Goal: Information Seeking & Learning: Find specific fact

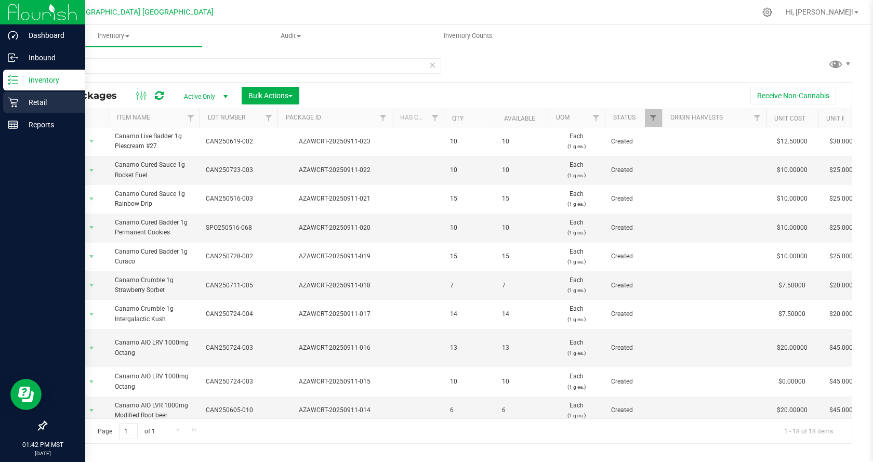
click at [26, 99] on p "Retail" at bounding box center [49, 102] width 62 height 12
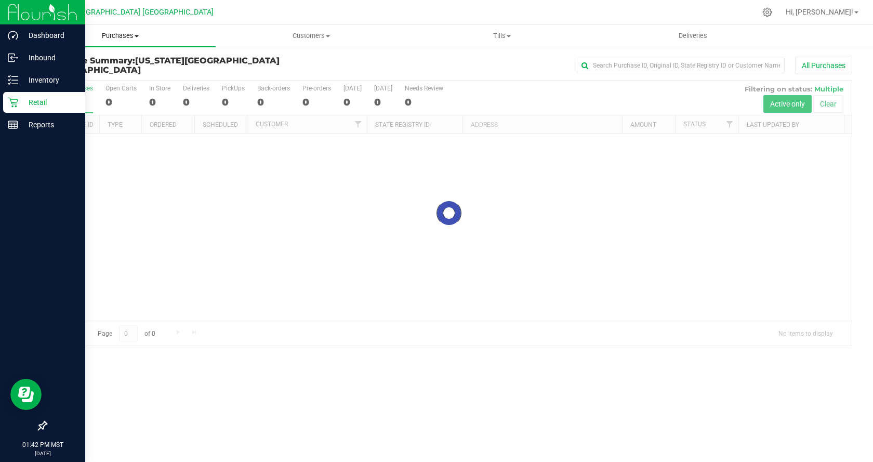
click at [118, 35] on span "Purchases" at bounding box center [120, 35] width 191 height 9
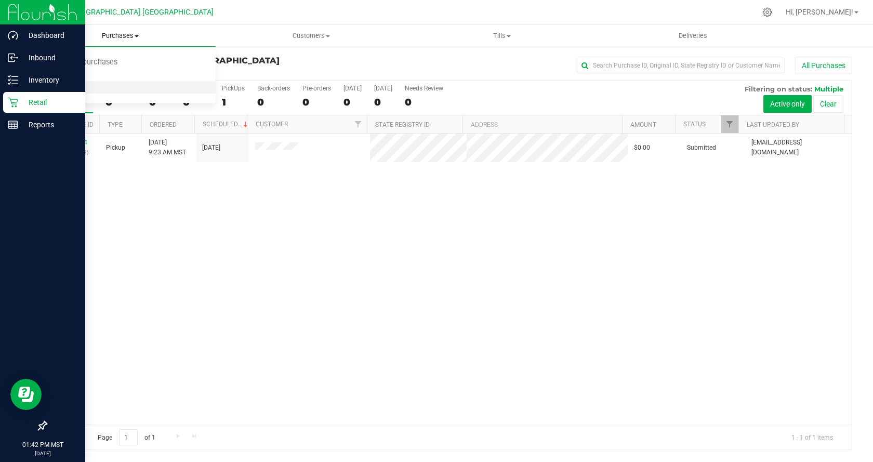
click at [112, 88] on li "All purchases" at bounding box center [120, 88] width 191 height 12
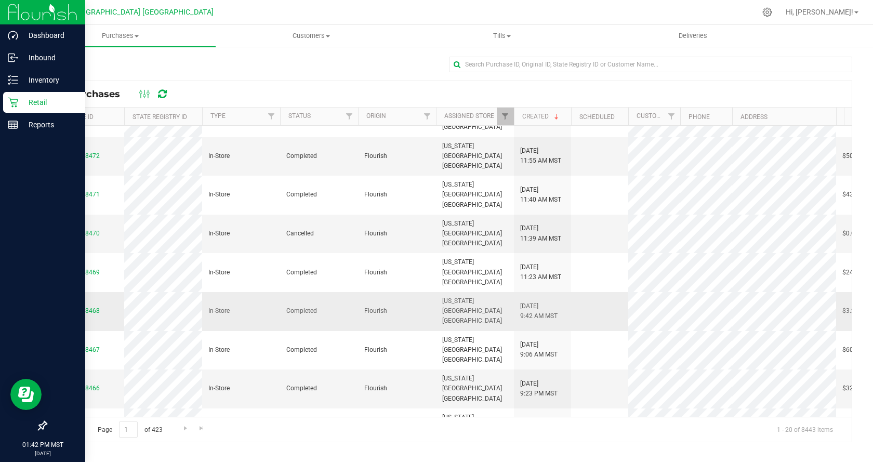
scroll to position [52, 0]
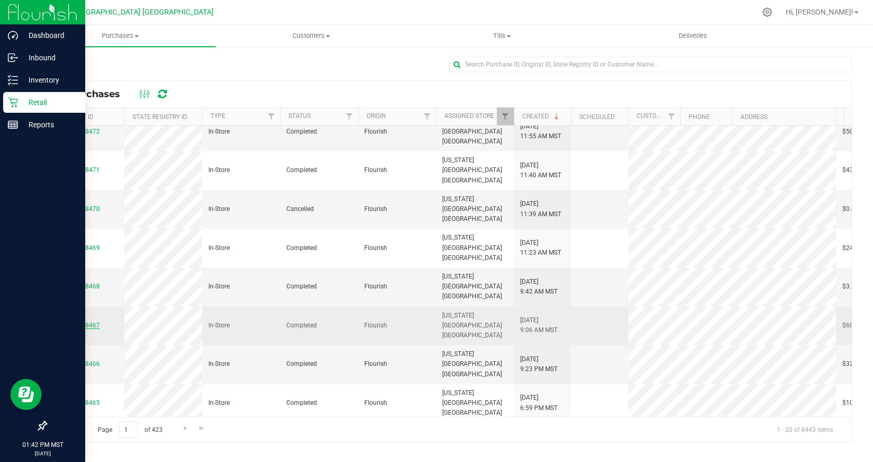
click at [89, 322] on link "00008467" at bounding box center [85, 325] width 29 height 7
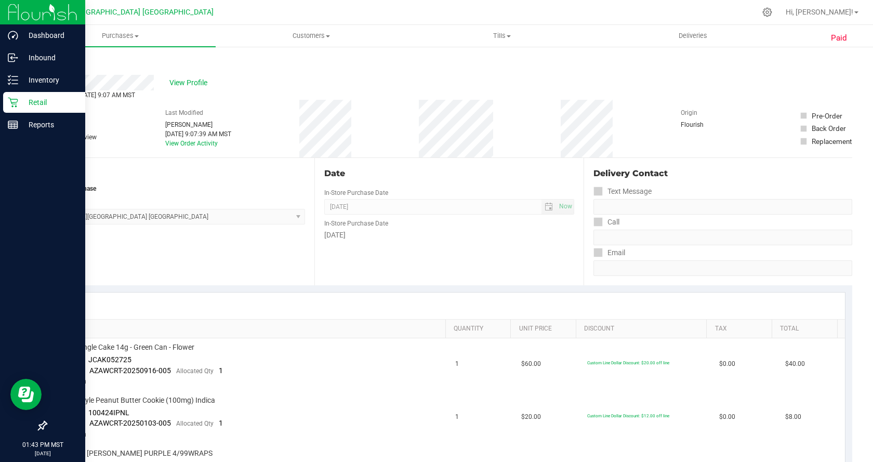
click at [50, 63] on link "Back" at bounding box center [54, 62] width 16 height 7
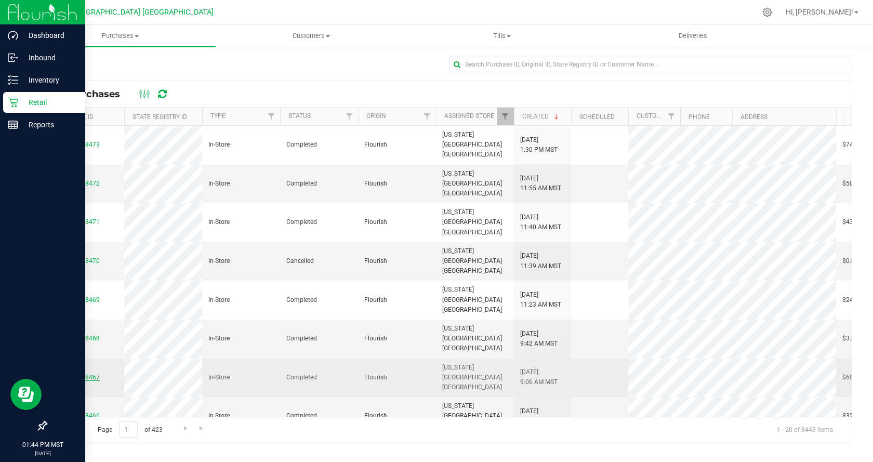
click at [96, 374] on link "00008467" at bounding box center [85, 377] width 29 height 7
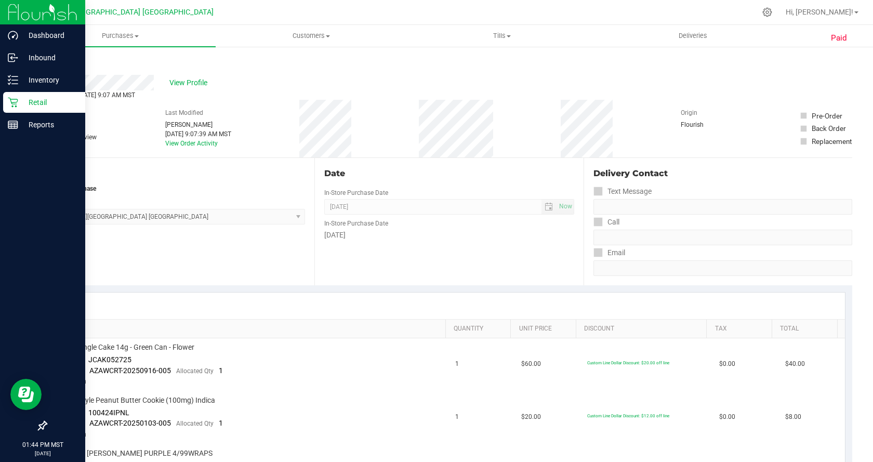
click at [50, 59] on link "Back" at bounding box center [54, 62] width 16 height 7
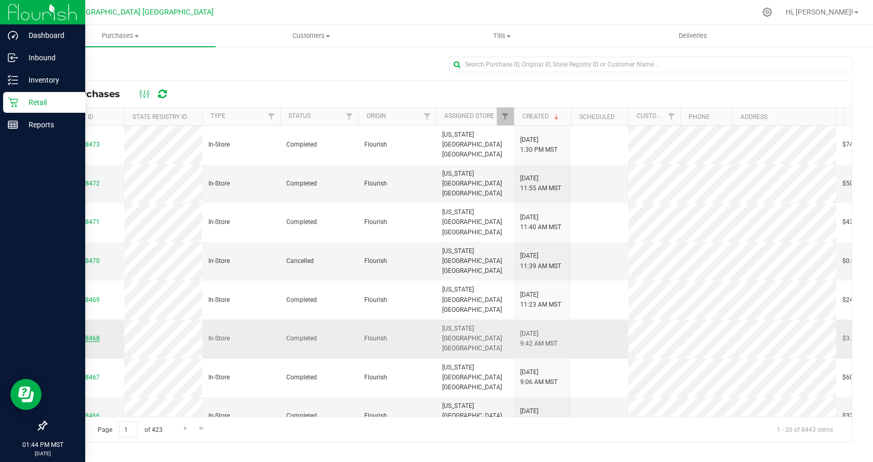
click at [91, 335] on link "00008468" at bounding box center [85, 338] width 29 height 7
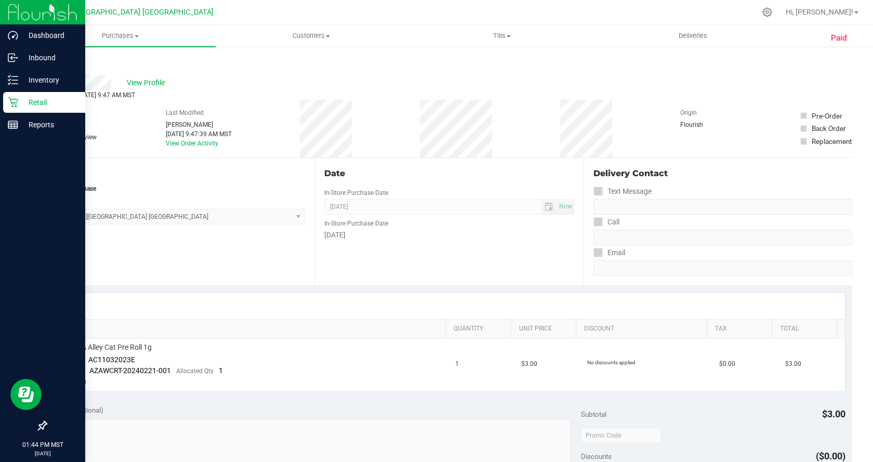
click at [58, 60] on link "Back" at bounding box center [54, 62] width 16 height 7
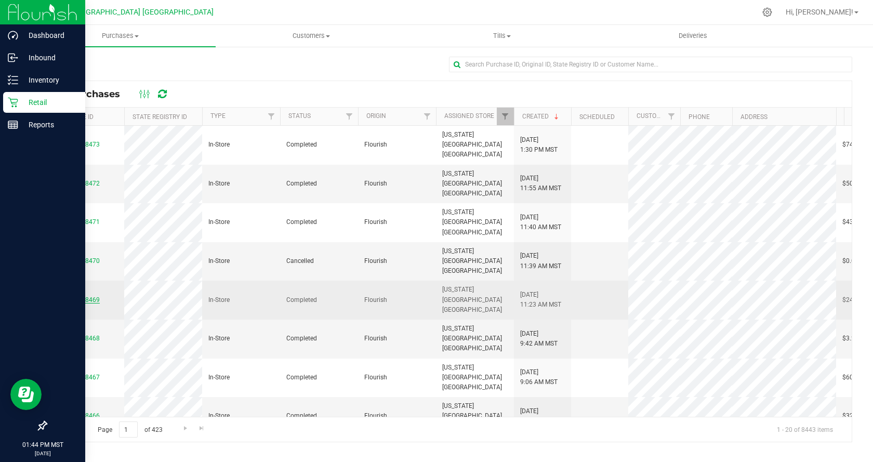
click at [84, 296] on link "00008469" at bounding box center [85, 299] width 29 height 7
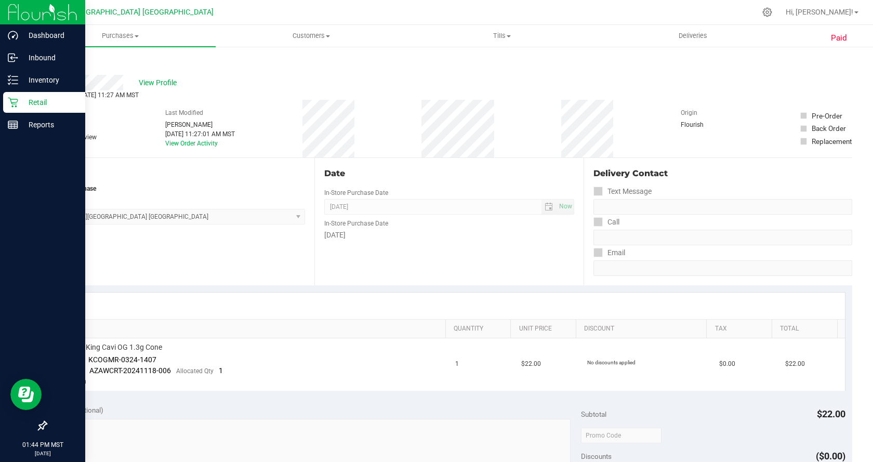
click at [61, 64] on link "Back" at bounding box center [54, 62] width 16 height 7
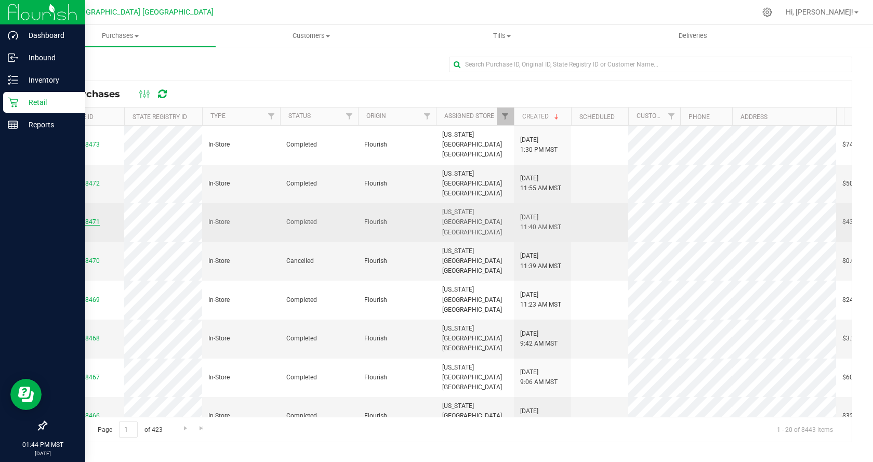
click at [74, 218] on link "00008471" at bounding box center [85, 221] width 29 height 7
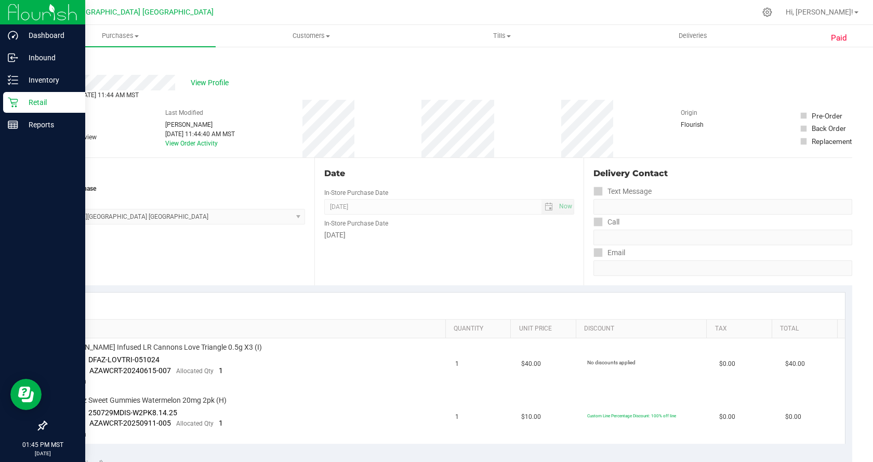
click at [58, 59] on link "Back" at bounding box center [54, 62] width 16 height 7
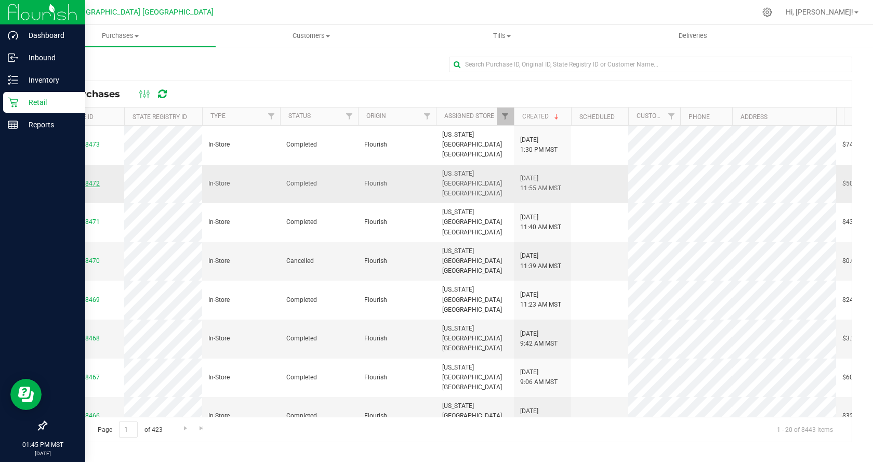
click at [78, 180] on link "00008472" at bounding box center [85, 183] width 29 height 7
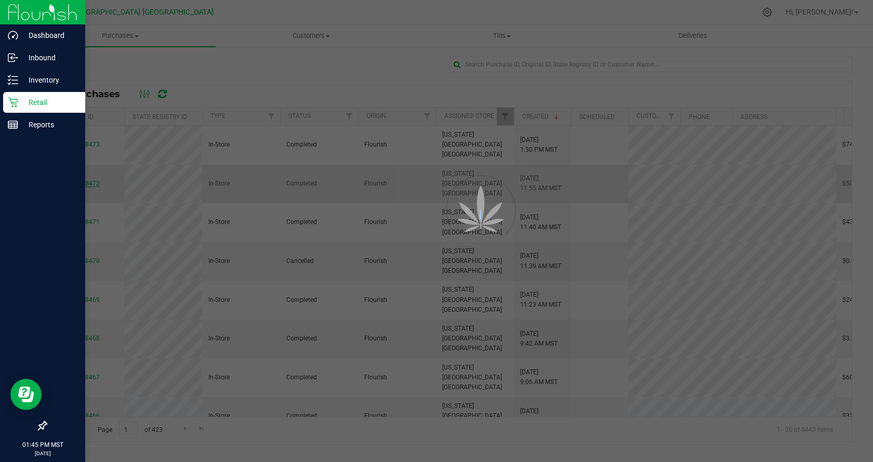
click at [78, 169] on div at bounding box center [436, 231] width 873 height 462
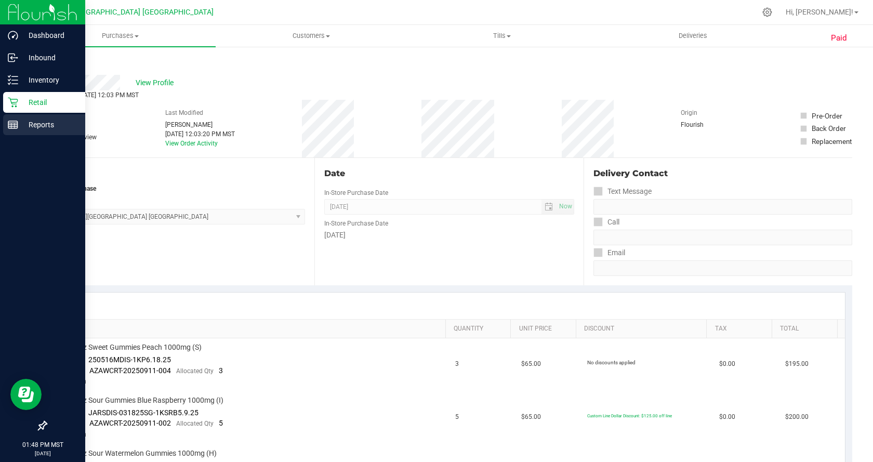
click at [35, 123] on p "Reports" at bounding box center [49, 124] width 62 height 12
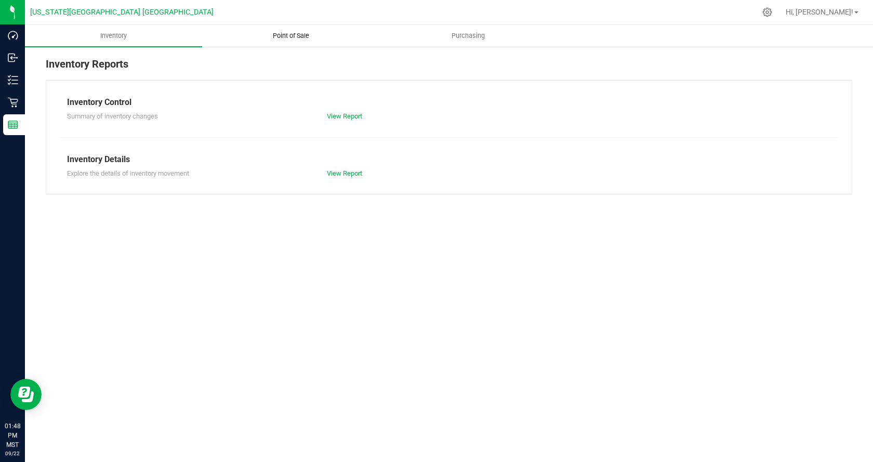
click at [295, 38] on span "Point of Sale" at bounding box center [291, 35] width 64 height 9
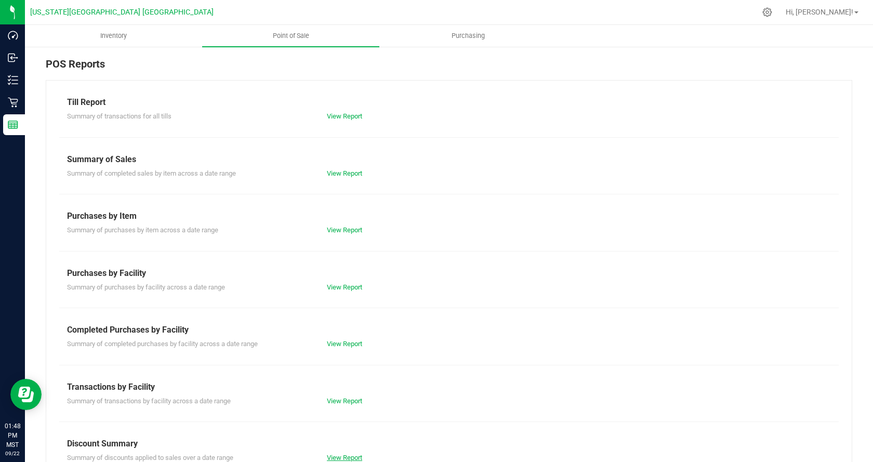
click at [341, 457] on link "View Report" at bounding box center [344, 458] width 35 height 8
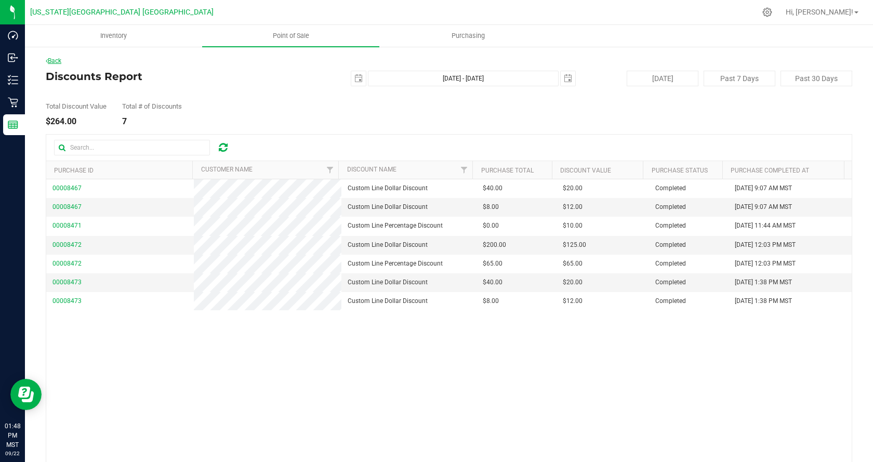
click at [61, 58] on link "Back" at bounding box center [54, 60] width 16 height 7
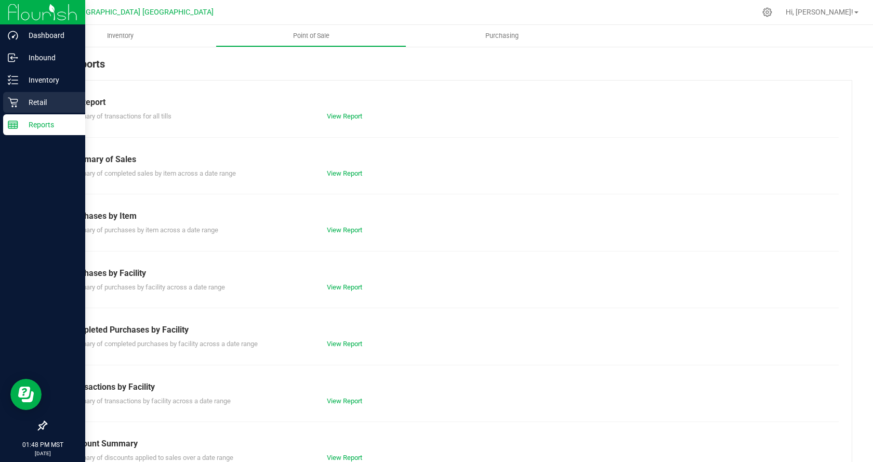
click at [24, 105] on p "Retail" at bounding box center [49, 102] width 62 height 12
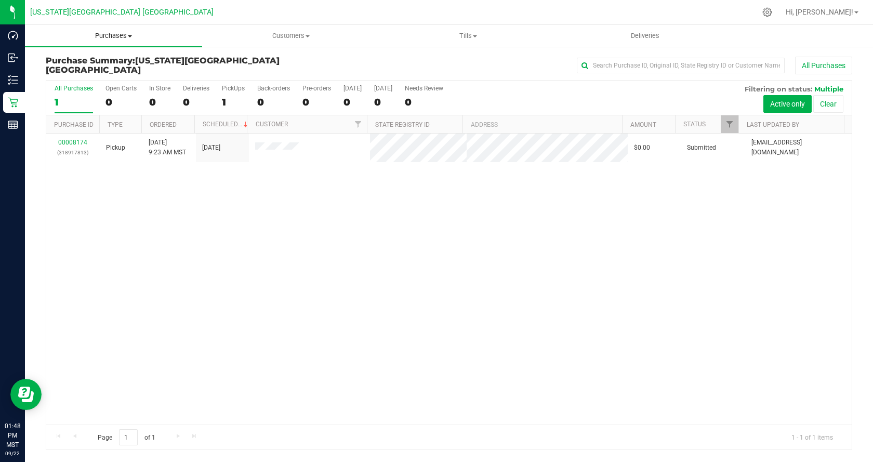
click at [111, 36] on span "Purchases" at bounding box center [113, 35] width 177 height 9
click at [143, 85] on li "All purchases" at bounding box center [113, 88] width 177 height 12
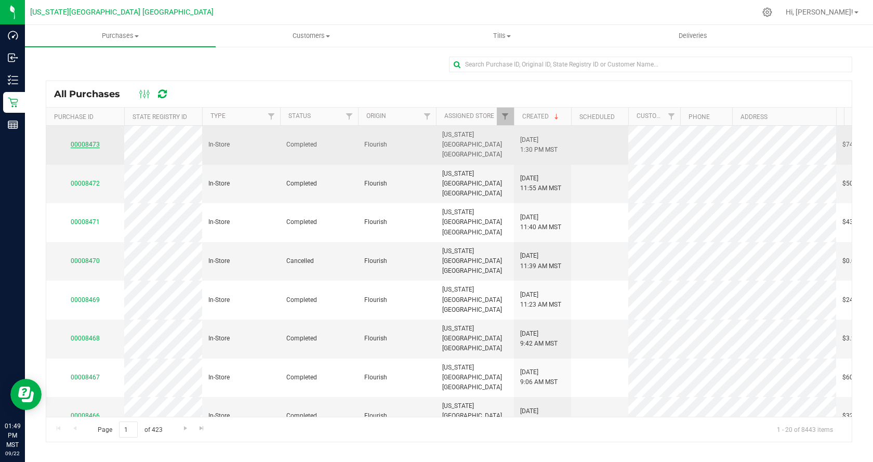
click at [87, 141] on link "00008473" at bounding box center [85, 144] width 29 height 7
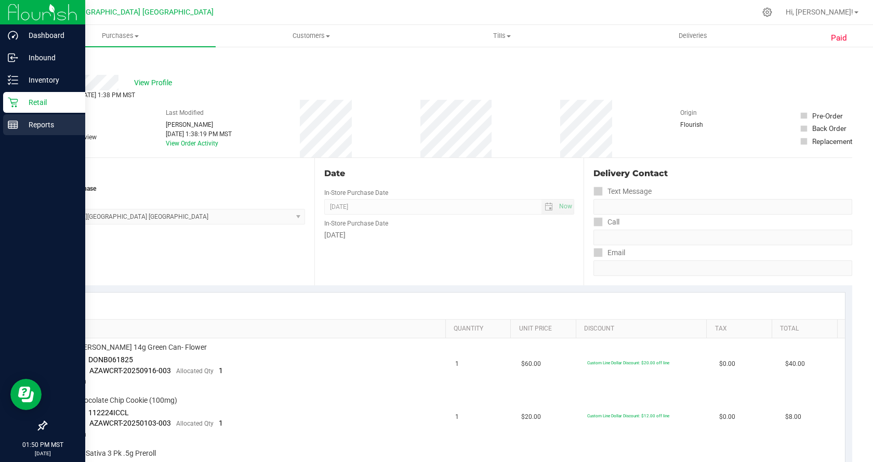
click at [45, 125] on p "Reports" at bounding box center [49, 124] width 62 height 12
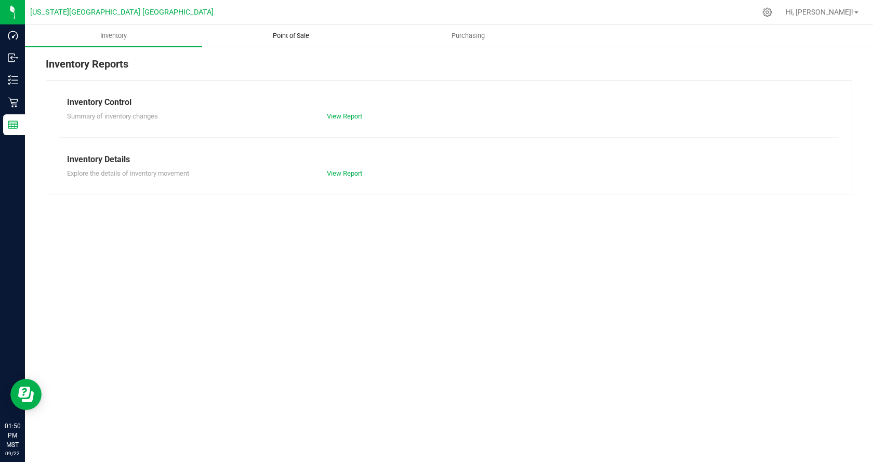
click at [292, 37] on span "Point of Sale" at bounding box center [291, 35] width 64 height 9
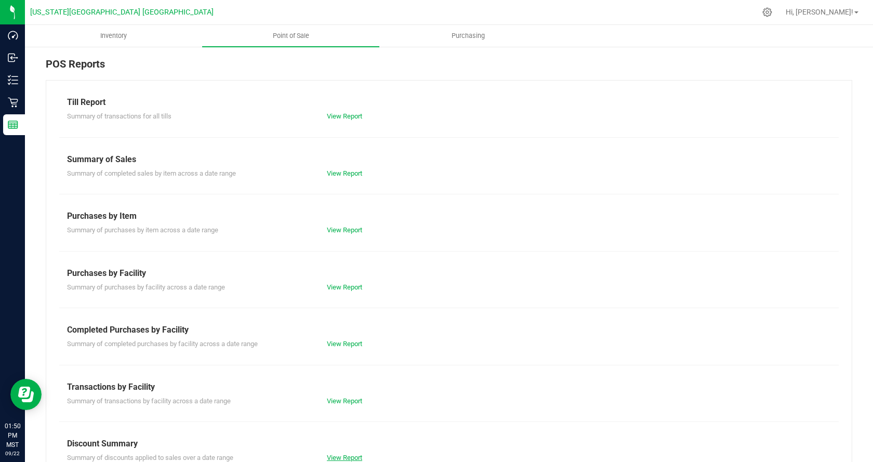
click at [333, 457] on link "View Report" at bounding box center [344, 458] width 35 height 8
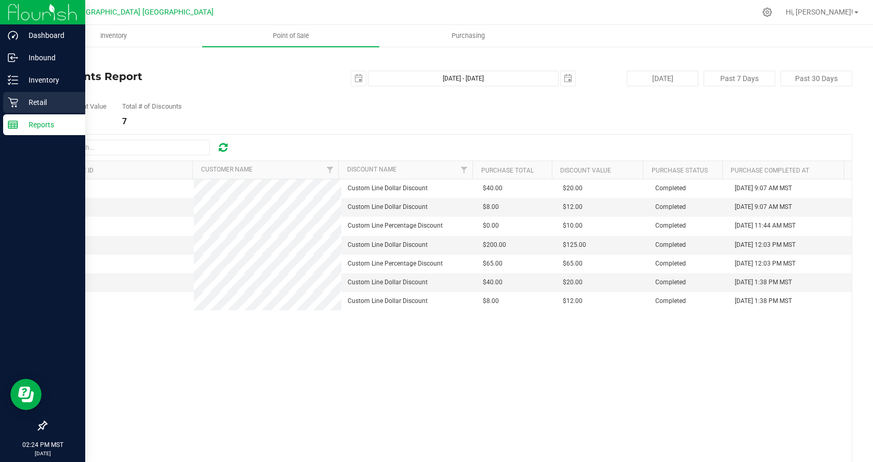
click at [41, 99] on p "Retail" at bounding box center [49, 102] width 62 height 12
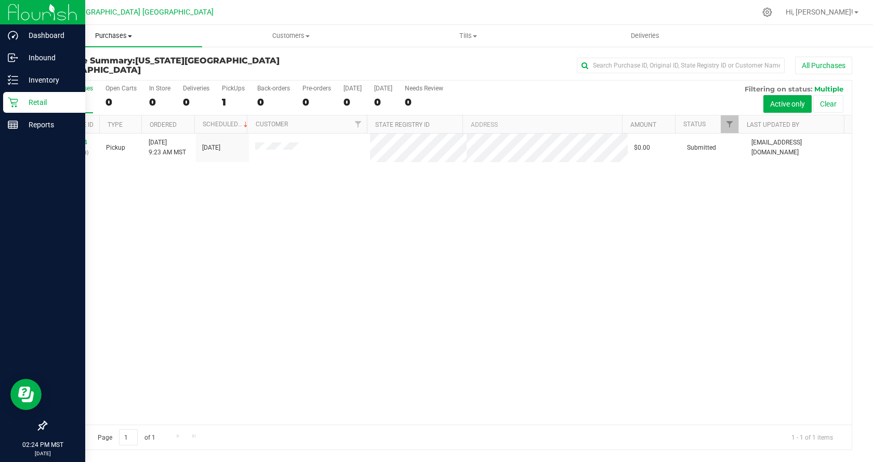
click at [110, 36] on span "Purchases" at bounding box center [113, 35] width 177 height 9
click at [108, 90] on li "All purchases" at bounding box center [113, 88] width 177 height 12
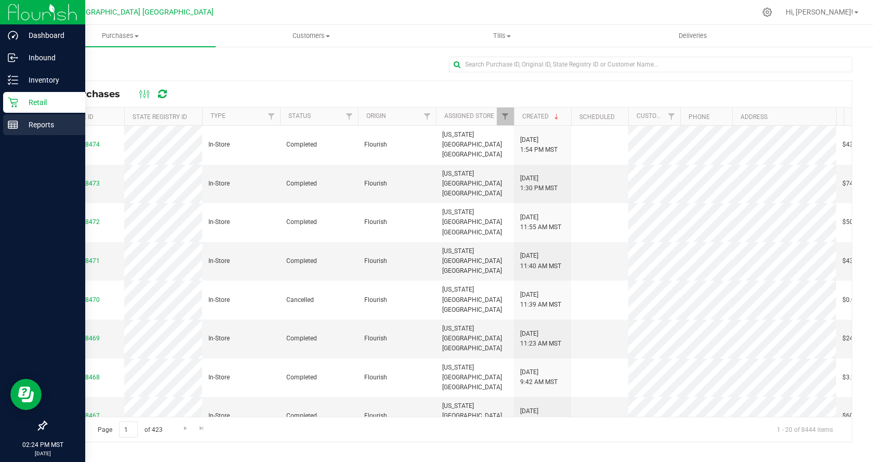
click at [14, 120] on icon at bounding box center [13, 125] width 10 height 10
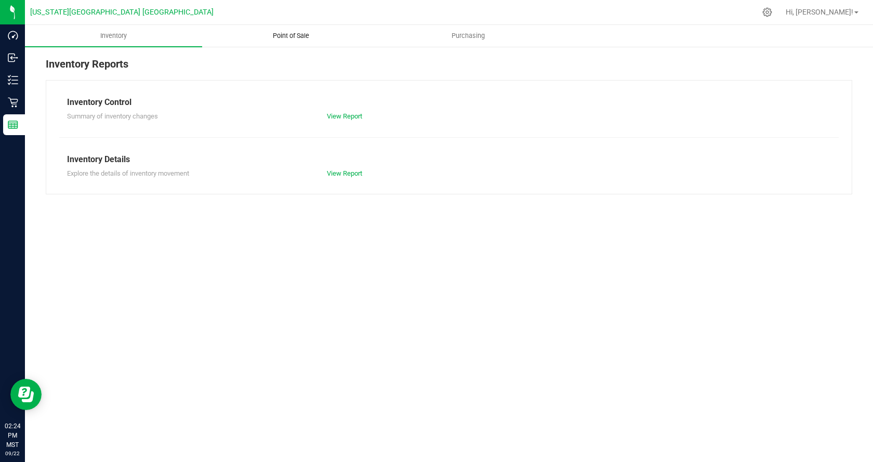
click at [305, 35] on span "Point of Sale" at bounding box center [291, 35] width 64 height 9
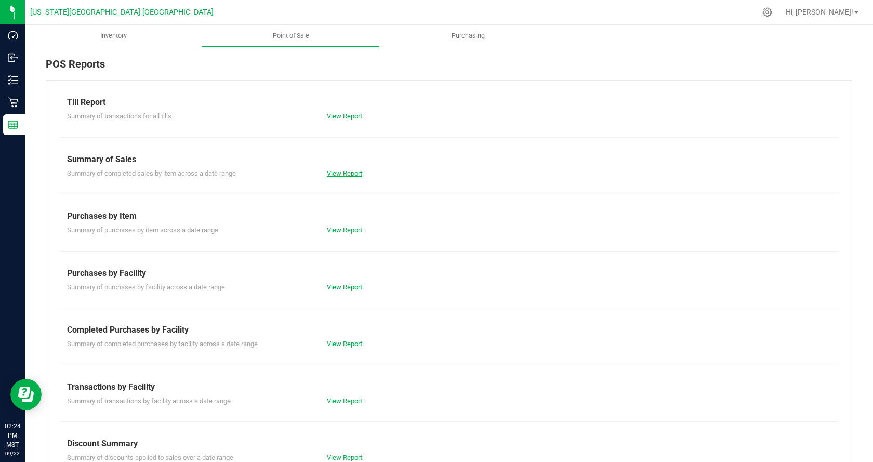
click at [346, 173] on link "View Report" at bounding box center [344, 173] width 35 height 8
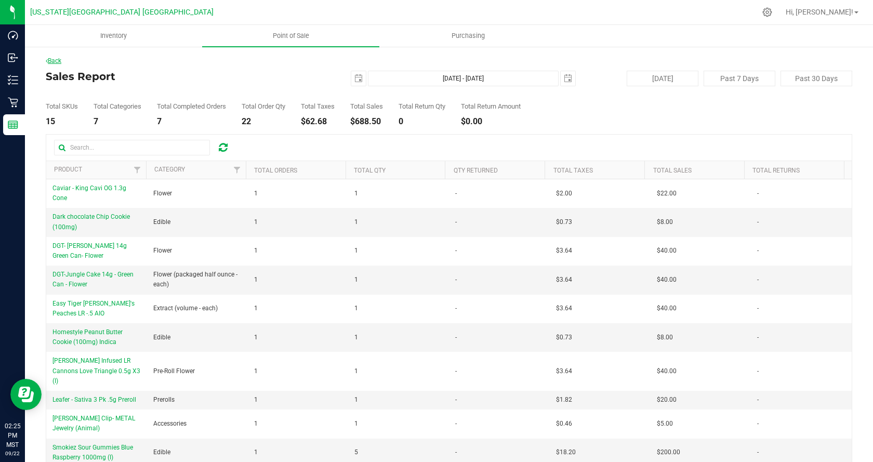
click at [59, 59] on link "Back" at bounding box center [54, 60] width 16 height 7
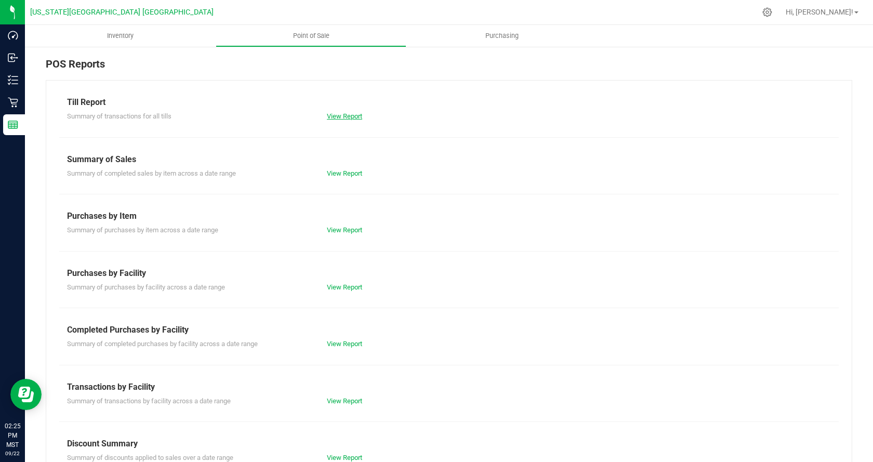
click at [333, 115] on link "View Report" at bounding box center [344, 116] width 35 height 8
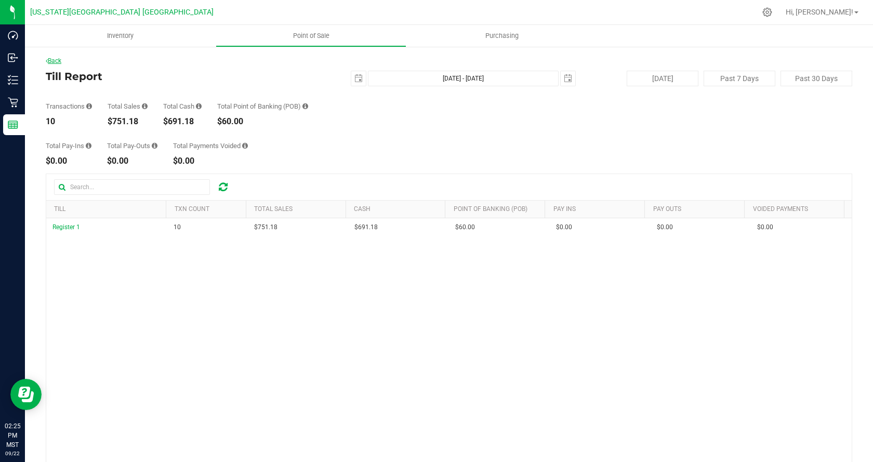
click at [61, 60] on link "Back" at bounding box center [54, 60] width 16 height 7
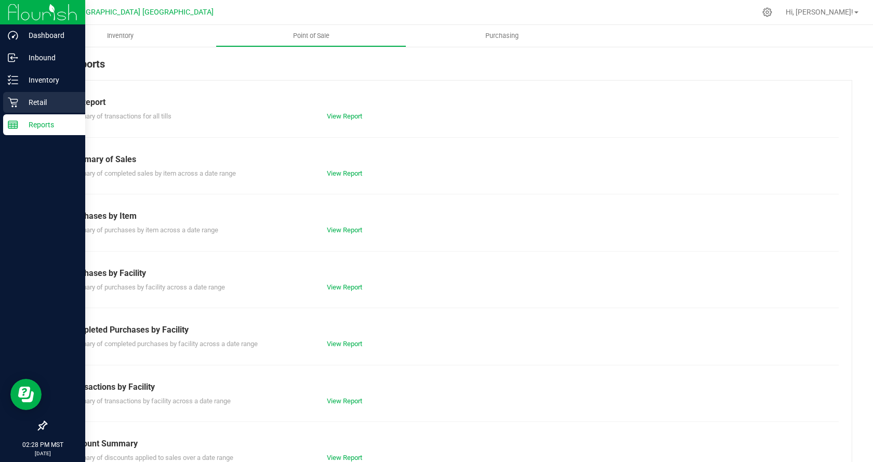
click at [33, 100] on p "Retail" at bounding box center [49, 102] width 62 height 12
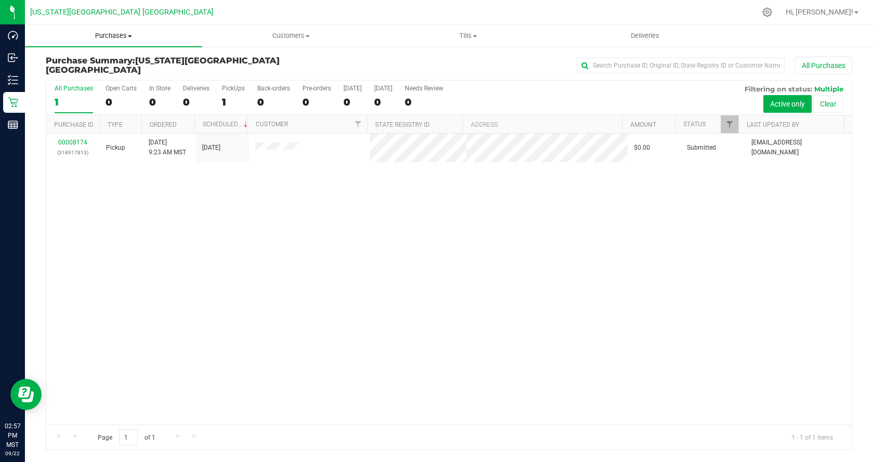
click at [101, 35] on span "Purchases" at bounding box center [113, 35] width 177 height 9
click at [105, 88] on li "All purchases" at bounding box center [113, 88] width 177 height 12
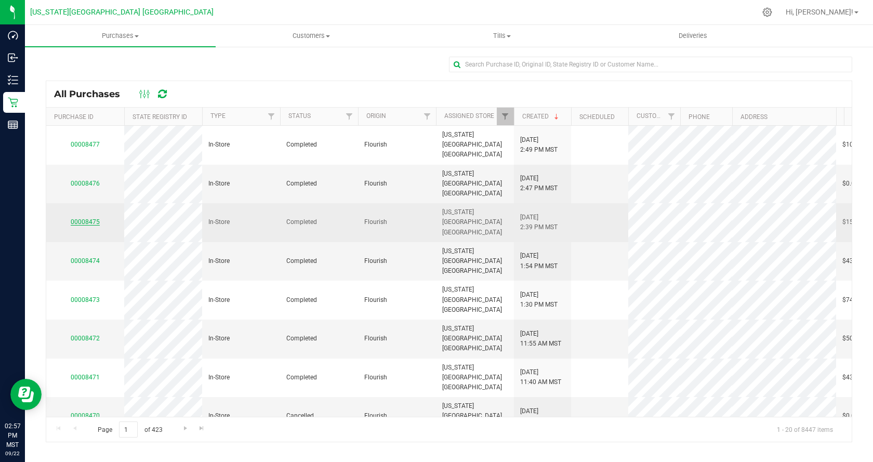
click at [89, 218] on link "00008475" at bounding box center [85, 221] width 29 height 7
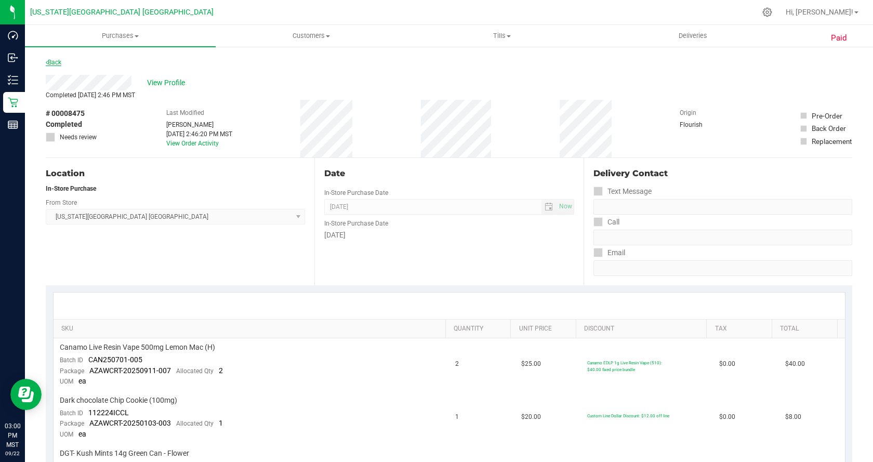
click at [59, 62] on link "Back" at bounding box center [54, 62] width 16 height 7
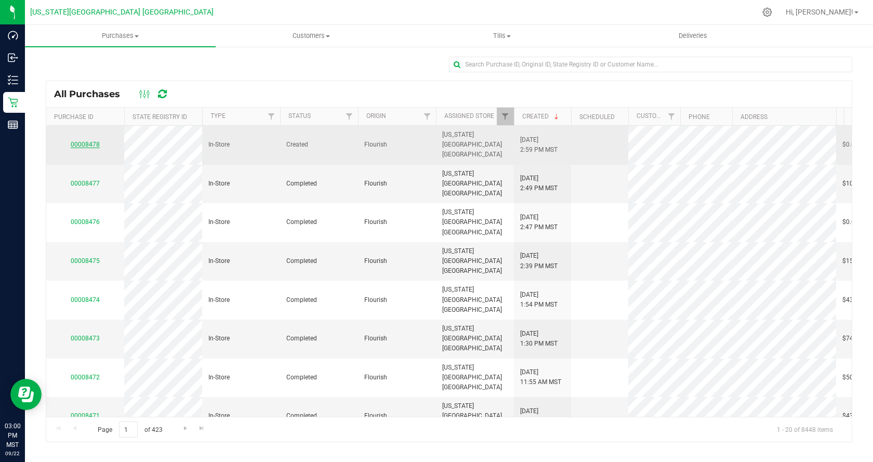
click at [86, 141] on link "00008478" at bounding box center [85, 144] width 29 height 7
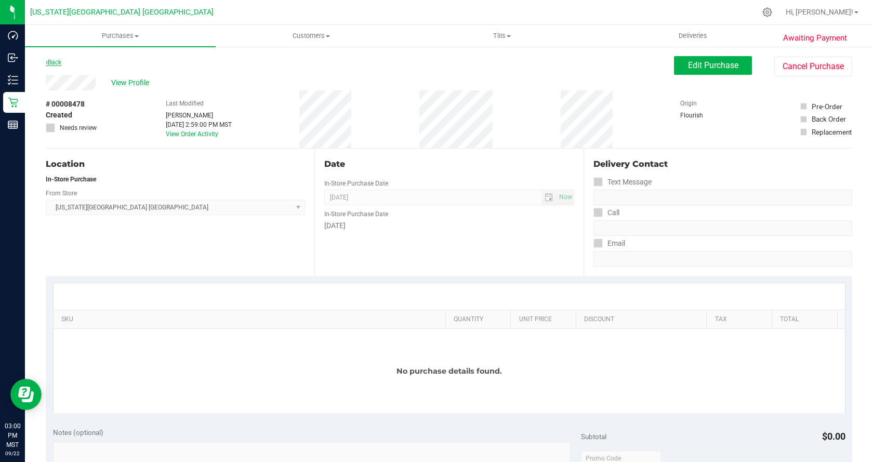
click at [55, 59] on div "Back" at bounding box center [54, 62] width 16 height 12
click at [56, 58] on div "Back" at bounding box center [54, 62] width 16 height 12
click at [58, 62] on link "Back" at bounding box center [54, 62] width 16 height 7
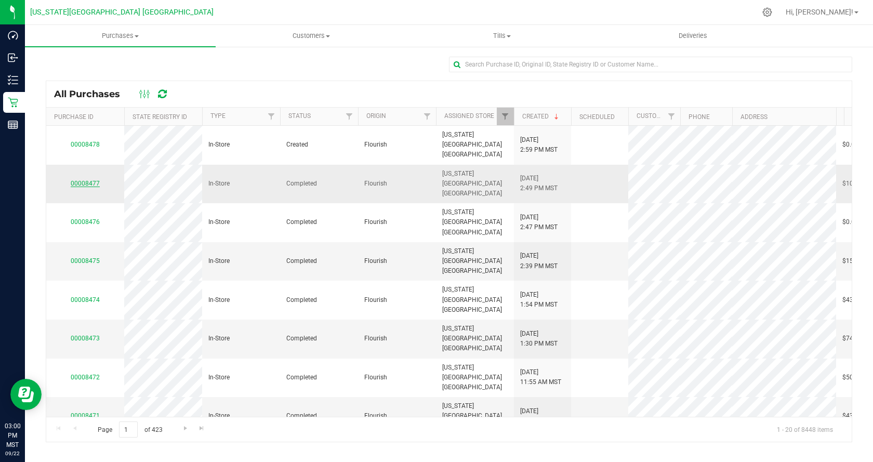
click at [85, 180] on link "00008477" at bounding box center [85, 183] width 29 height 7
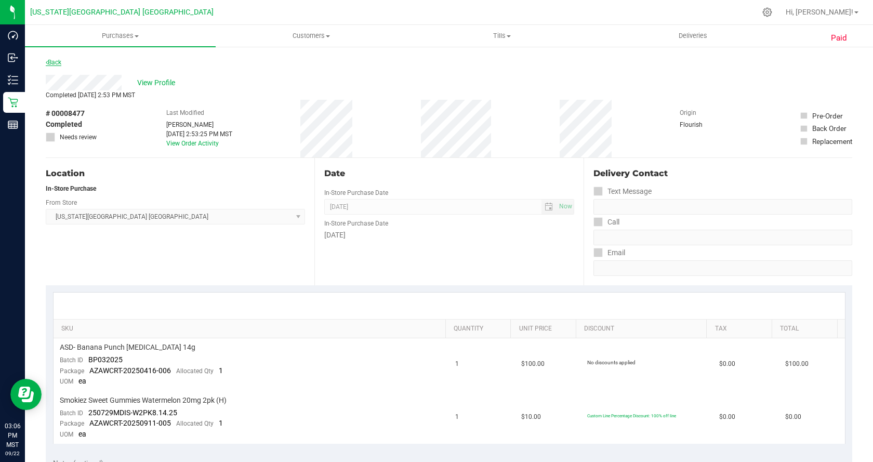
click at [61, 62] on link "Back" at bounding box center [54, 62] width 16 height 7
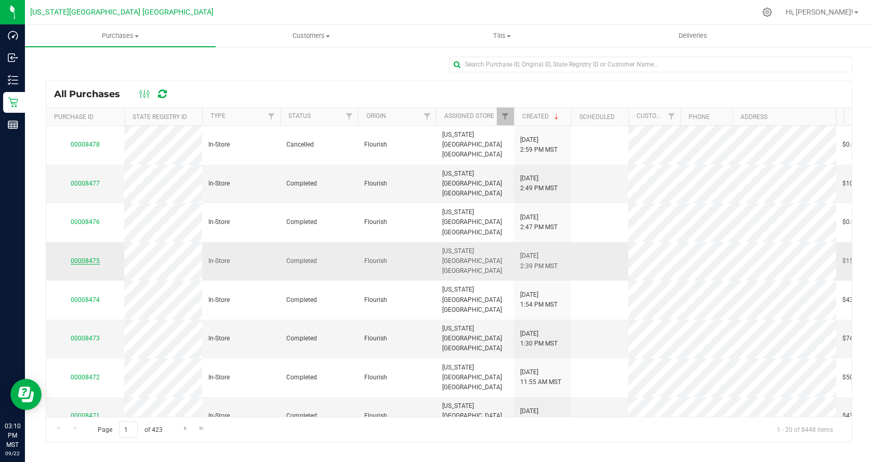
click at [75, 257] on link "00008475" at bounding box center [85, 260] width 29 height 7
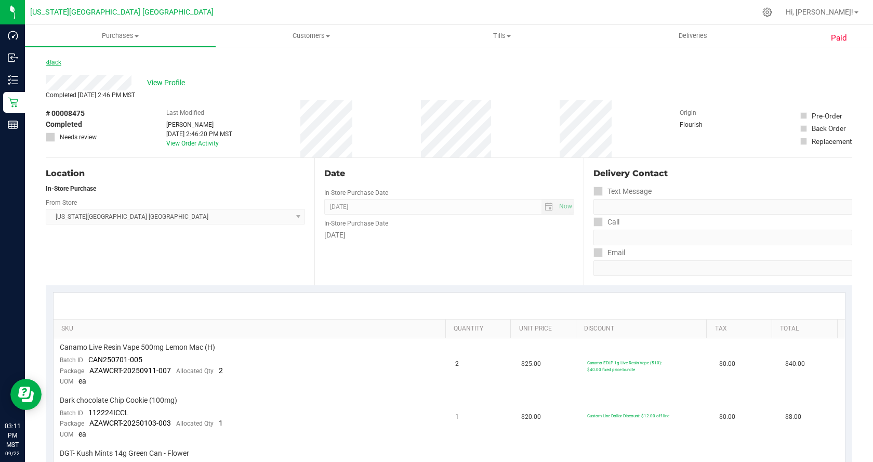
click at [57, 64] on link "Back" at bounding box center [54, 62] width 16 height 7
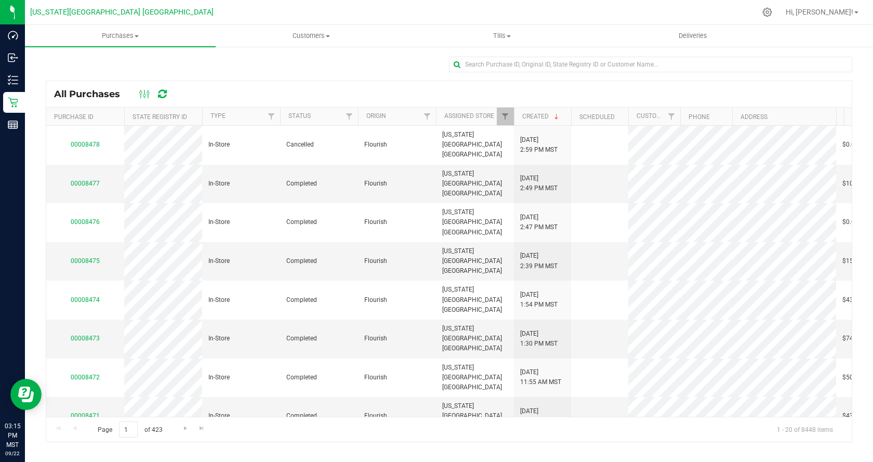
click at [161, 91] on icon at bounding box center [162, 94] width 9 height 10
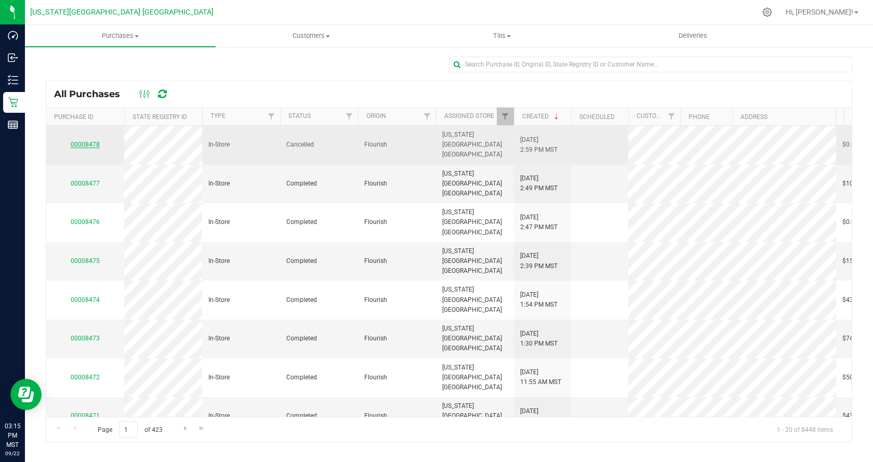
click at [89, 141] on link "00008478" at bounding box center [85, 144] width 29 height 7
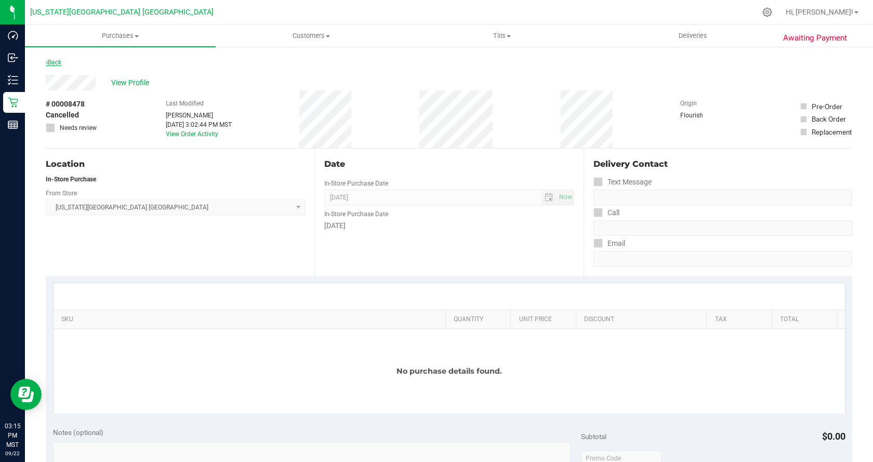
click at [52, 63] on link "Back" at bounding box center [54, 62] width 16 height 7
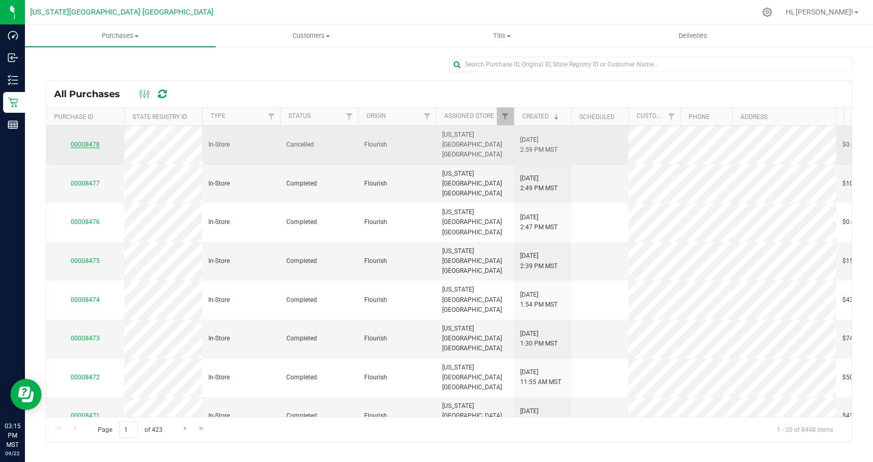
click at [83, 141] on link "00008478" at bounding box center [85, 144] width 29 height 7
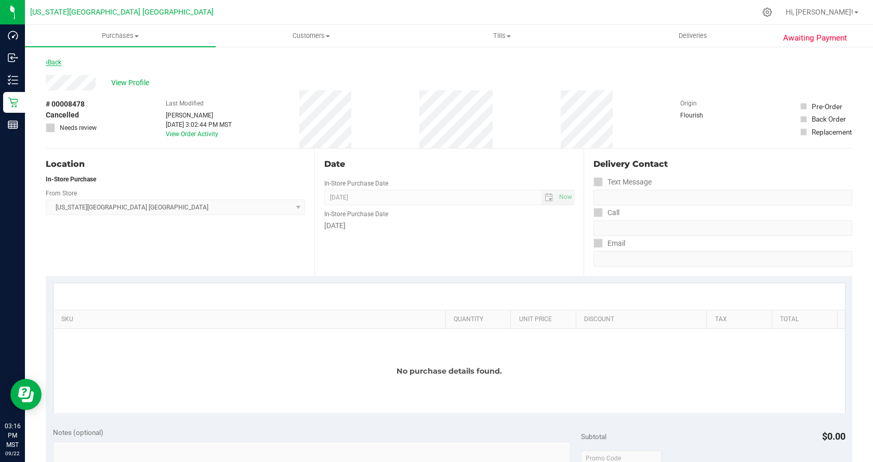
click at [57, 61] on link "Back" at bounding box center [54, 62] width 16 height 7
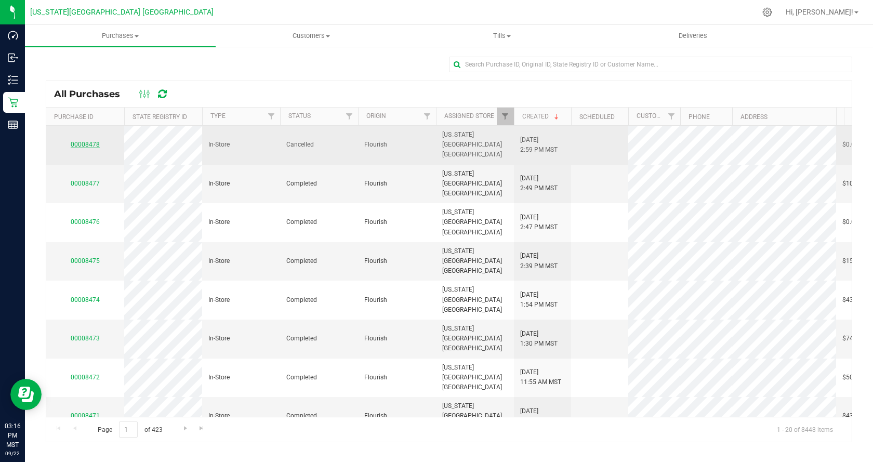
click at [92, 141] on link "00008478" at bounding box center [85, 144] width 29 height 7
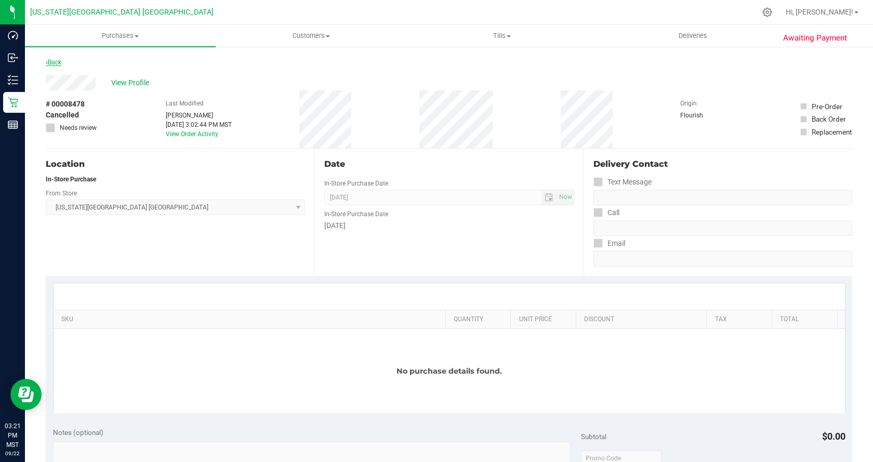
click at [53, 61] on link "Back" at bounding box center [54, 62] width 16 height 7
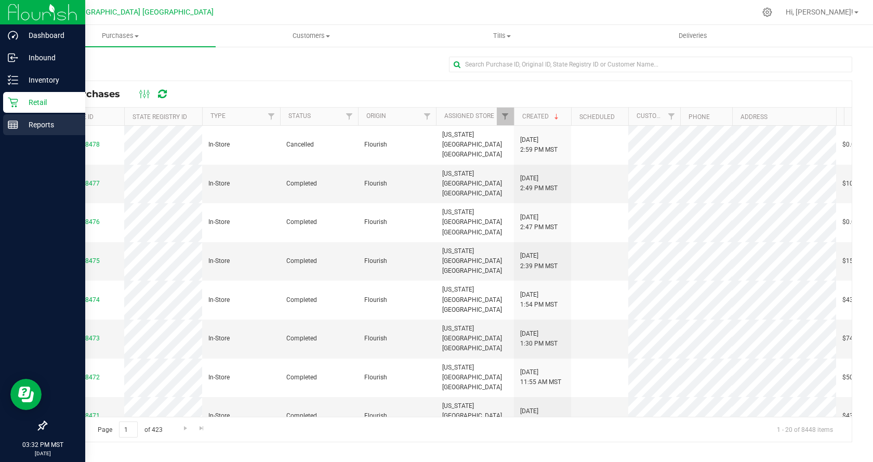
click at [19, 125] on p "Reports" at bounding box center [49, 124] width 62 height 12
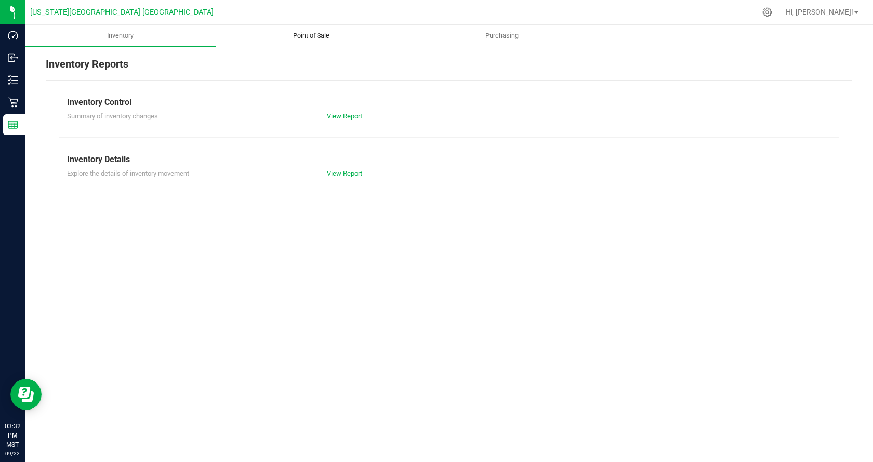
click at [312, 36] on span "Point of Sale" at bounding box center [311, 35] width 64 height 9
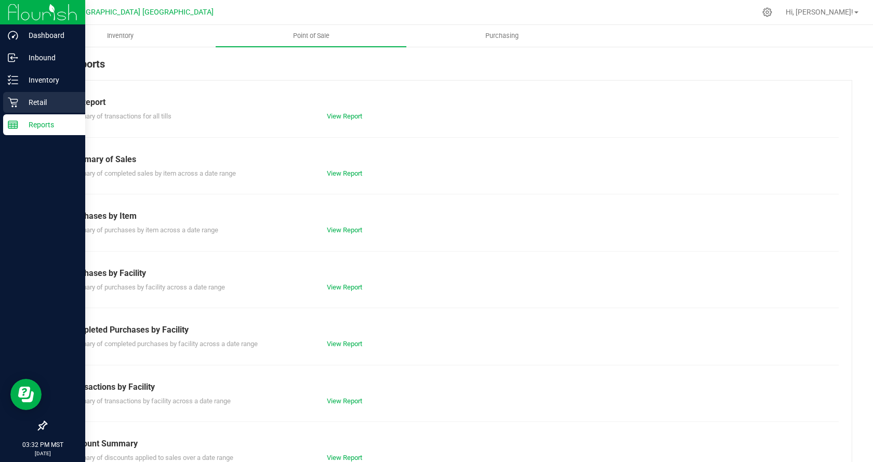
click at [47, 95] on div "Retail" at bounding box center [44, 102] width 82 height 21
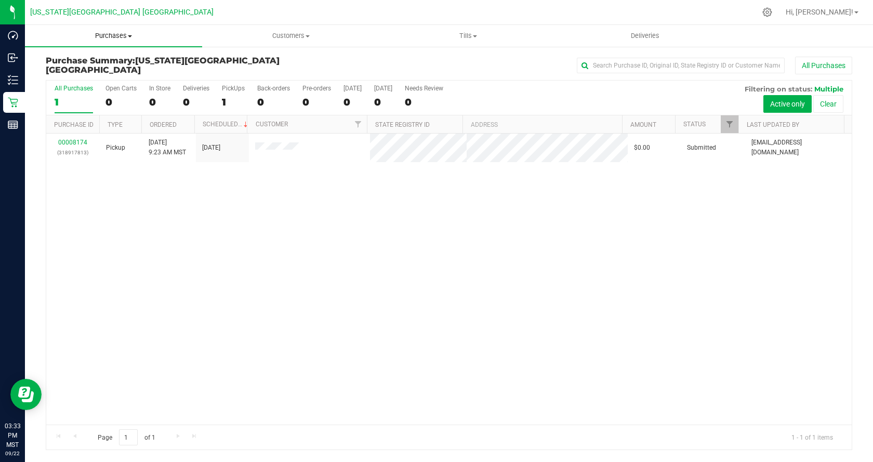
click at [124, 35] on span "Purchases" at bounding box center [113, 35] width 177 height 9
click at [109, 87] on li "All purchases" at bounding box center [113, 88] width 177 height 12
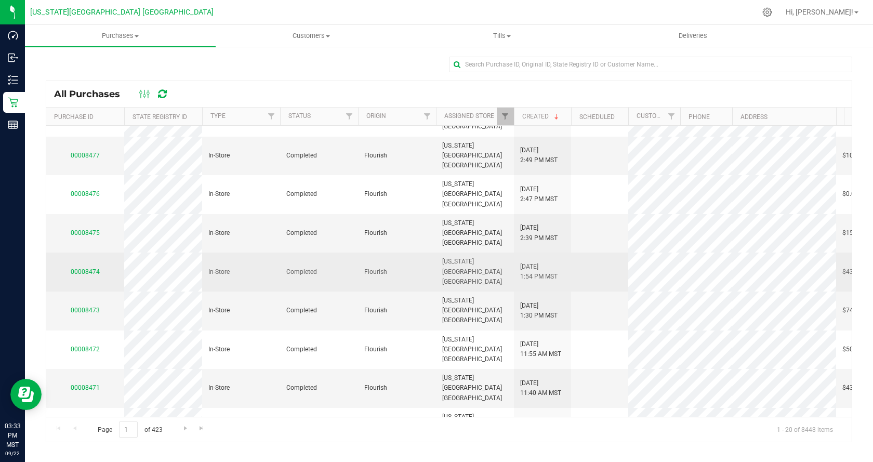
scroll to position [52, 0]
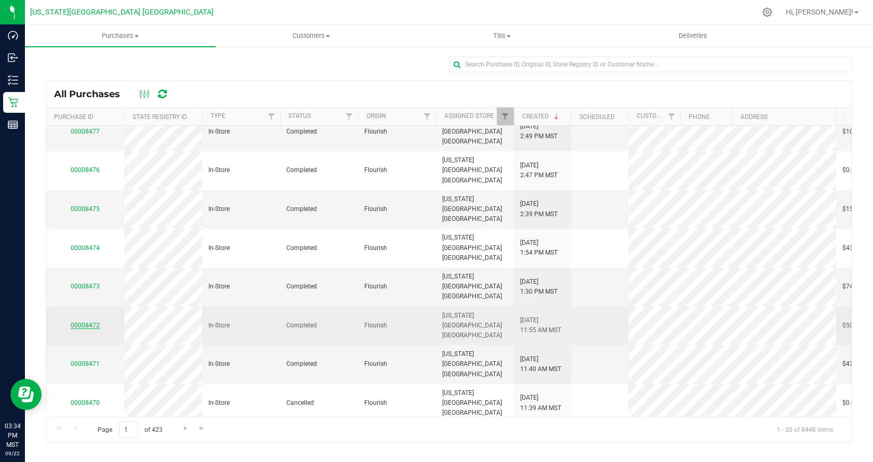
click at [95, 322] on link "00008472" at bounding box center [85, 325] width 29 height 7
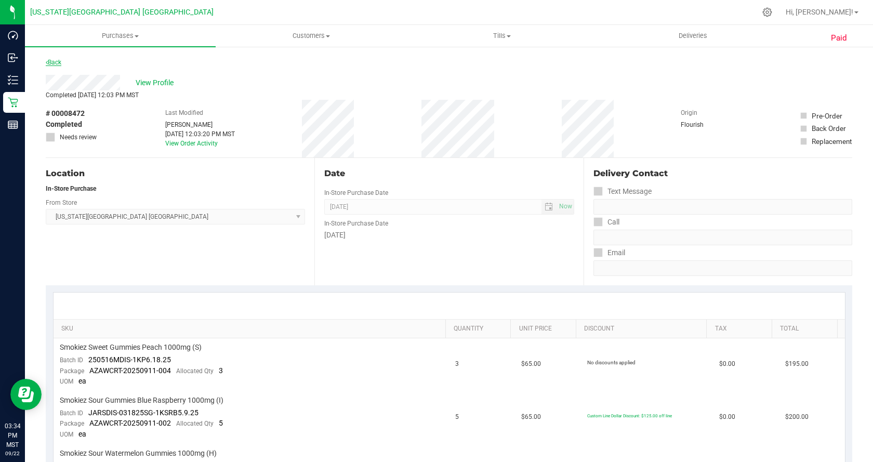
click at [59, 59] on link "Back" at bounding box center [54, 62] width 16 height 7
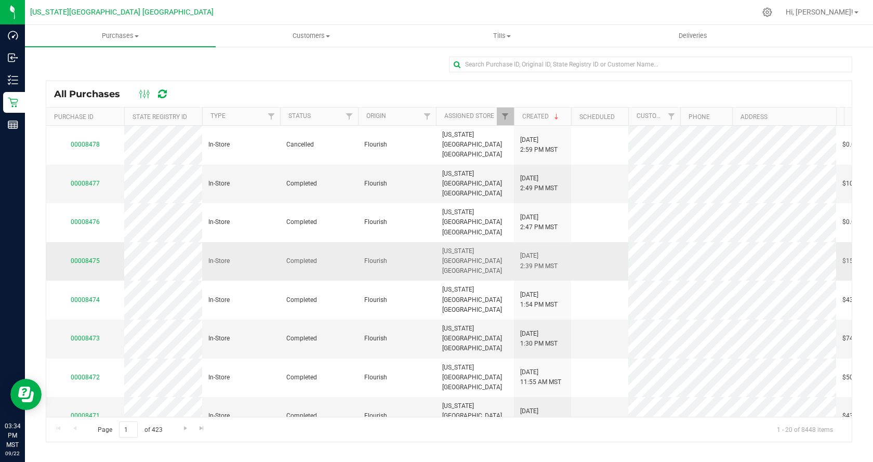
click at [374, 242] on td "Flourish" at bounding box center [397, 261] width 78 height 39
drag, startPoint x: 393, startPoint y: 213, endPoint x: 733, endPoint y: 56, distance: 374.1
click at [737, 54] on div "All Purchases Purchase ID State Registry ID Type Status Origin Assigned Store C…" at bounding box center [449, 249] width 848 height 407
click at [91, 335] on link "00008473" at bounding box center [85, 338] width 29 height 7
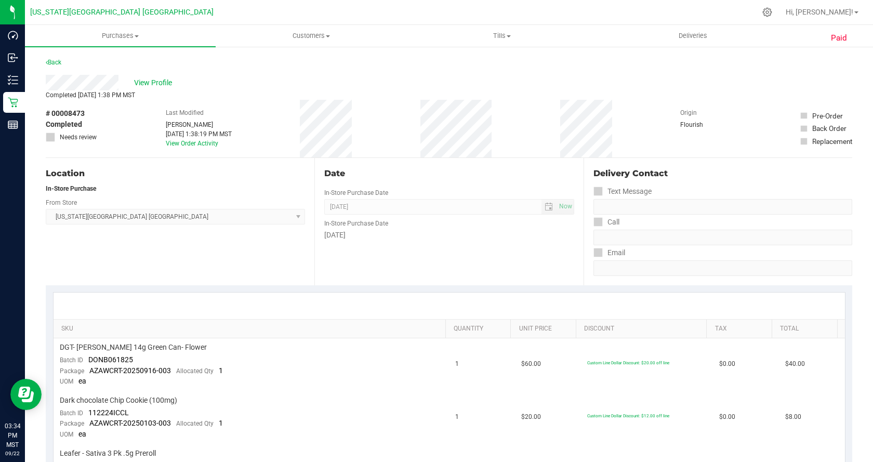
drag, startPoint x: 91, startPoint y: 284, endPoint x: 83, endPoint y: 264, distance: 21.2
drag, startPoint x: 83, startPoint y: 264, endPoint x: 59, endPoint y: 63, distance: 202.5
click at [59, 63] on link "Back" at bounding box center [54, 62] width 16 height 7
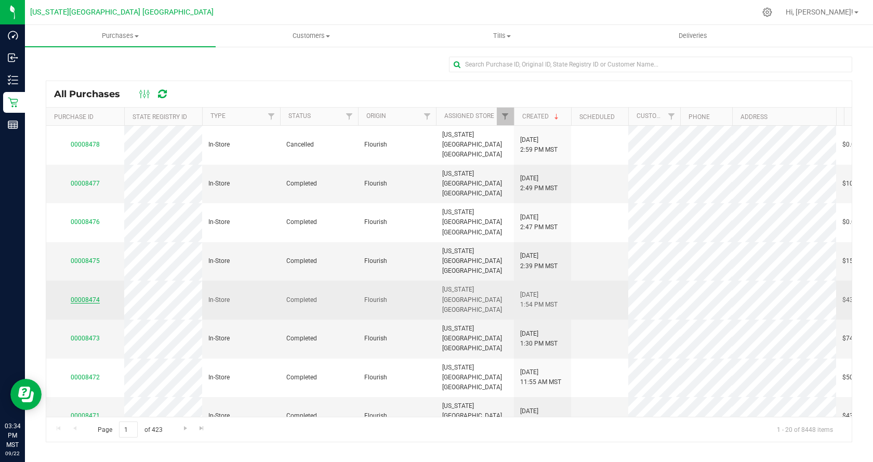
click at [83, 296] on link "00008474" at bounding box center [85, 299] width 29 height 7
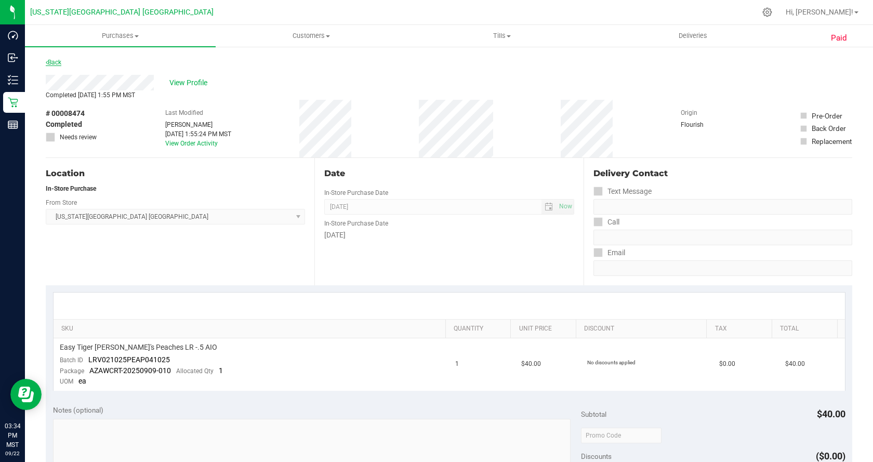
click at [57, 62] on link "Back" at bounding box center [54, 62] width 16 height 7
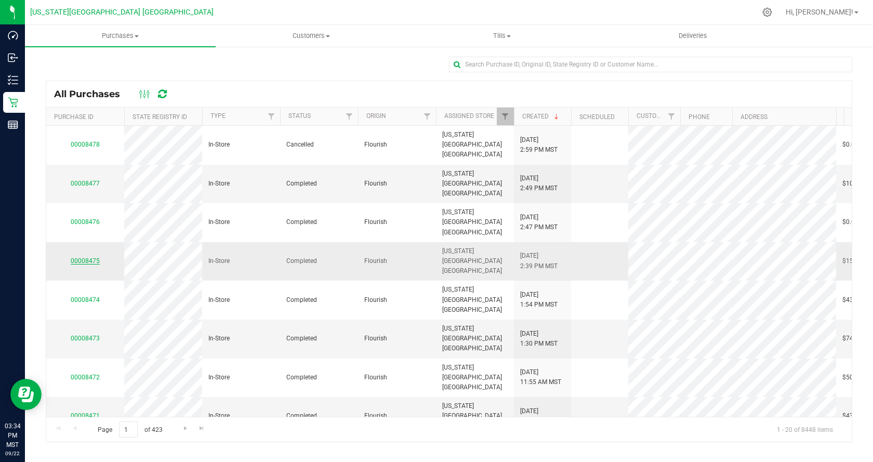
click at [96, 257] on link "00008475" at bounding box center [85, 260] width 29 height 7
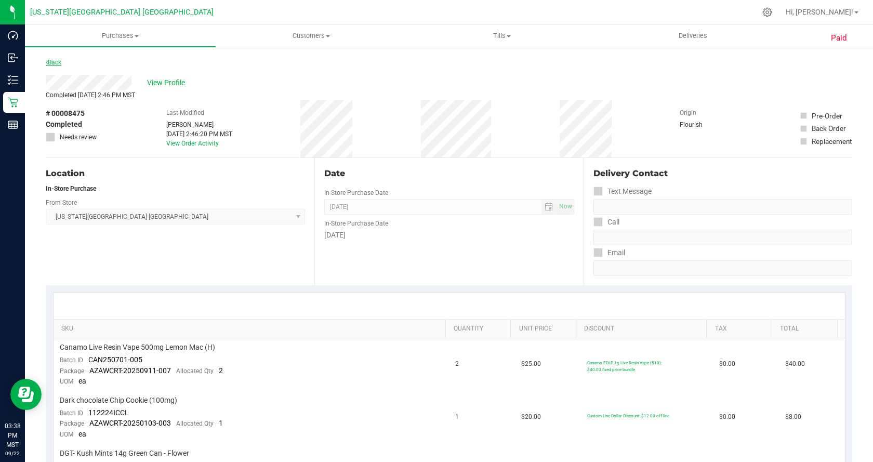
click at [52, 61] on link "Back" at bounding box center [54, 62] width 16 height 7
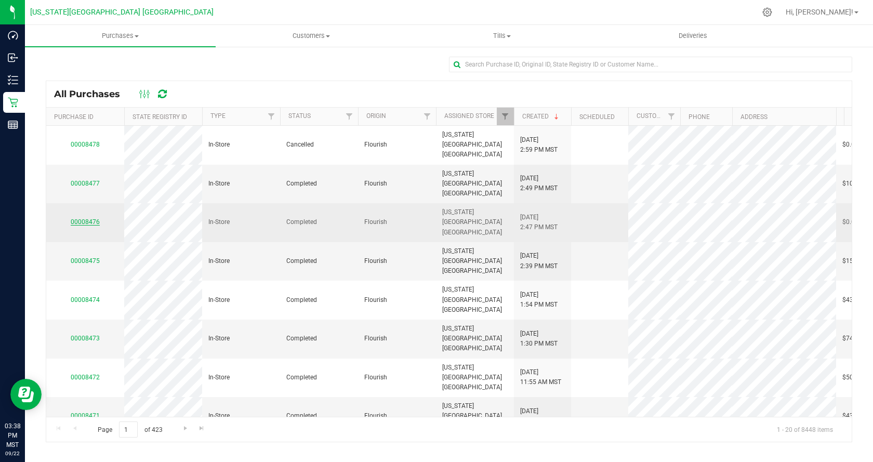
click at [90, 217] on div "00008476" at bounding box center [84, 222] width 65 height 10
click at [90, 218] on link "00008476" at bounding box center [85, 221] width 29 height 7
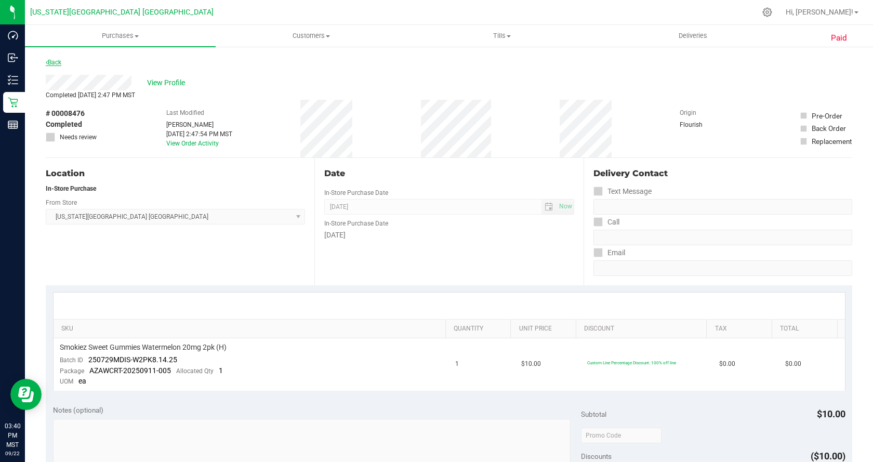
click at [55, 60] on link "Back" at bounding box center [54, 62] width 16 height 7
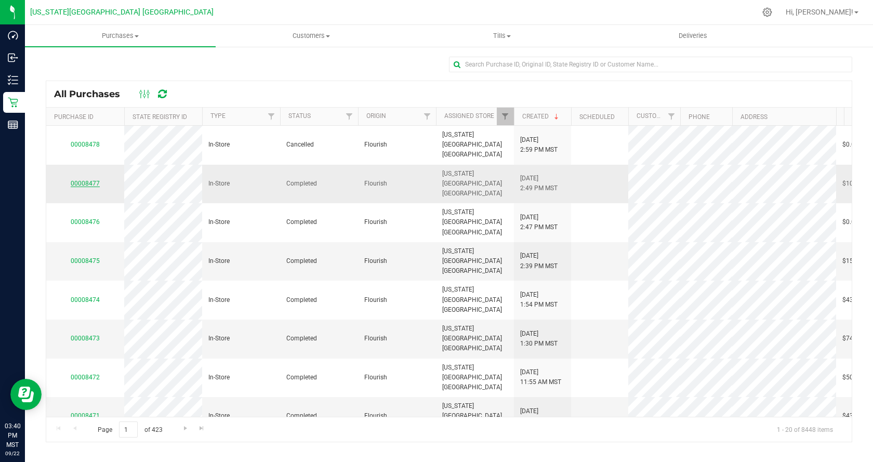
click at [76, 180] on link "00008477" at bounding box center [85, 183] width 29 height 7
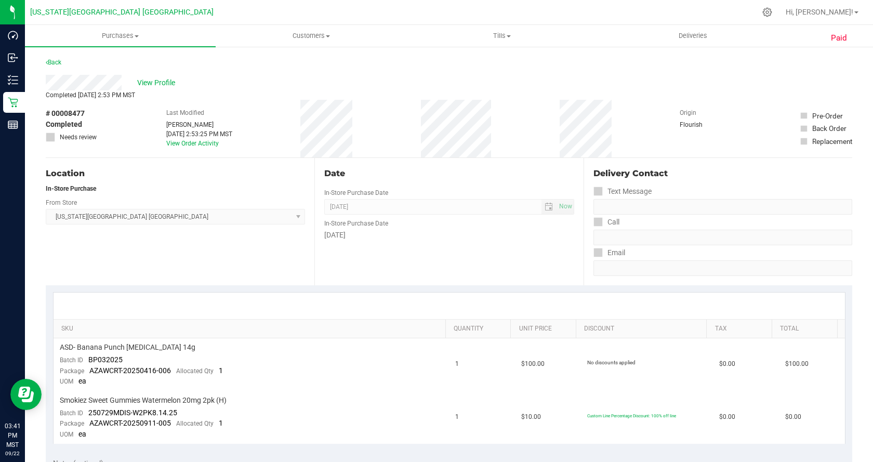
click at [59, 58] on div "Back" at bounding box center [54, 62] width 16 height 12
click at [56, 65] on link "Back" at bounding box center [54, 62] width 16 height 7
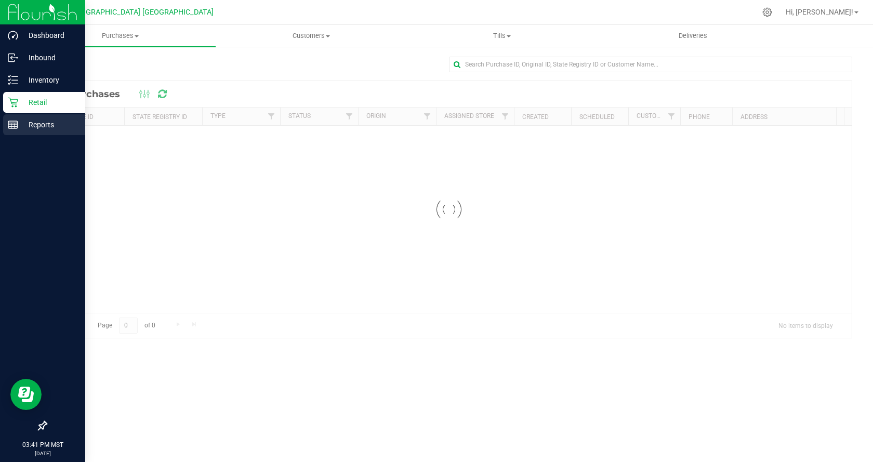
click at [15, 124] on icon at bounding box center [13, 125] width 10 height 10
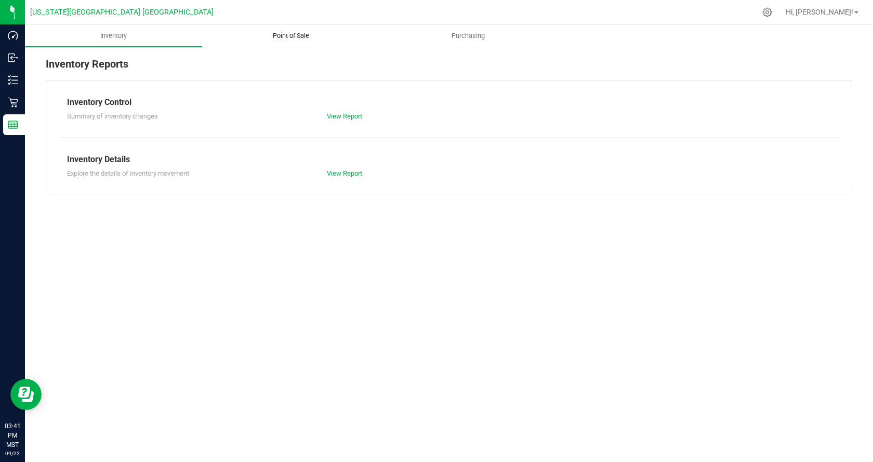
click at [298, 39] on span "Point of Sale" at bounding box center [291, 35] width 64 height 9
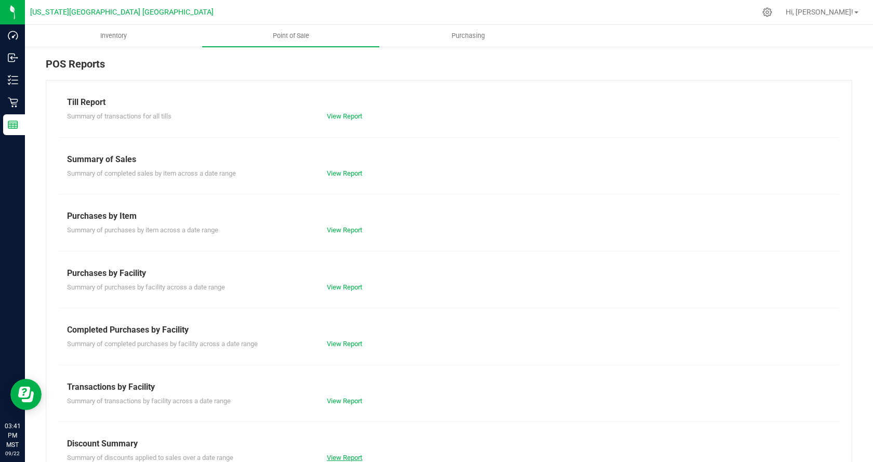
click at [357, 455] on link "View Report" at bounding box center [344, 458] width 35 height 8
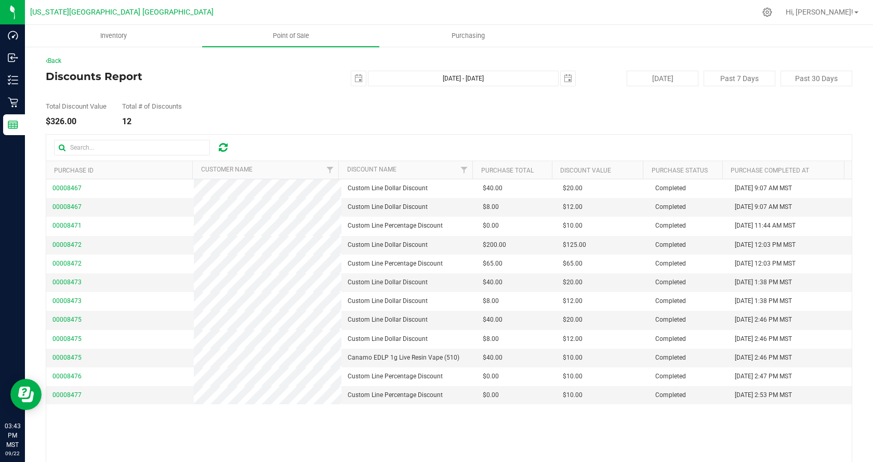
drag, startPoint x: 349, startPoint y: 223, endPoint x: 417, endPoint y: 137, distance: 109.9
click at [417, 137] on div at bounding box center [448, 148] width 805 height 26
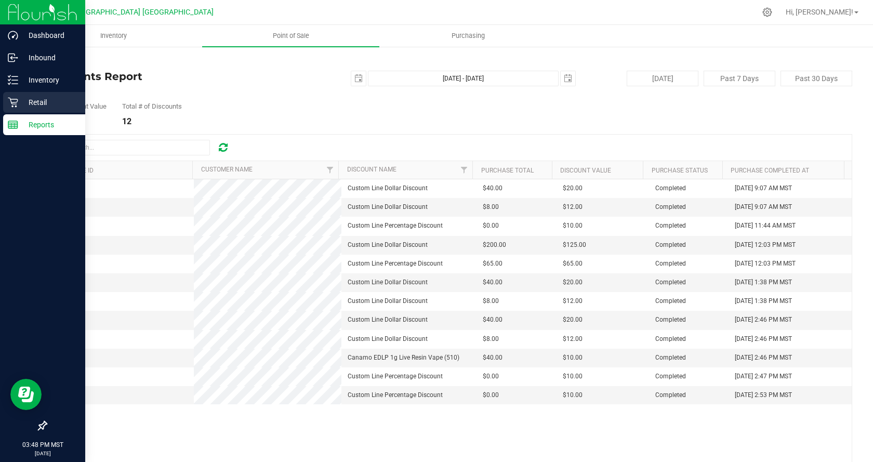
click at [20, 105] on p "Retail" at bounding box center [49, 102] width 62 height 12
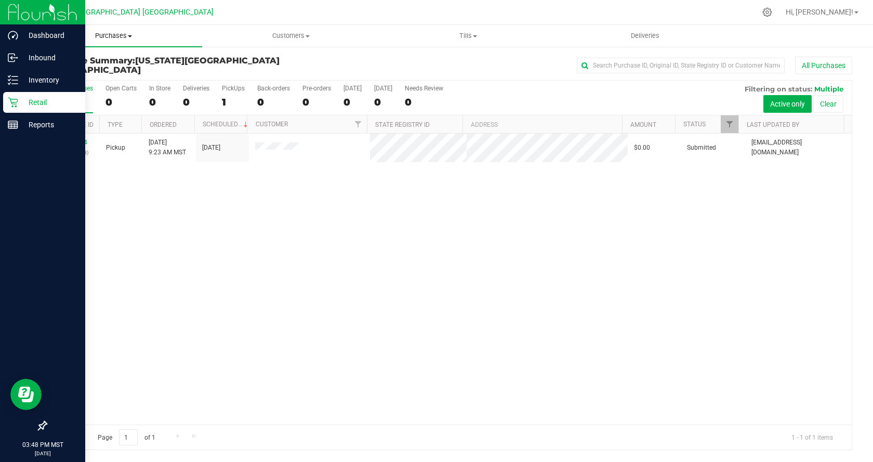
click at [114, 35] on span "Purchases" at bounding box center [113, 35] width 177 height 9
click at [110, 90] on li "All purchases" at bounding box center [113, 88] width 177 height 12
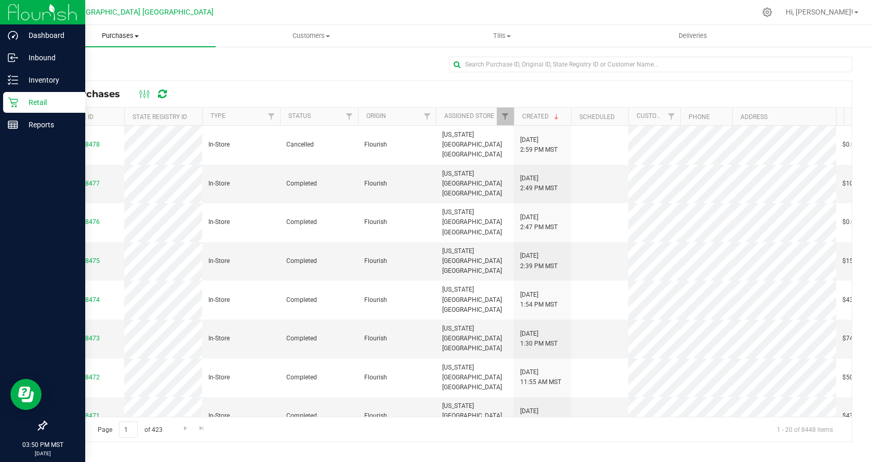
click at [119, 33] on span "Purchases" at bounding box center [120, 35] width 191 height 9
click at [309, 30] on uib-tab-heading "Customers All customers Add a new customer All physicians" at bounding box center [311, 35] width 190 height 21
click at [276, 67] on span "All customers" at bounding box center [253, 62] width 75 height 9
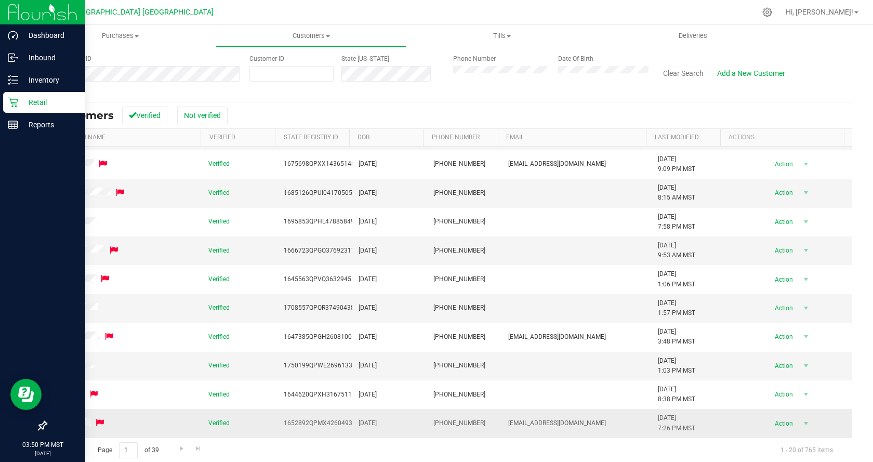
scroll to position [98, 0]
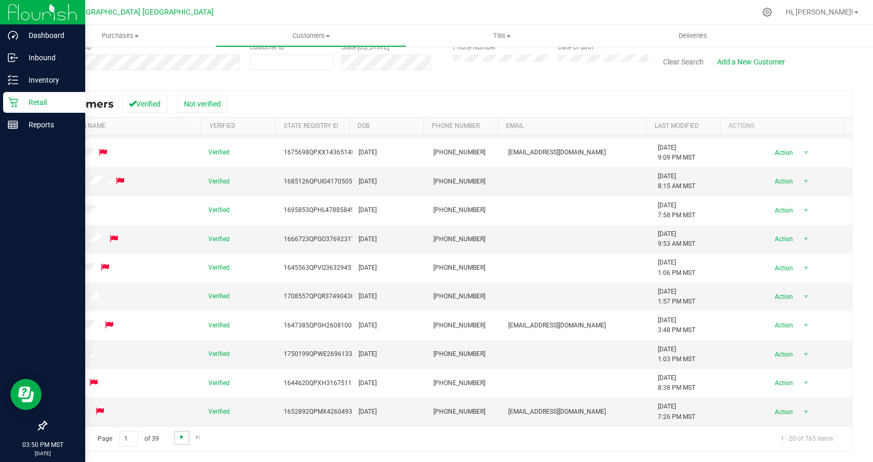
click at [182, 437] on span "Go to the next page" at bounding box center [182, 437] width 8 height 8
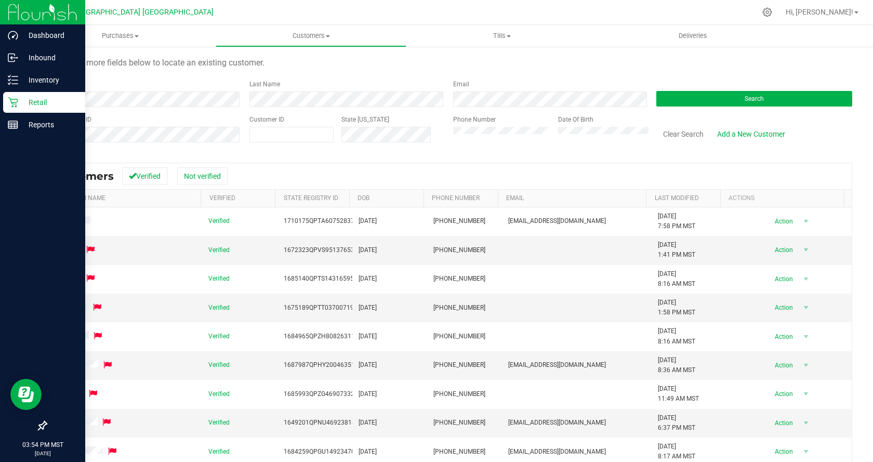
scroll to position [0, 0]
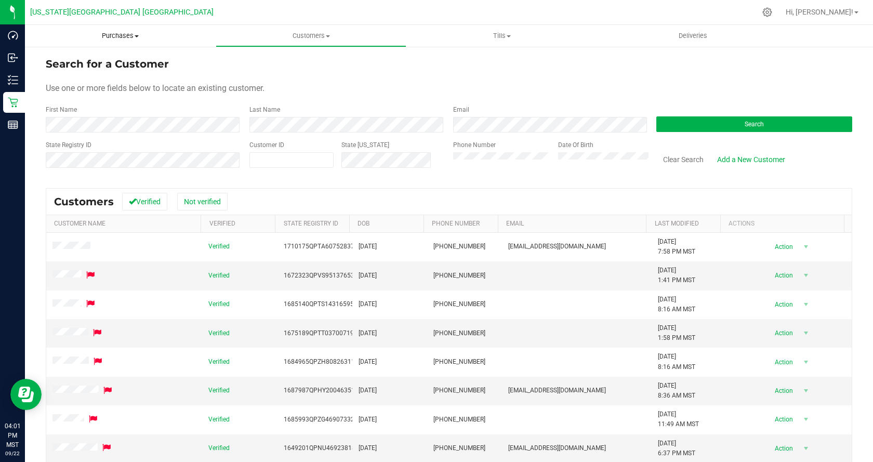
click at [137, 33] on span "Purchases" at bounding box center [120, 35] width 191 height 9
click at [134, 85] on li "All purchases" at bounding box center [120, 88] width 191 height 12
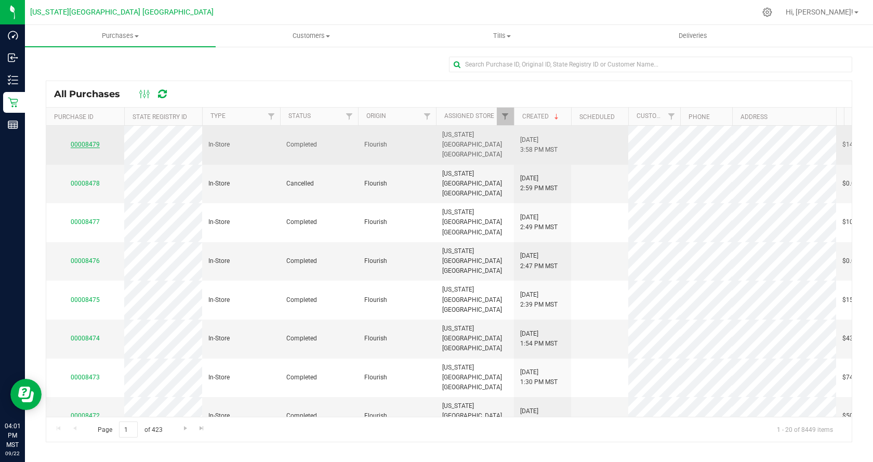
click at [81, 141] on link "00008479" at bounding box center [85, 144] width 29 height 7
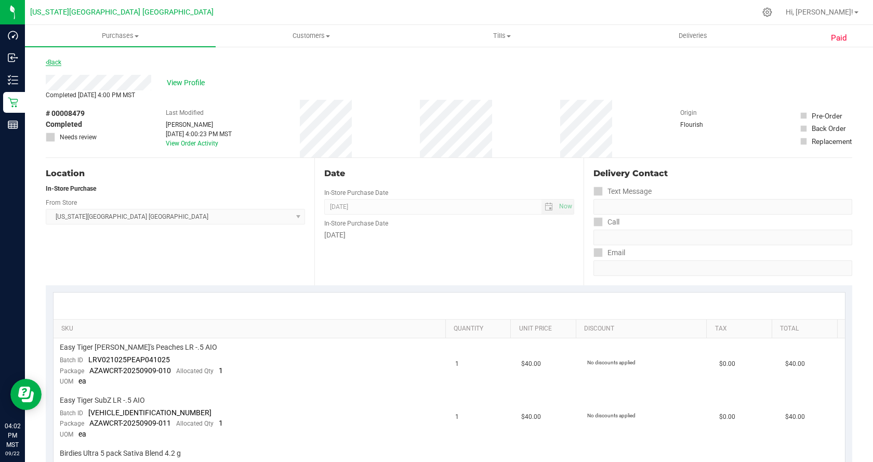
click at [59, 60] on link "Back" at bounding box center [54, 62] width 16 height 7
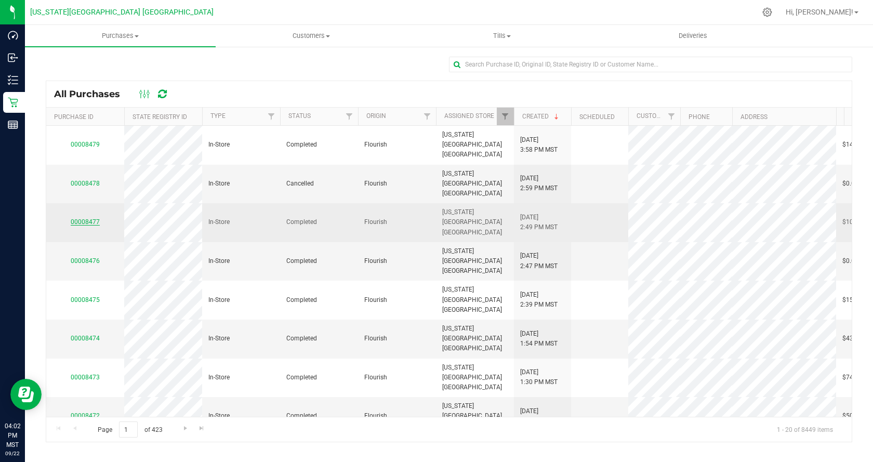
click at [86, 218] on link "00008477" at bounding box center [85, 221] width 29 height 7
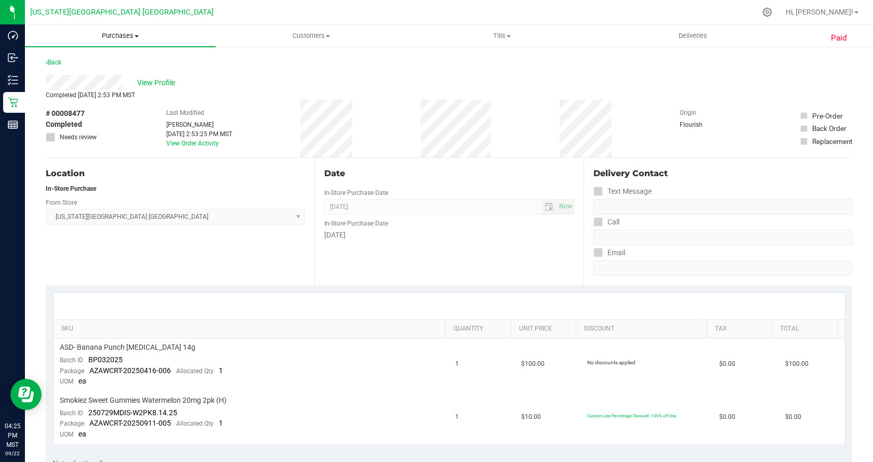
click at [120, 34] on span "Purchases" at bounding box center [120, 35] width 191 height 9
click at [110, 86] on li "All purchases" at bounding box center [120, 88] width 191 height 12
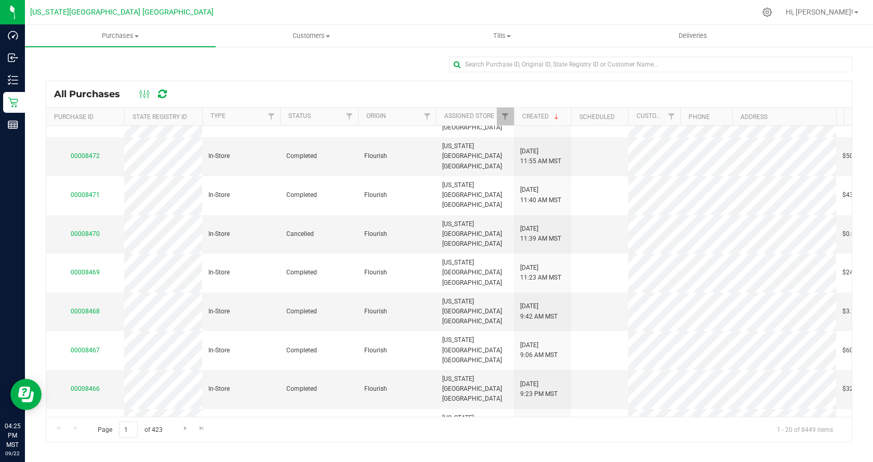
scroll to position [292, 0]
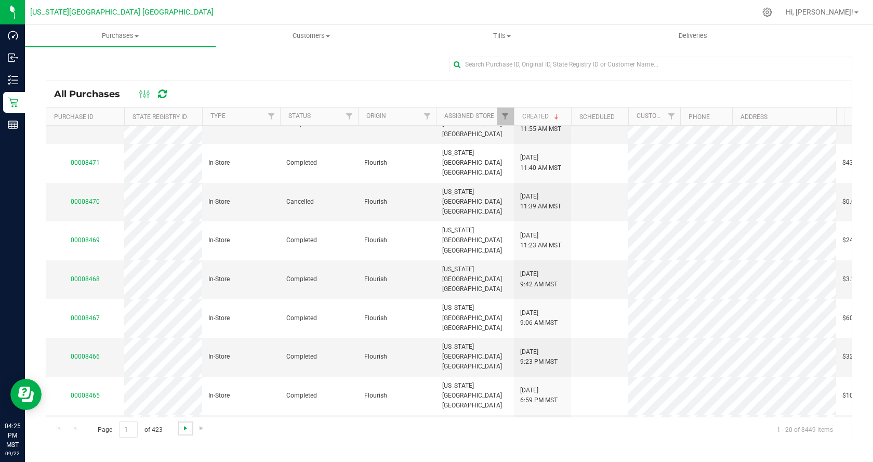
click at [183, 429] on span "Go to the next page" at bounding box center [185, 428] width 8 height 8
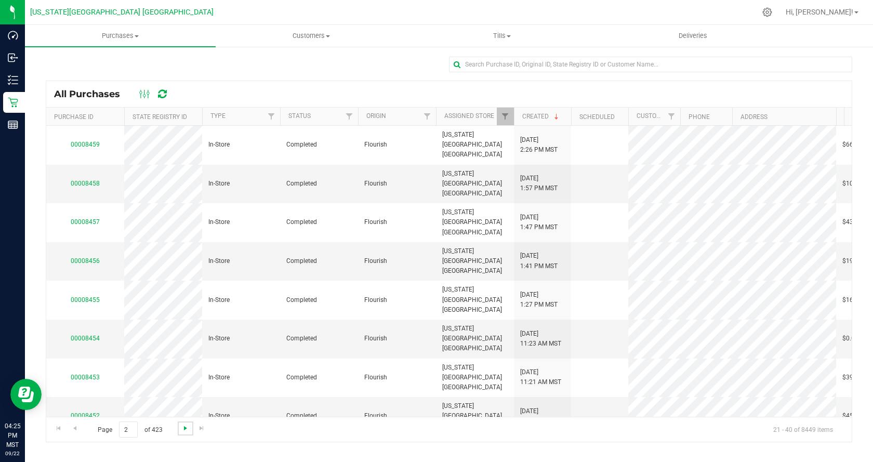
click at [183, 429] on span "Go to the next page" at bounding box center [185, 428] width 8 height 8
click at [183, 425] on span "Go to the next page" at bounding box center [185, 428] width 8 height 8
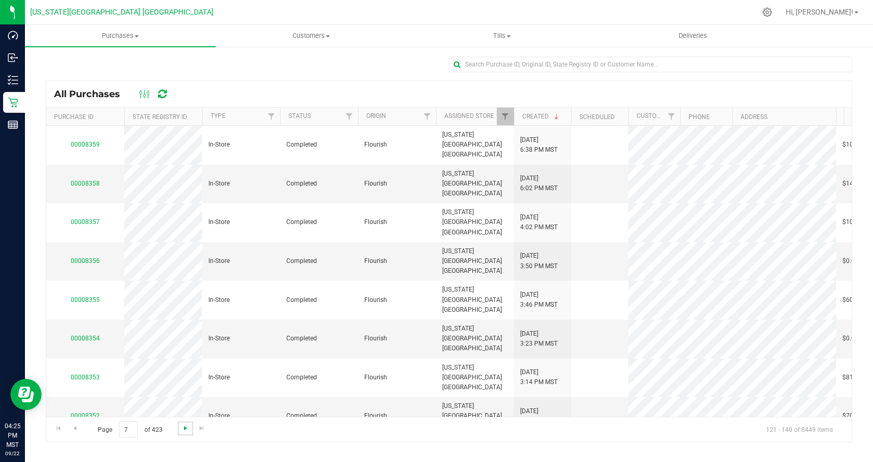
click at [183, 425] on span "Go to the next page" at bounding box center [185, 428] width 8 height 8
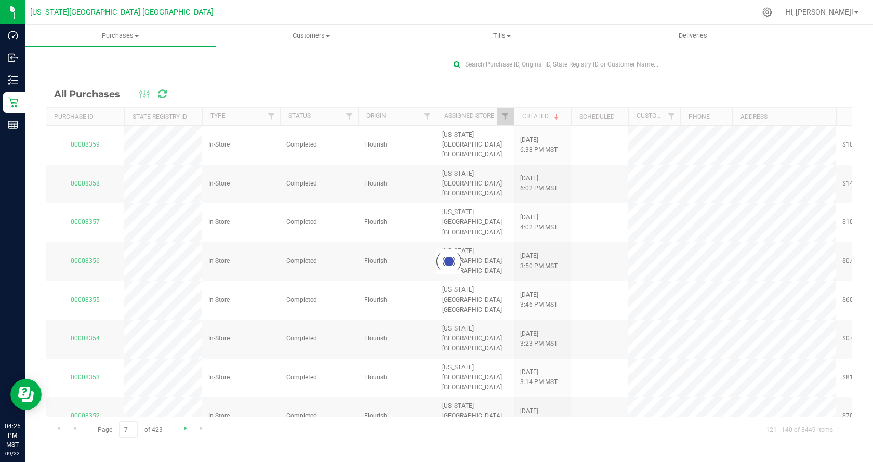
click at [183, 425] on div at bounding box center [448, 261] width 805 height 361
click at [183, 425] on span "Go to the next page" at bounding box center [185, 428] width 8 height 8
click at [183, 425] on div at bounding box center [448, 261] width 805 height 361
click at [183, 425] on span "Go to the next page" at bounding box center [185, 428] width 8 height 8
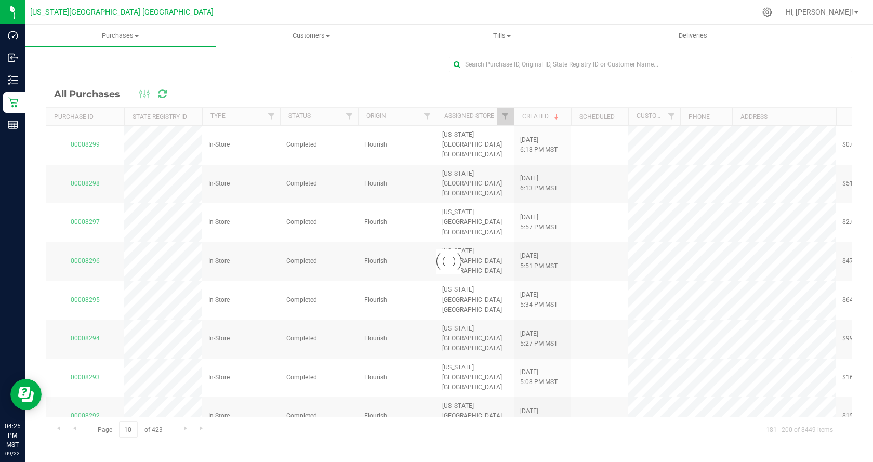
click at [183, 425] on div at bounding box center [448, 261] width 805 height 361
click at [183, 425] on span "Go to the next page" at bounding box center [185, 428] width 8 height 8
click at [183, 425] on div at bounding box center [448, 261] width 805 height 361
click at [183, 425] on span "Go to the next page" at bounding box center [185, 428] width 8 height 8
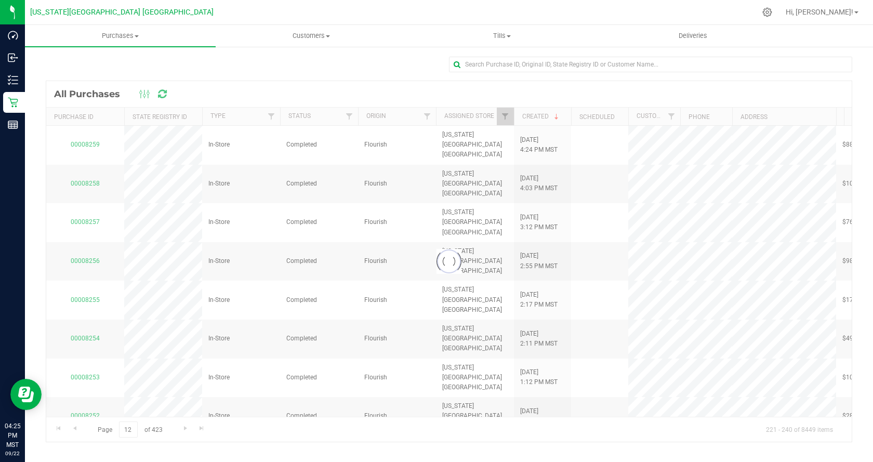
click at [183, 425] on div at bounding box center [448, 261] width 805 height 361
click at [183, 425] on span "Go to the next page" at bounding box center [185, 428] width 8 height 8
click at [183, 425] on div at bounding box center [448, 261] width 805 height 361
click at [183, 425] on span "Go to the next page" at bounding box center [185, 428] width 8 height 8
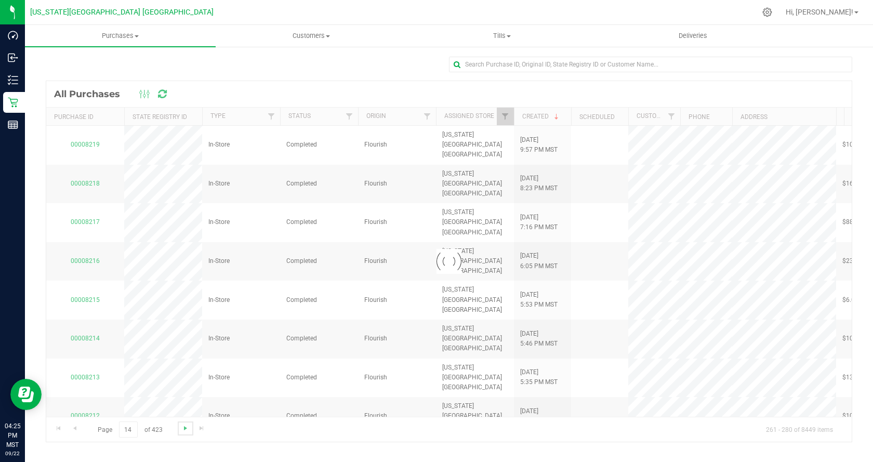
click at [183, 425] on span "Go to the next page" at bounding box center [185, 428] width 8 height 8
click at [183, 425] on div at bounding box center [448, 261] width 805 height 361
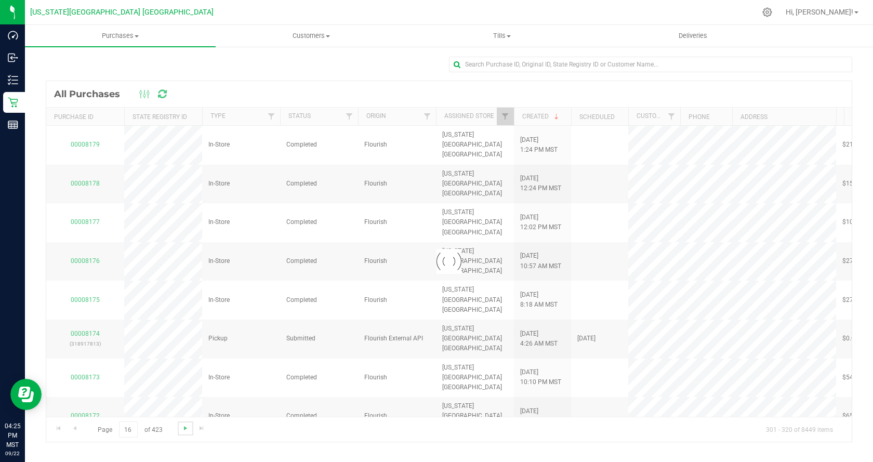
click at [183, 425] on span "Go to the next page" at bounding box center [185, 428] width 8 height 8
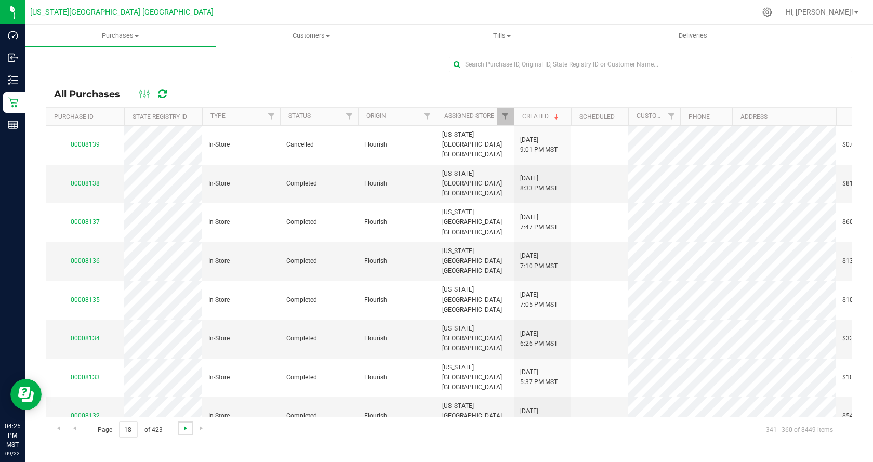
click at [183, 425] on span "Go to the next page" at bounding box center [185, 428] width 8 height 8
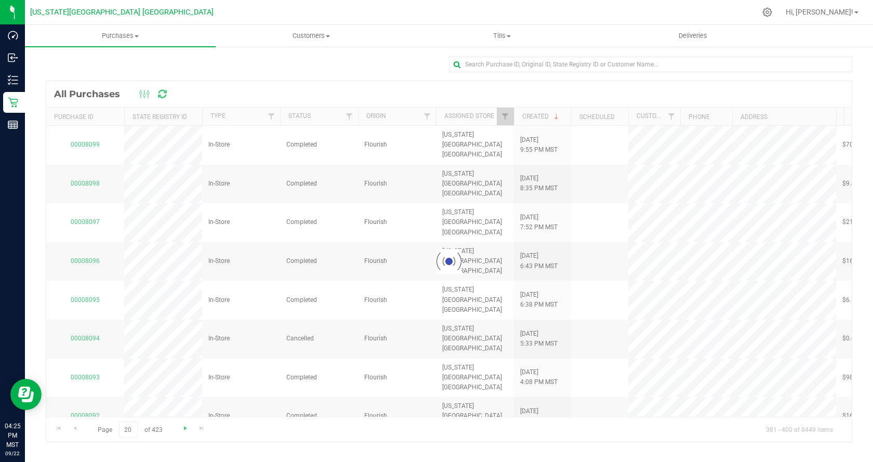
click at [183, 425] on div at bounding box center [448, 261] width 805 height 361
click at [183, 425] on span "Go to the next page" at bounding box center [185, 428] width 8 height 8
click at [183, 425] on div at bounding box center [448, 261] width 805 height 361
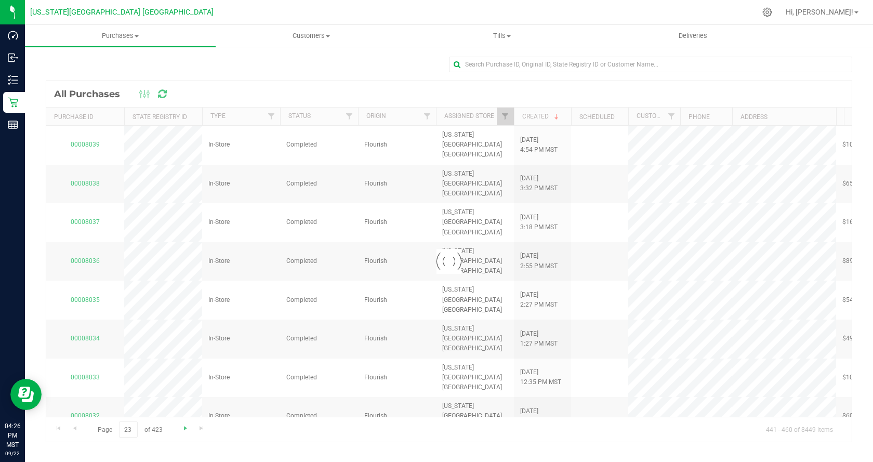
click at [183, 425] on div at bounding box center [448, 261] width 805 height 361
click at [183, 425] on span "Go to the next page" at bounding box center [185, 428] width 8 height 8
click at [183, 424] on div at bounding box center [448, 261] width 805 height 361
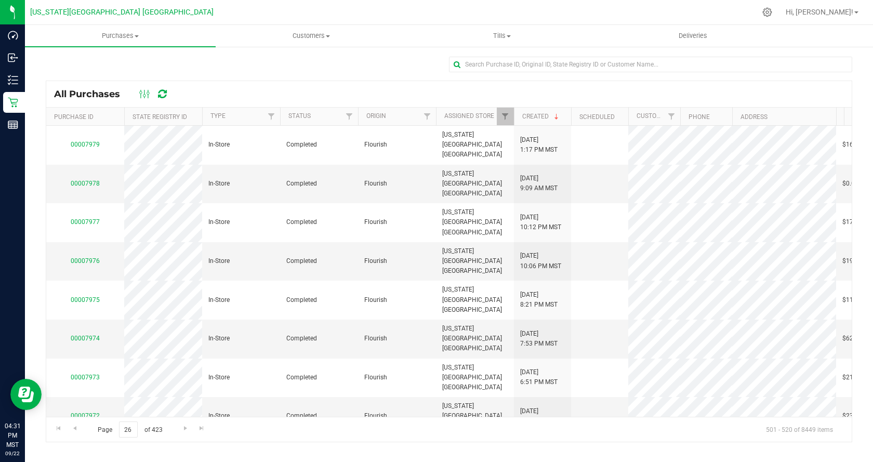
scroll to position [156, 0]
click at [183, 429] on span "Go to the next page" at bounding box center [185, 428] width 8 height 8
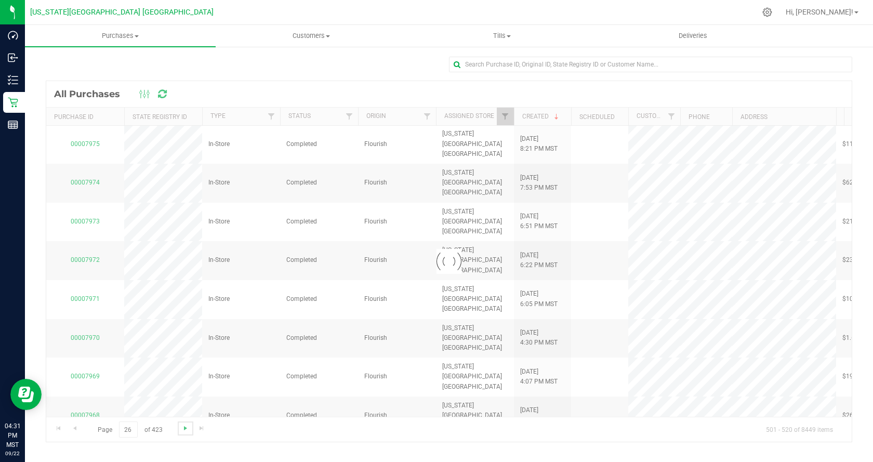
click at [183, 429] on span "Go to the next page" at bounding box center [185, 428] width 8 height 8
click at [183, 429] on div at bounding box center [448, 261] width 805 height 361
click at [183, 425] on div at bounding box center [448, 261] width 805 height 361
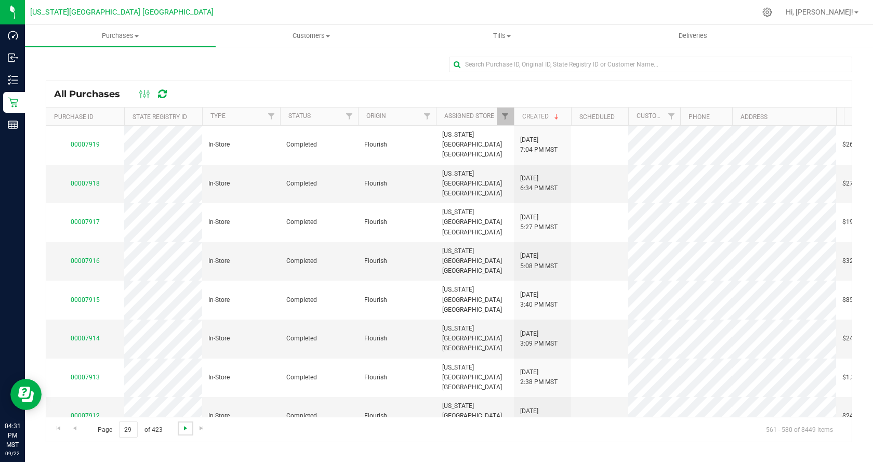
click at [184, 431] on span "Go to the next page" at bounding box center [185, 428] width 8 height 8
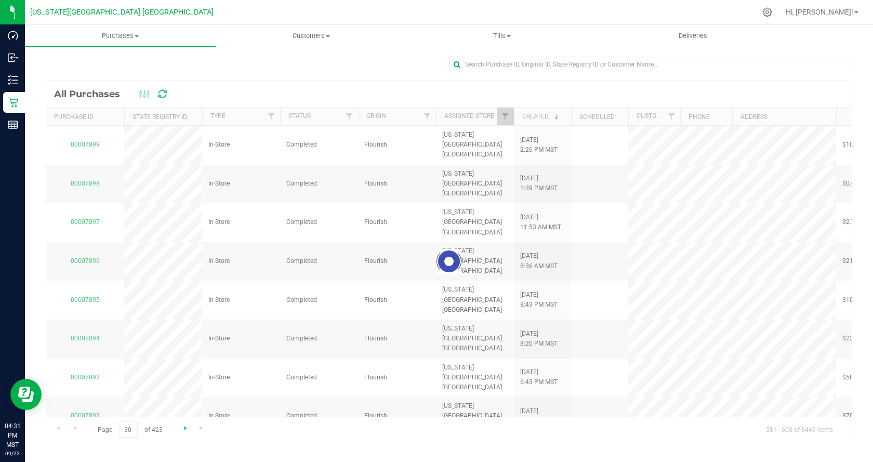
click at [184, 431] on div at bounding box center [448, 261] width 805 height 361
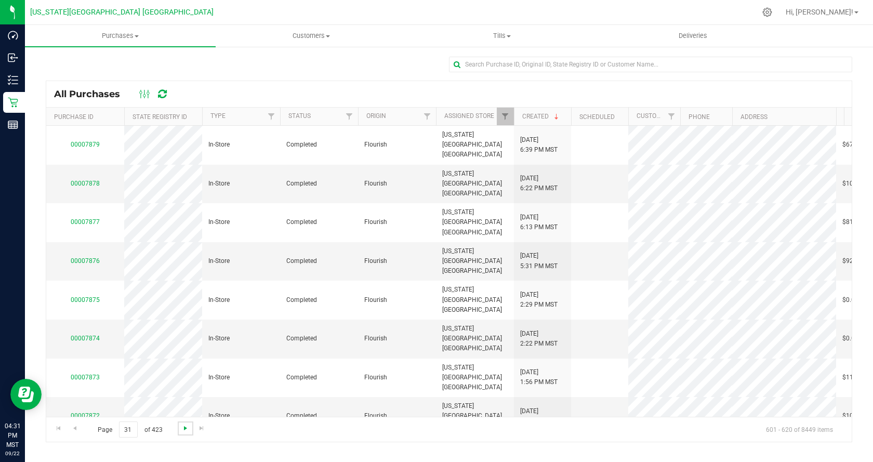
click at [184, 431] on span "Go to the next page" at bounding box center [185, 428] width 8 height 8
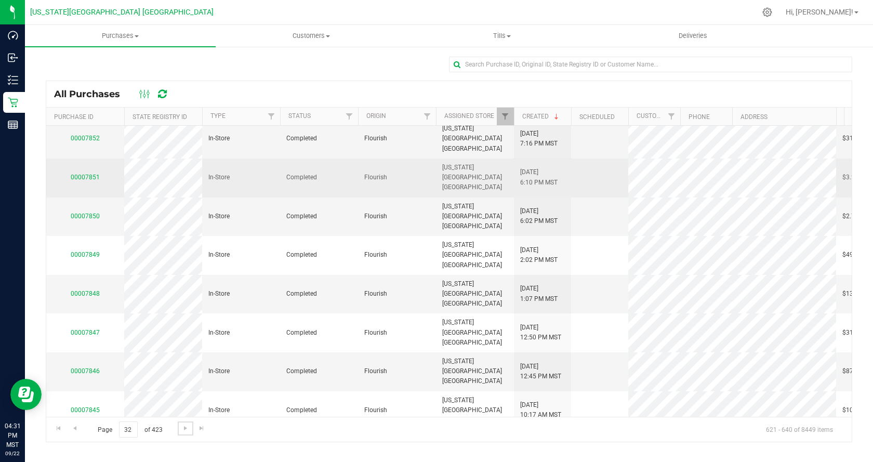
scroll to position [292, 0]
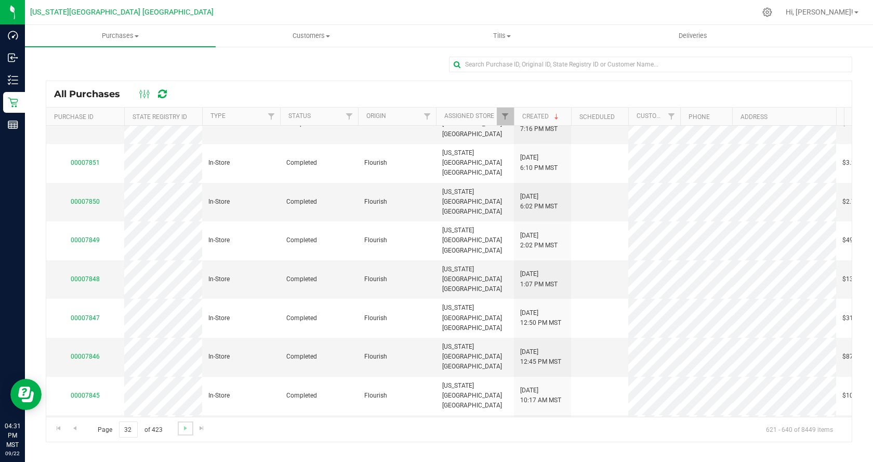
click at [189, 429] on link "Go to the next page" at bounding box center [185, 428] width 15 height 14
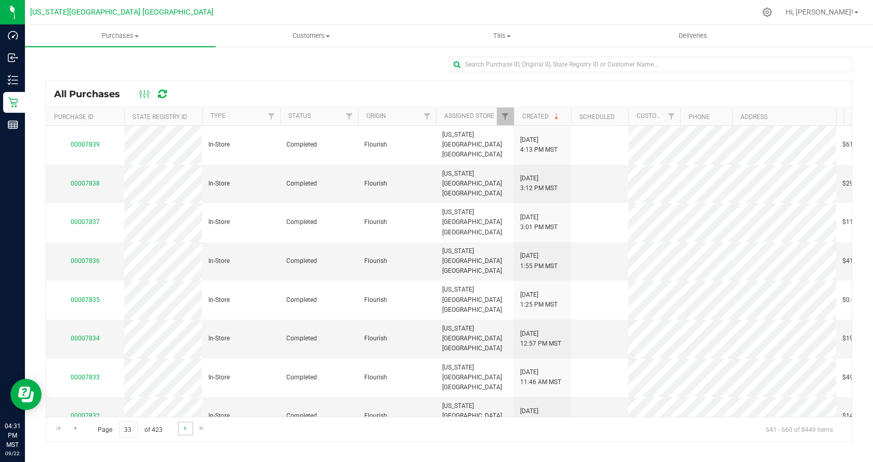
click at [189, 429] on link "Go to the next page" at bounding box center [185, 428] width 15 height 14
click at [91, 412] on link "00007772" at bounding box center [85, 415] width 29 height 7
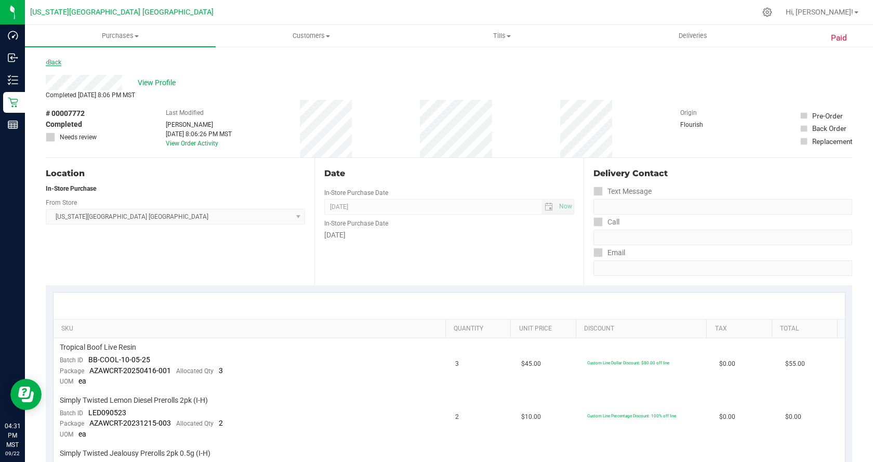
click at [53, 63] on link "Back" at bounding box center [54, 62] width 16 height 7
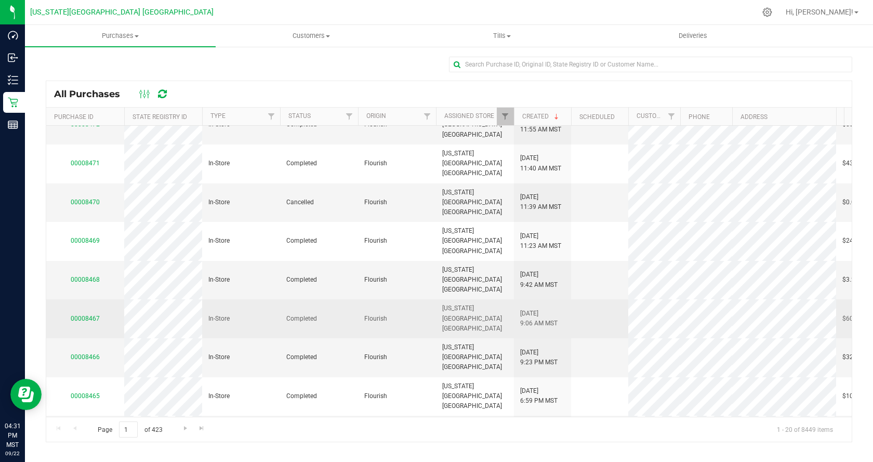
scroll to position [292, 0]
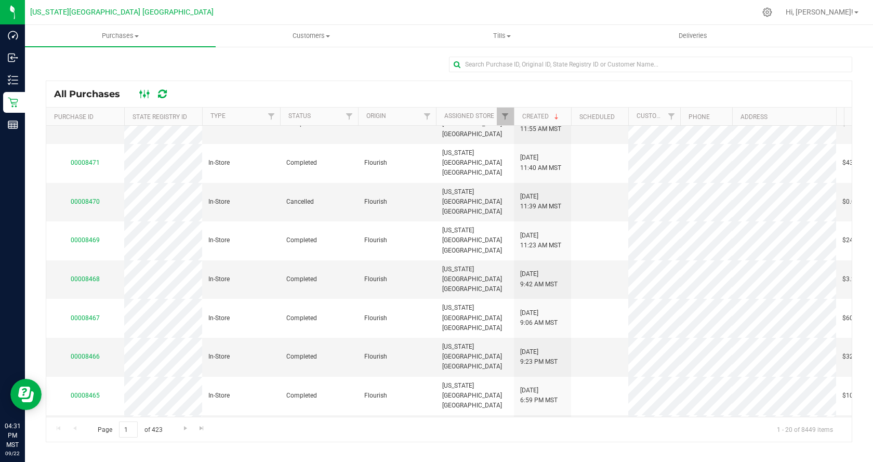
click at [144, 98] on rect at bounding box center [144, 94] width 1 height 8
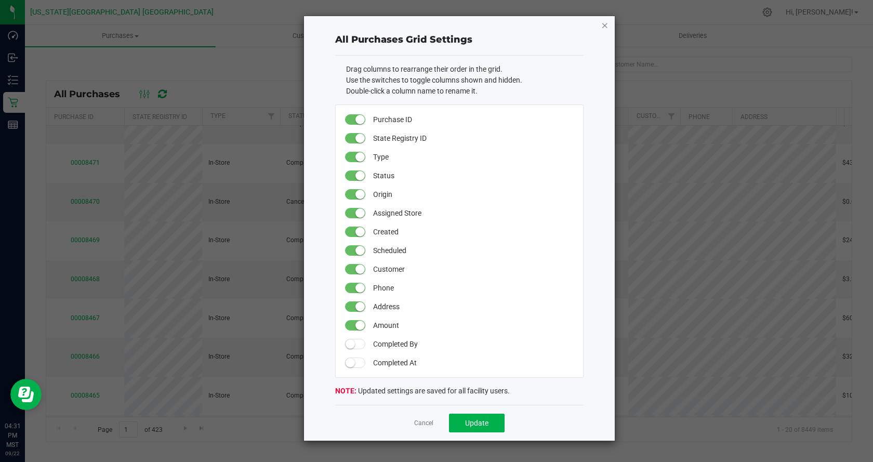
click at [607, 26] on icon "button" at bounding box center [604, 25] width 7 height 12
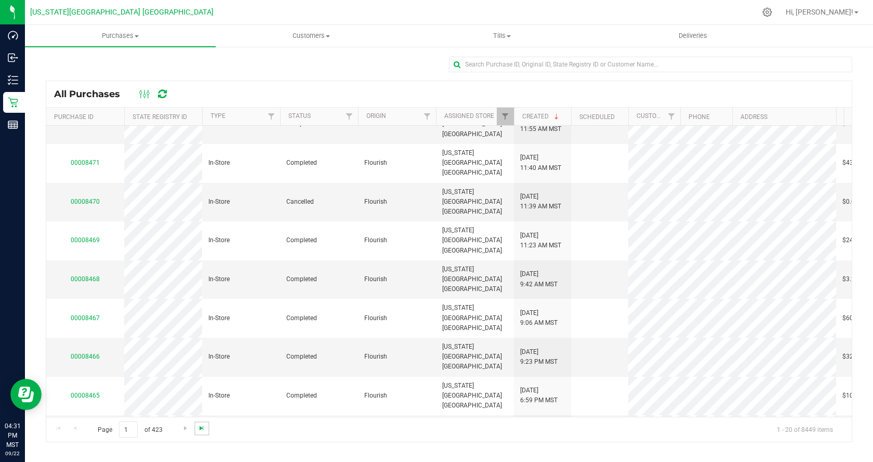
click at [197, 428] on span "Go to the last page" at bounding box center [201, 428] width 8 height 8
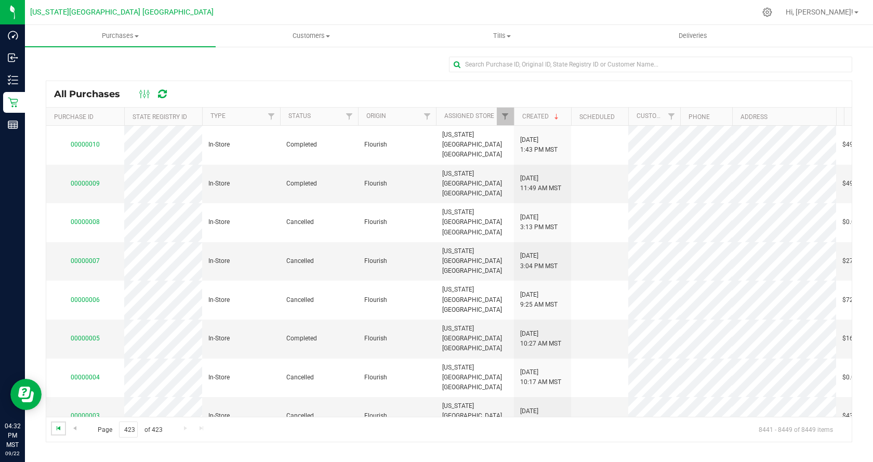
click at [58, 430] on span "Go to the first page" at bounding box center [59, 428] width 8 height 8
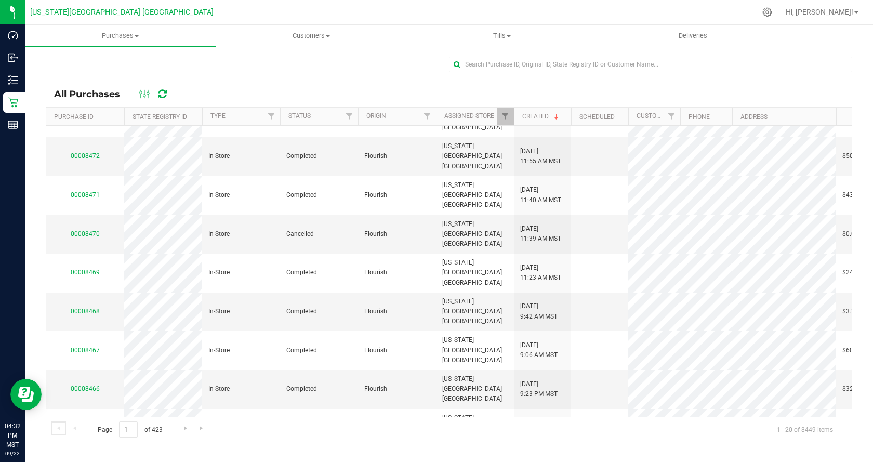
scroll to position [292, 0]
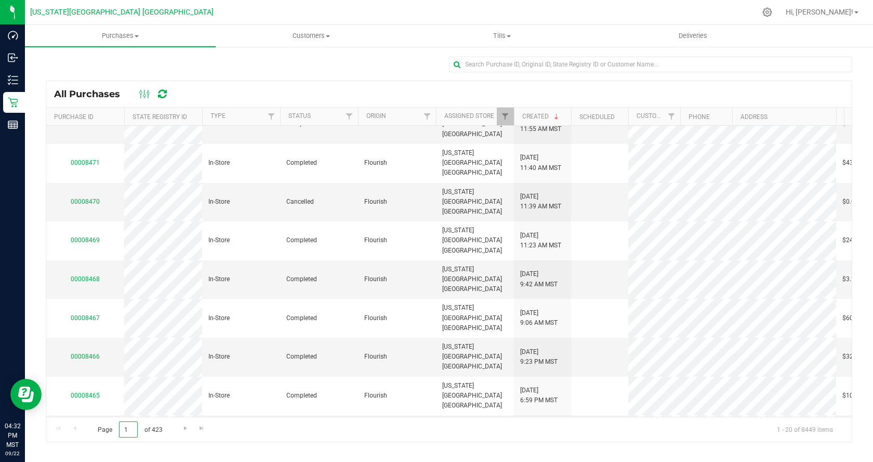
click at [132, 432] on input "1" at bounding box center [128, 429] width 19 height 16
click at [133, 432] on input "1" at bounding box center [128, 429] width 19 height 16
type input "26"
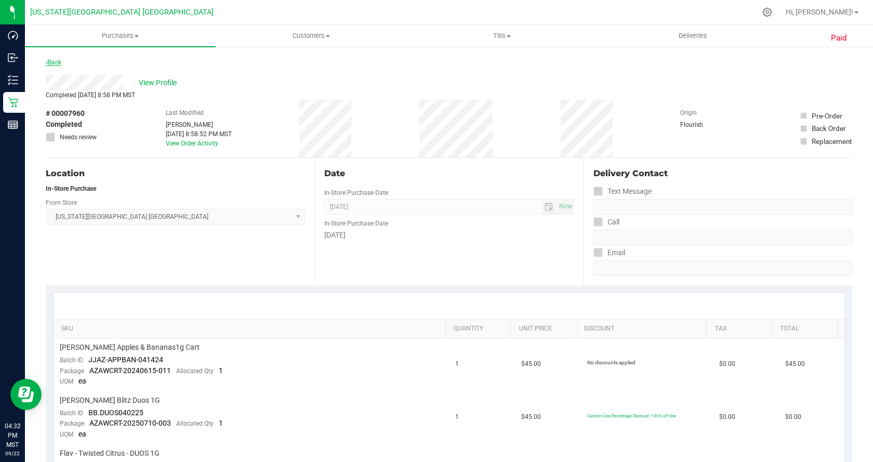
click at [56, 60] on link "Back" at bounding box center [54, 62] width 16 height 7
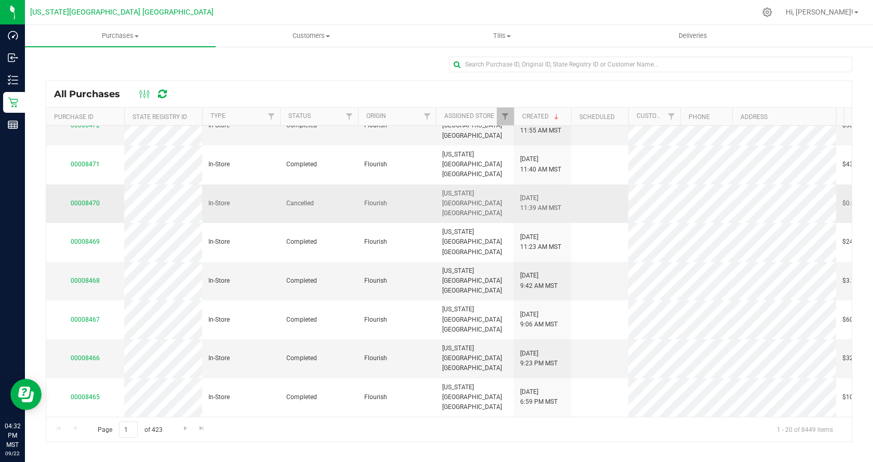
scroll to position [292, 0]
click at [131, 434] on input "1" at bounding box center [128, 429] width 19 height 16
type input "26"
click at [185, 429] on span "Go to the next page" at bounding box center [185, 428] width 8 height 8
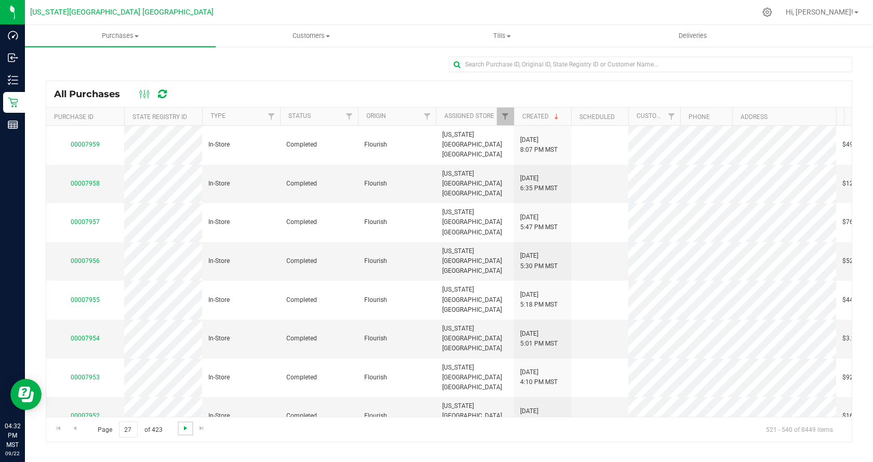
click at [185, 429] on span "Go to the next page" at bounding box center [185, 428] width 8 height 8
drag, startPoint x: 185, startPoint y: 429, endPoint x: 205, endPoint y: 441, distance: 23.3
click at [203, 442] on div "All Purchases Purchase ID State Registry ID Type Status Origin Assigned Store C…" at bounding box center [449, 249] width 848 height 407
click at [184, 430] on span "Go to the next page" at bounding box center [185, 428] width 8 height 8
click at [185, 434] on link "Go to the next page" at bounding box center [185, 428] width 15 height 14
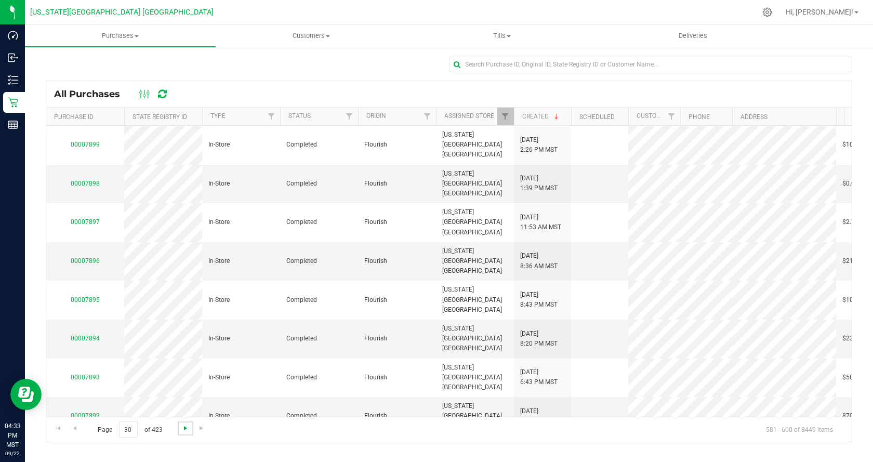
click at [187, 428] on span "Go to the next page" at bounding box center [185, 428] width 8 height 8
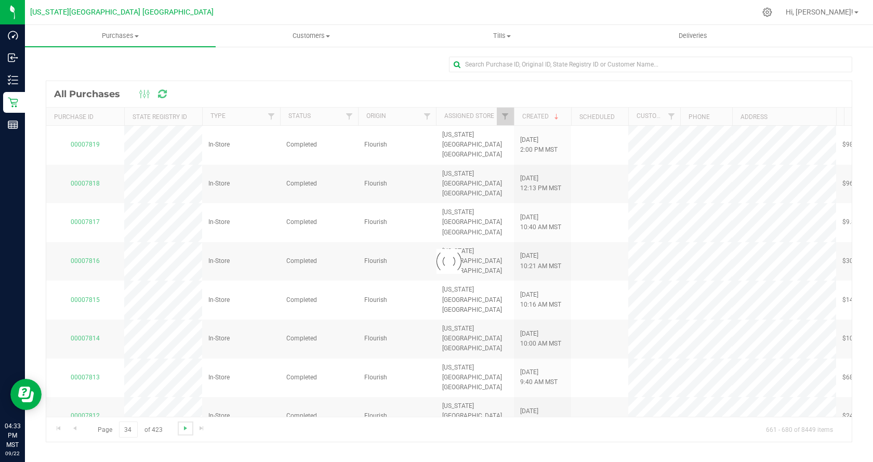
click at [187, 428] on span "Go to the next page" at bounding box center [185, 428] width 8 height 8
click at [187, 428] on div at bounding box center [448, 261] width 805 height 361
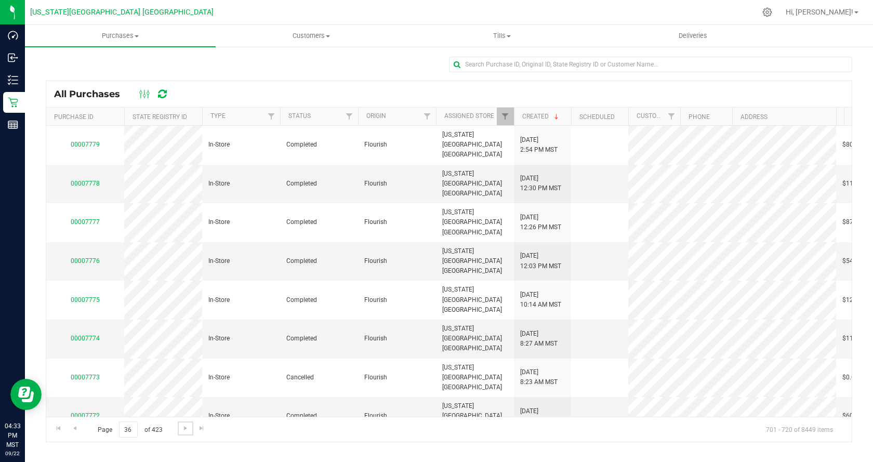
click at [187, 428] on span "Go to the next page" at bounding box center [185, 428] width 8 height 8
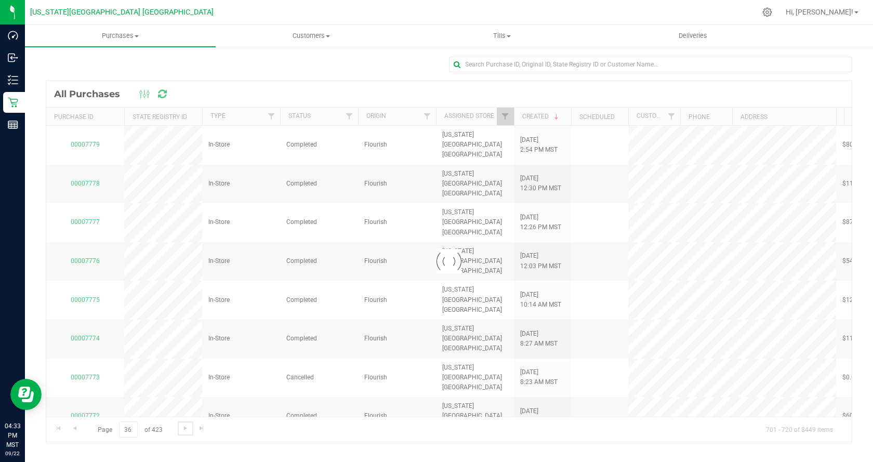
click at [187, 428] on span "Go to the next page" at bounding box center [185, 428] width 8 height 8
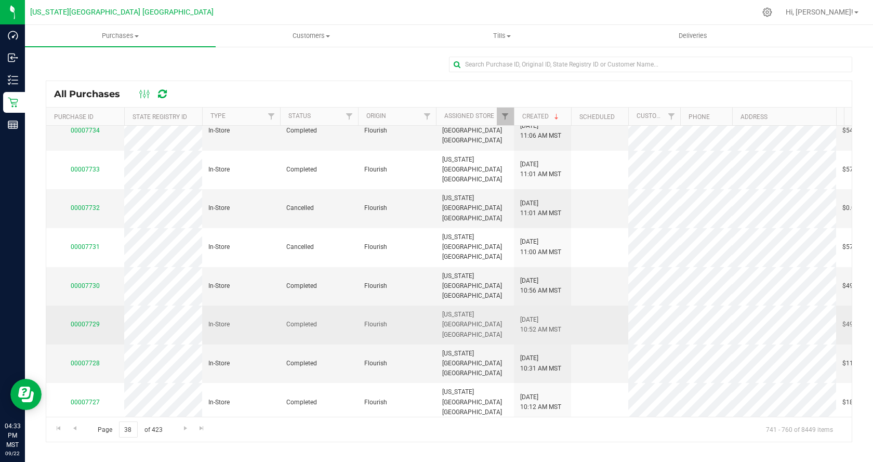
scroll to position [260, 0]
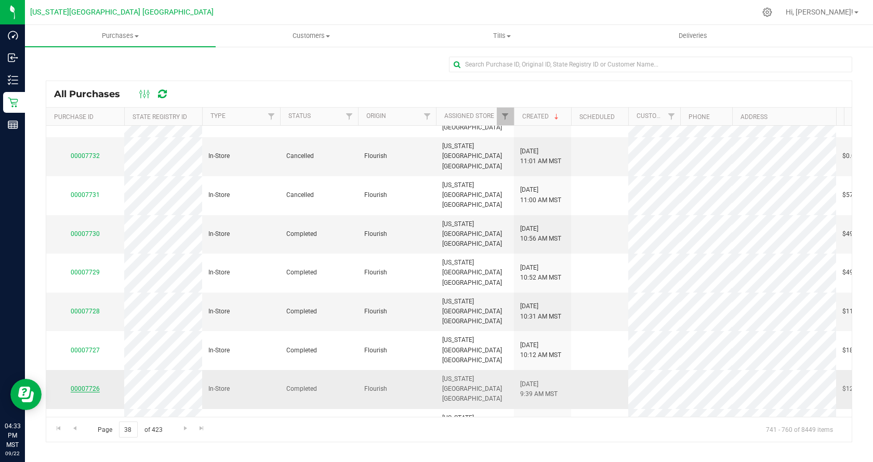
click at [83, 385] on link "00007726" at bounding box center [85, 388] width 29 height 7
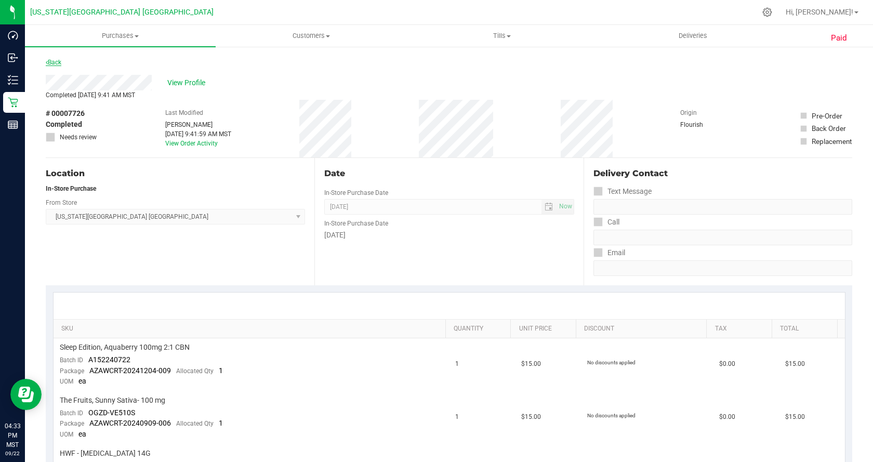
click at [57, 61] on link "Back" at bounding box center [54, 62] width 16 height 7
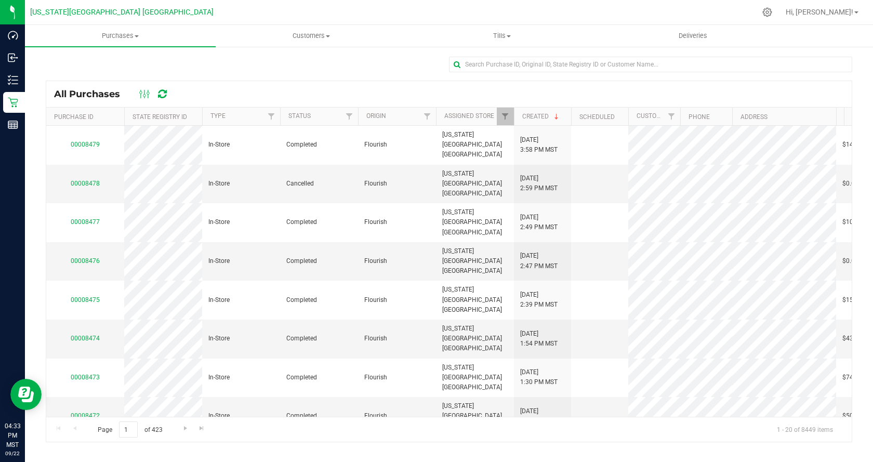
scroll to position [292, 0]
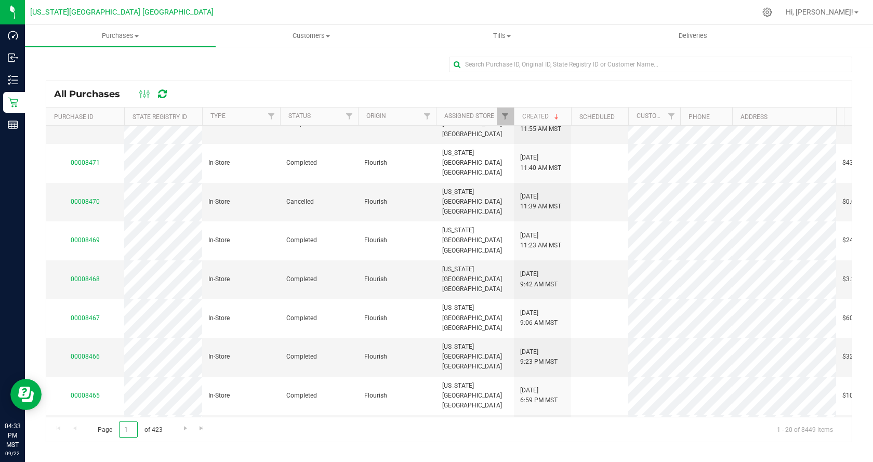
click at [130, 433] on input "1" at bounding box center [128, 429] width 19 height 16
type input "29"
click at [188, 428] on span "Go to the next page" at bounding box center [185, 428] width 8 height 8
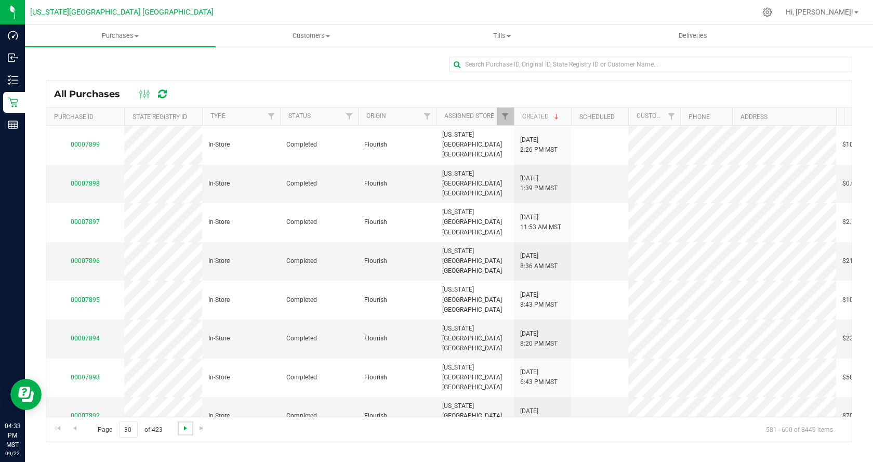
click at [188, 428] on span "Go to the next page" at bounding box center [185, 428] width 8 height 8
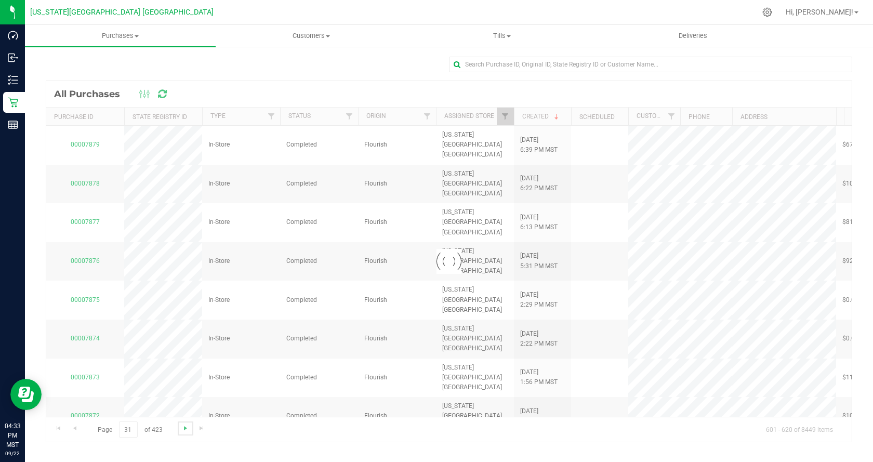
click at [188, 428] on span "Go to the next page" at bounding box center [185, 428] width 8 height 8
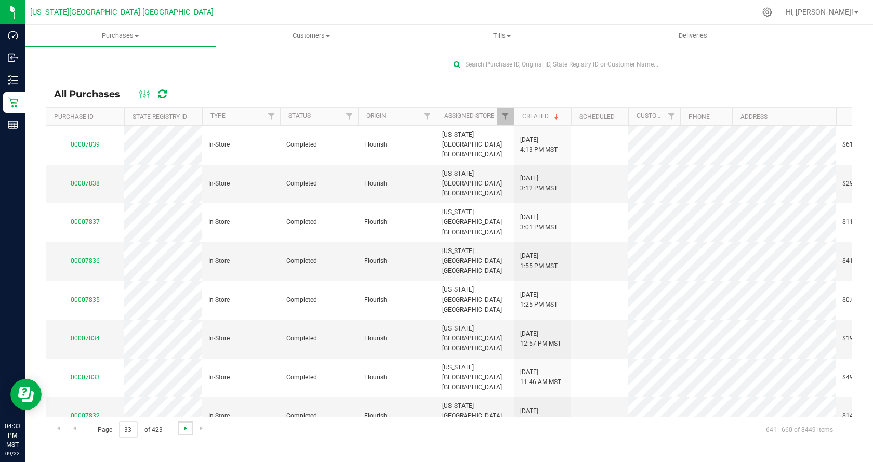
click at [188, 428] on span "Go to the next page" at bounding box center [185, 428] width 8 height 8
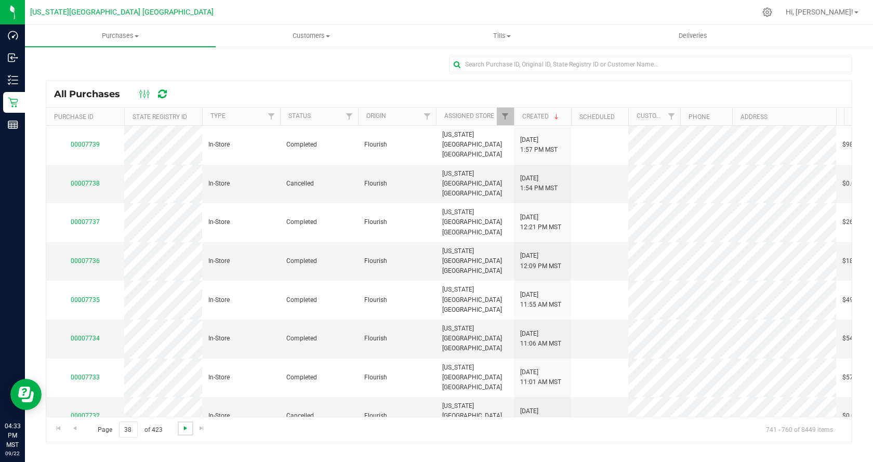
click at [188, 428] on span "Go to the next page" at bounding box center [185, 428] width 8 height 8
click at [78, 426] on span "Go to the previous page" at bounding box center [75, 428] width 8 height 8
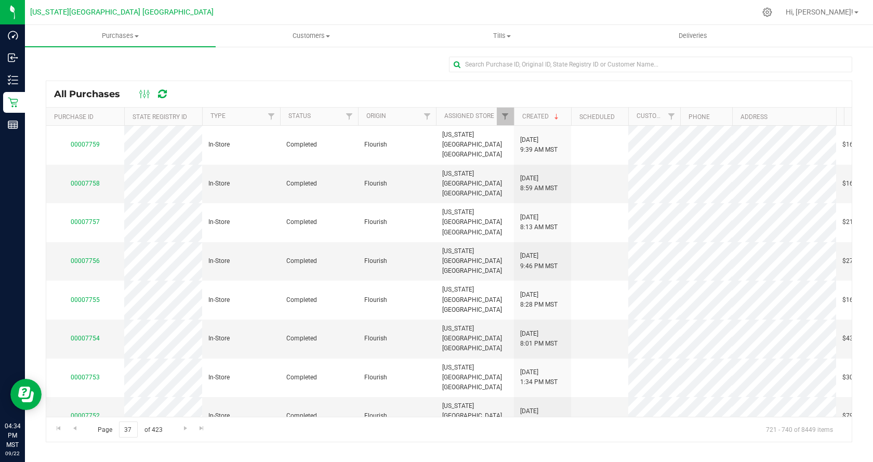
drag, startPoint x: 108, startPoint y: 441, endPoint x: 99, endPoint y: 451, distance: 13.2
click at [99, 451] on div "All Purchases Purchase ID State Registry ID Type Status Origin Assigned Store C…" at bounding box center [449, 249] width 848 height 407
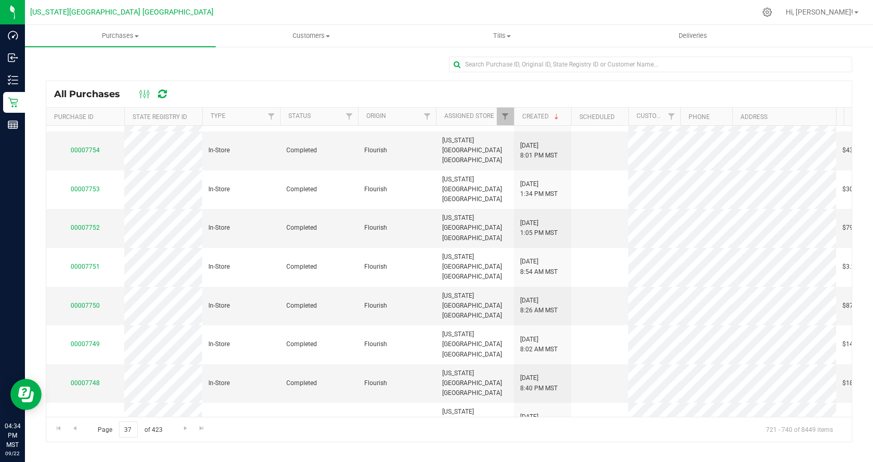
scroll to position [292, 0]
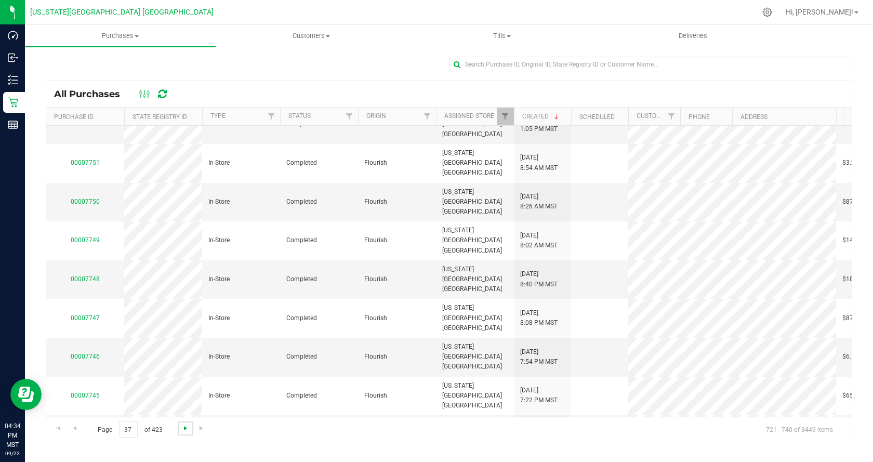
click at [181, 428] on span "Go to the next page" at bounding box center [185, 428] width 8 height 8
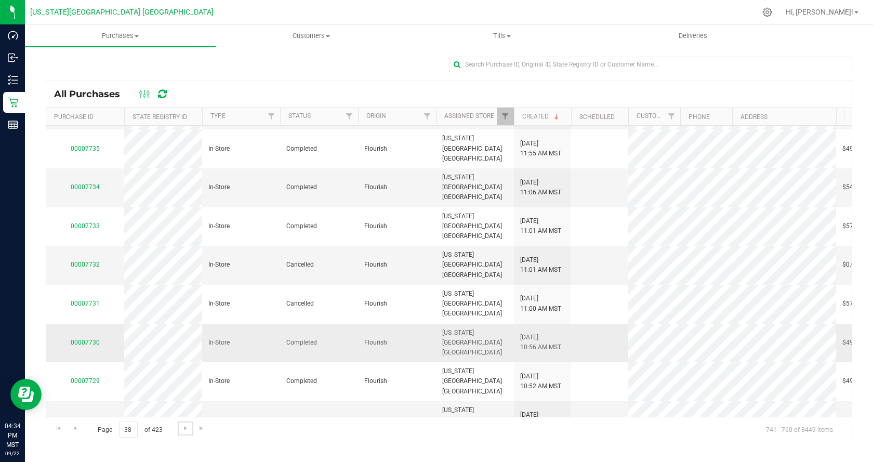
scroll to position [136, 0]
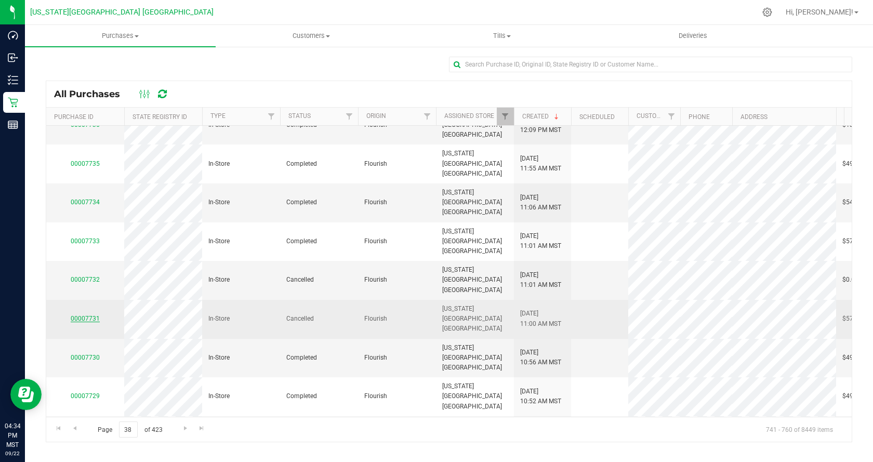
click at [81, 315] on link "00007731" at bounding box center [85, 318] width 29 height 7
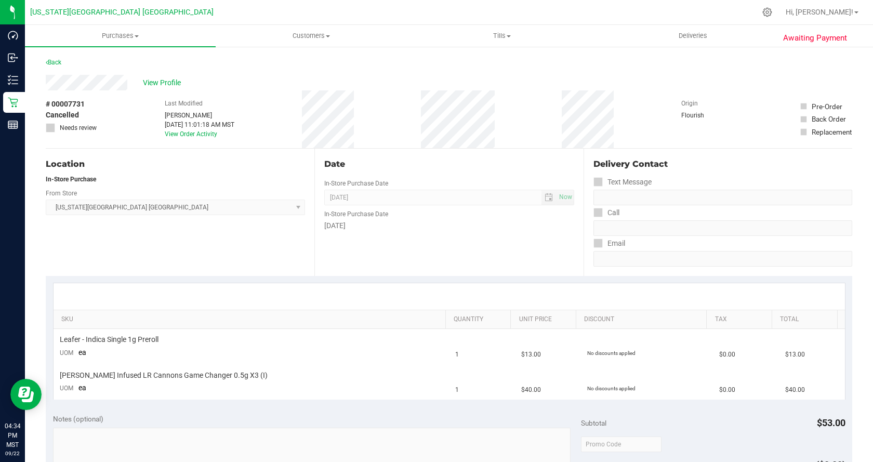
click at [50, 55] on div "Awaiting Payment Back View Profile # 00007731 Cancelled Needs review Last Modif…" at bounding box center [449, 441] width 848 height 790
click at [51, 61] on link "Back" at bounding box center [54, 62] width 16 height 7
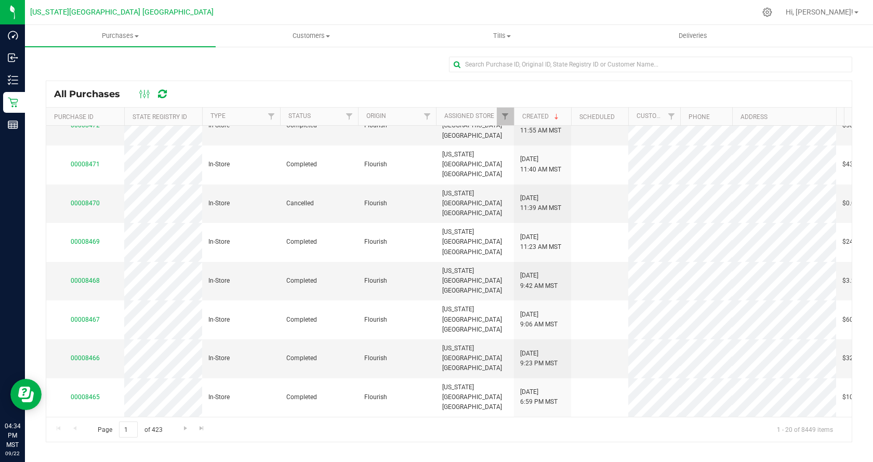
scroll to position [292, 0]
click at [134, 430] on input "1" at bounding box center [128, 429] width 19 height 16
type input "29"
click at [130, 430] on input "29" at bounding box center [128, 429] width 19 height 16
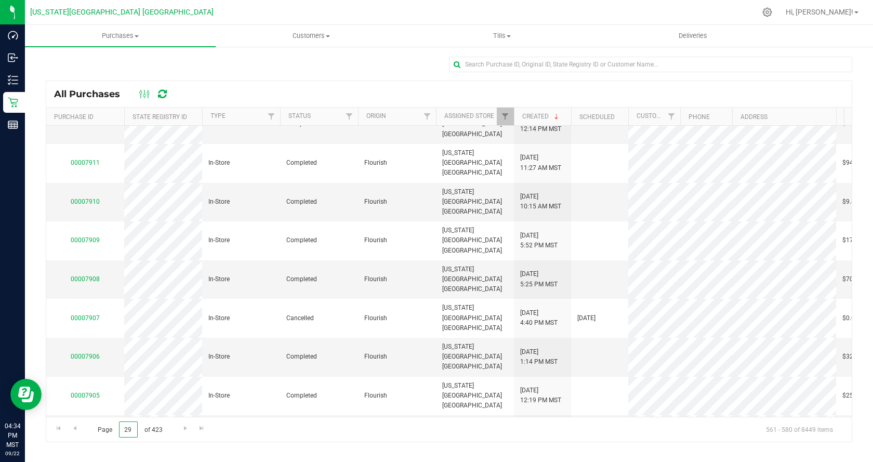
click at [130, 430] on input "29" at bounding box center [128, 429] width 19 height 16
type input "31"
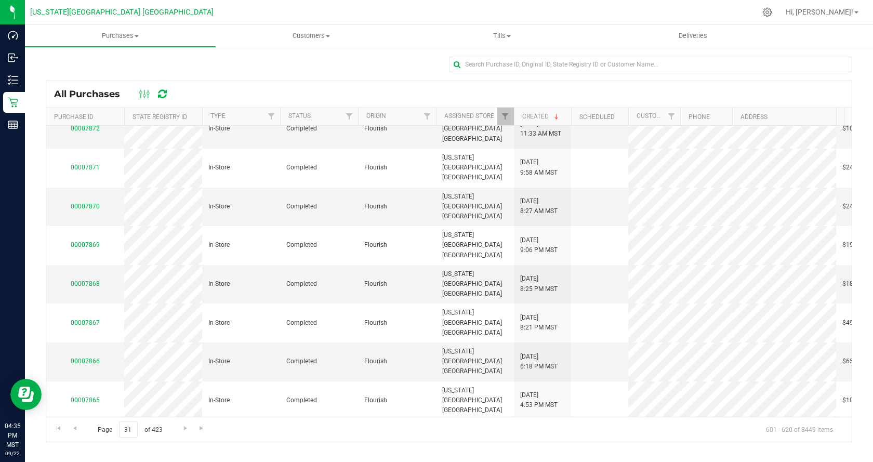
scroll to position [302, 0]
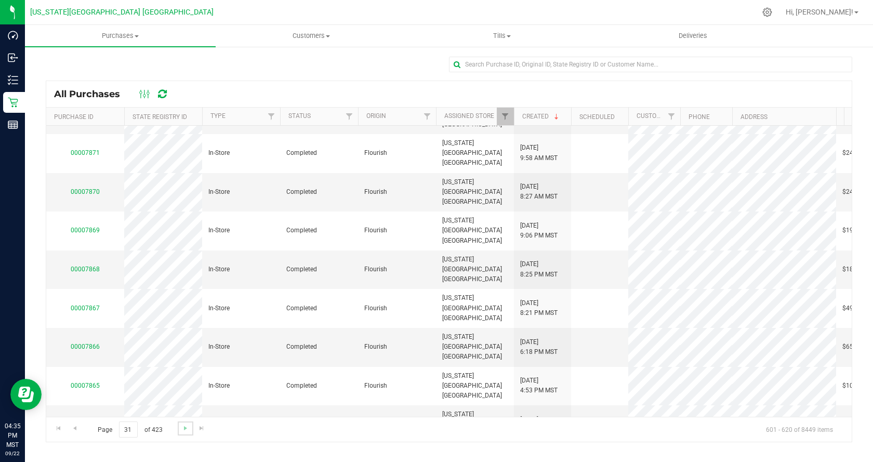
click at [179, 423] on link "Go to the next page" at bounding box center [185, 428] width 15 height 14
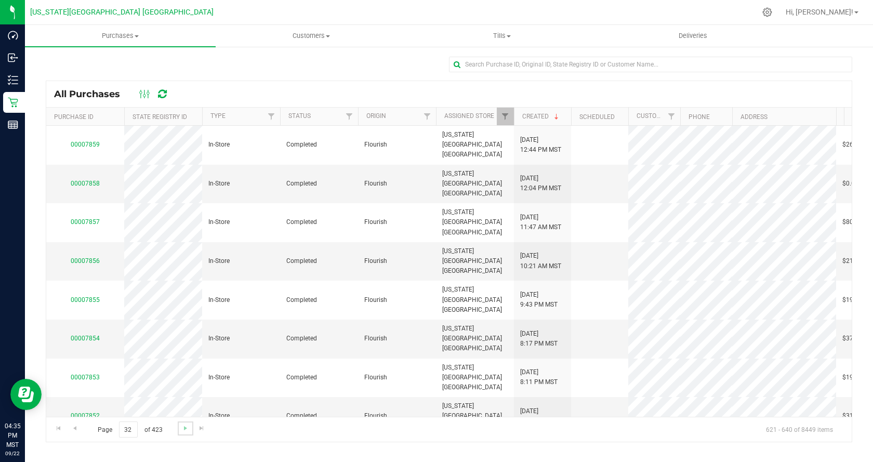
click at [179, 423] on link "Go to the next page" at bounding box center [185, 428] width 15 height 14
click at [179, 422] on link "Go to the next page" at bounding box center [185, 428] width 15 height 14
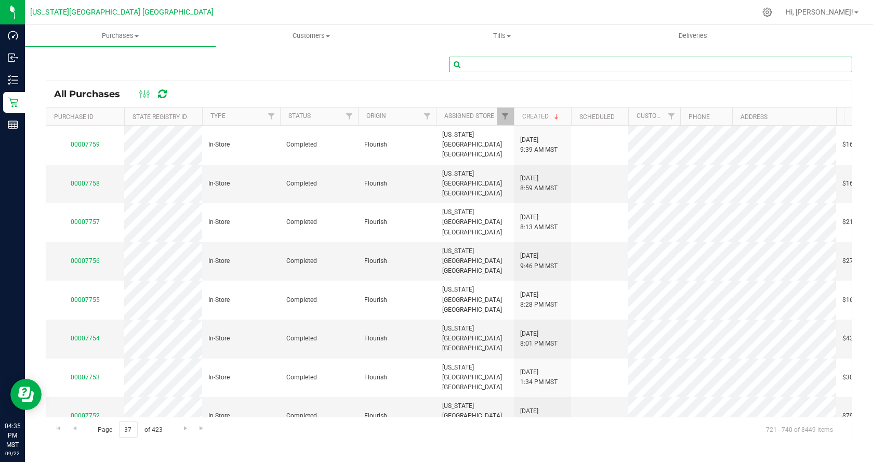
click at [487, 61] on input "text" at bounding box center [650, 65] width 403 height 16
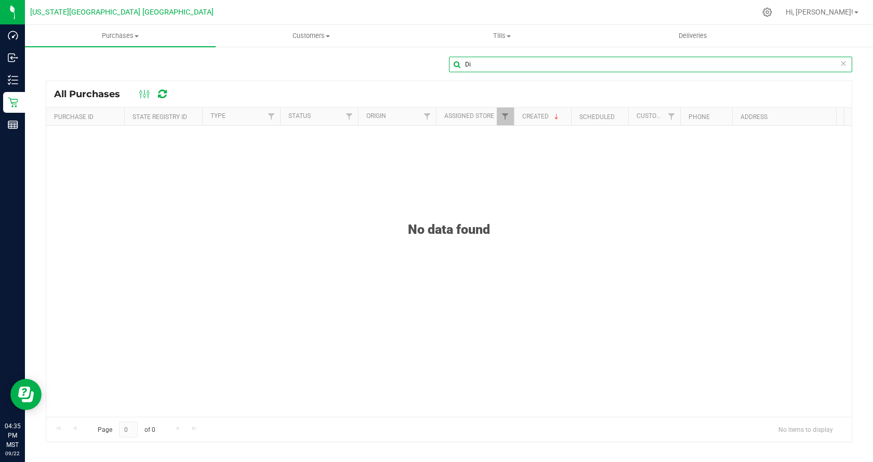
type input "D"
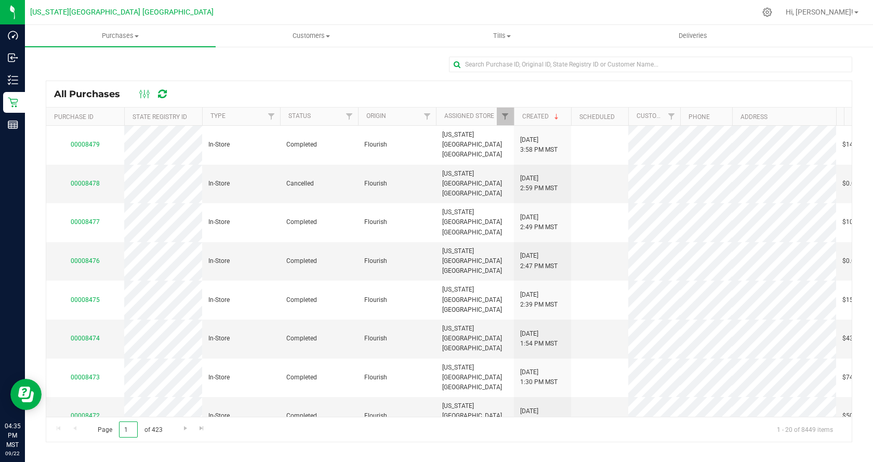
click at [127, 430] on input "1" at bounding box center [128, 429] width 19 height 16
type input "33"
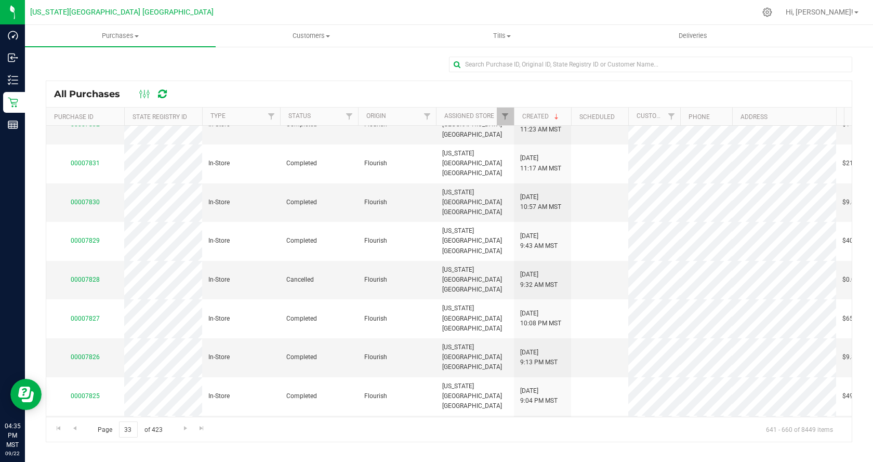
scroll to position [292, 0]
click at [183, 429] on span "Go to the next page" at bounding box center [185, 428] width 8 height 8
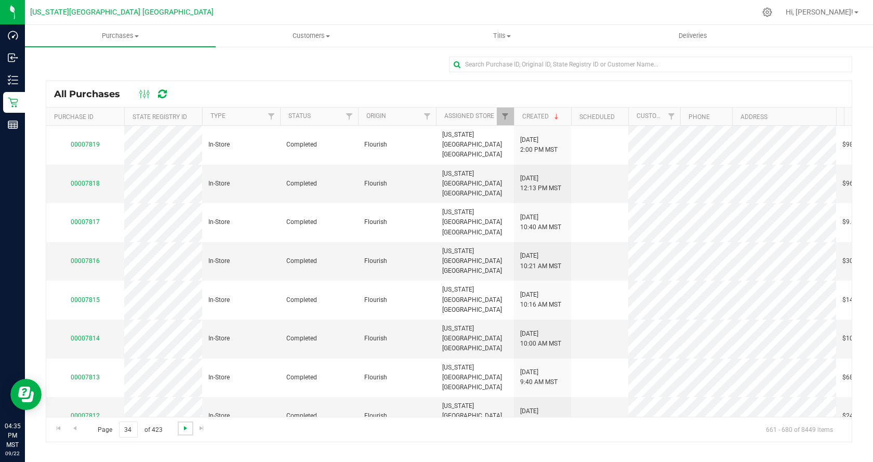
click at [183, 429] on span "Go to the next page" at bounding box center [185, 428] width 8 height 8
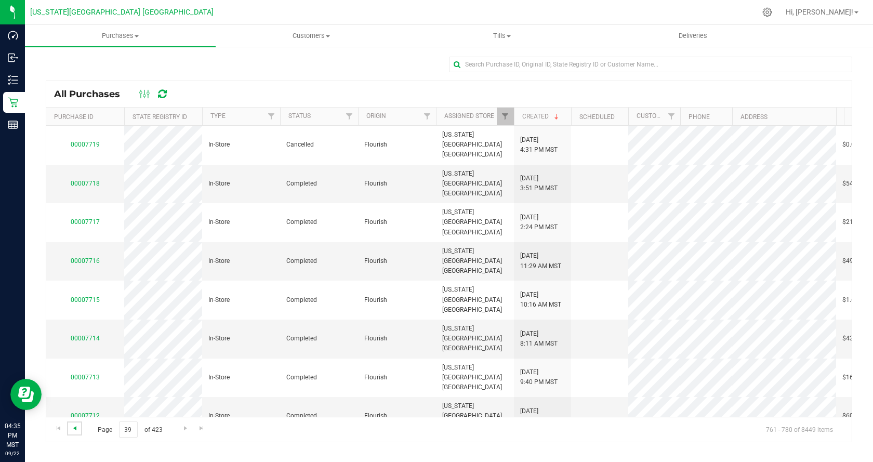
click at [76, 427] on span "Go to the previous page" at bounding box center [75, 428] width 8 height 8
click at [77, 335] on link "00007734" at bounding box center [85, 338] width 29 height 7
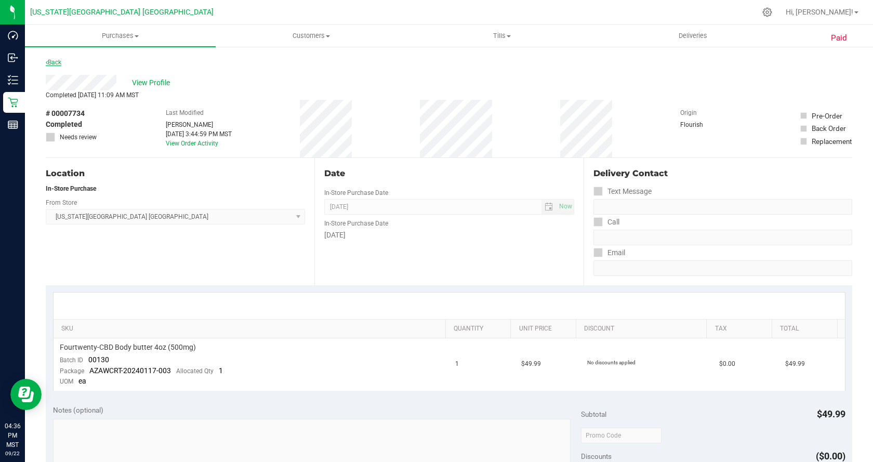
click at [56, 63] on link "Back" at bounding box center [54, 62] width 16 height 7
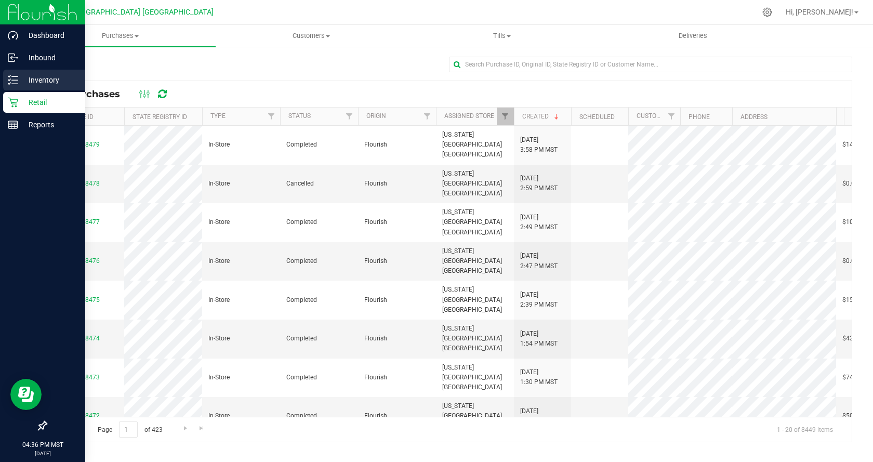
click at [54, 84] on p "Inventory" at bounding box center [49, 80] width 62 height 12
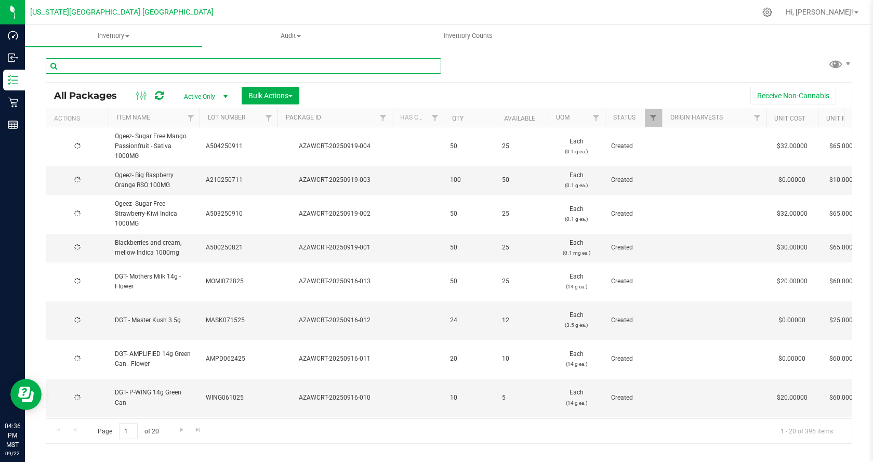
click at [131, 67] on input "text" at bounding box center [243, 66] width 395 height 16
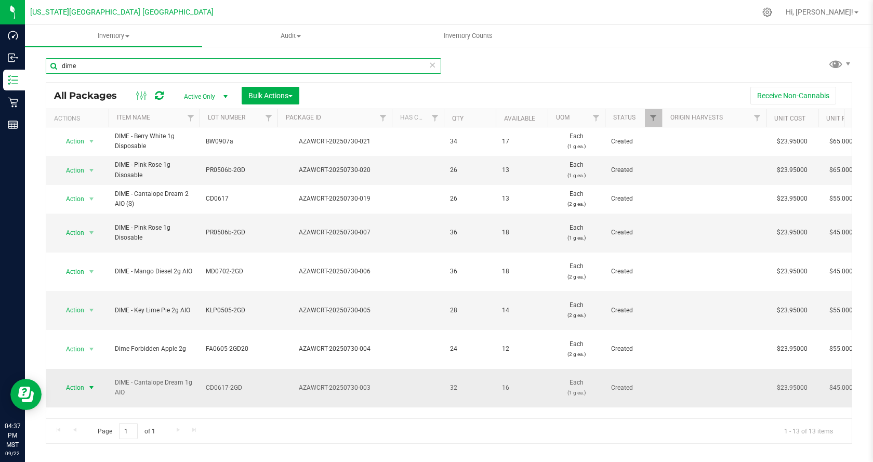
type input "dime"
click at [78, 380] on span "Action" at bounding box center [71, 387] width 28 height 15
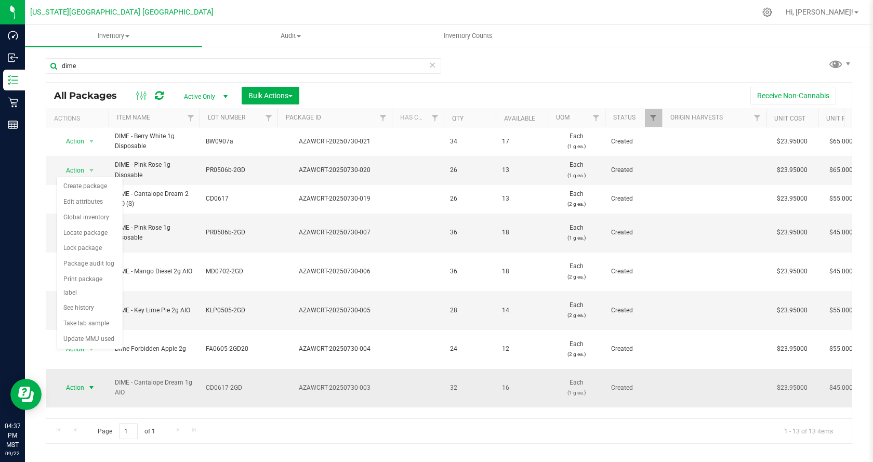
click at [91, 383] on span "select" at bounding box center [91, 387] width 8 height 8
click at [88, 300] on li "See history" at bounding box center [89, 308] width 65 height 16
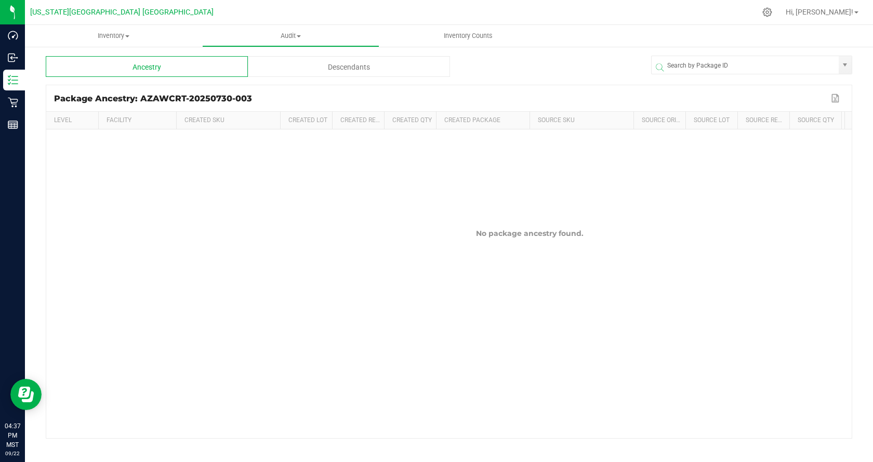
click at [373, 69] on div "Descendants" at bounding box center [349, 66] width 202 height 21
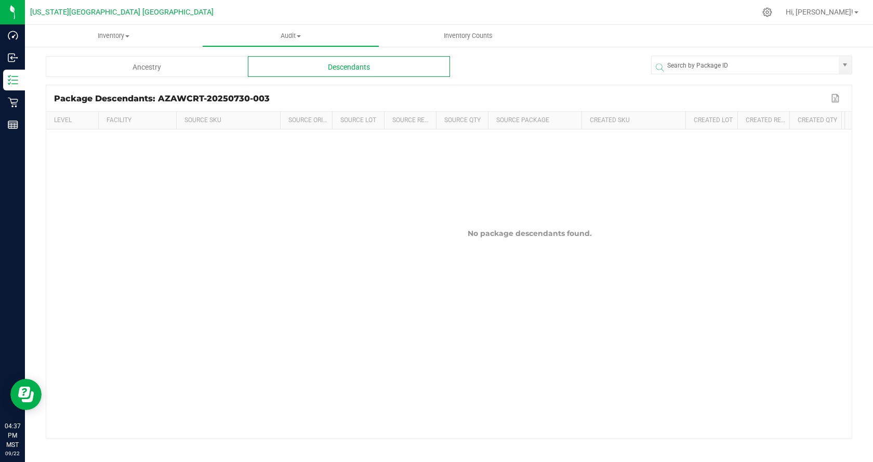
click at [210, 65] on div "Ancestry" at bounding box center [147, 66] width 202 height 21
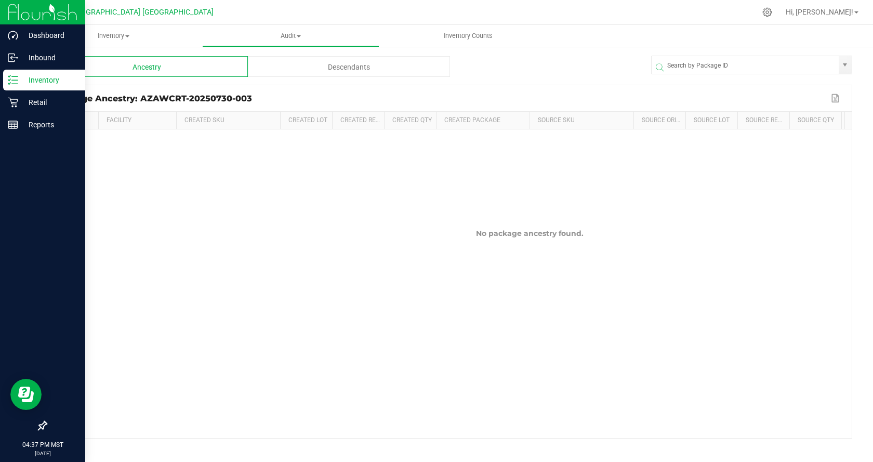
click at [21, 86] on p "Inventory" at bounding box center [49, 80] width 62 height 12
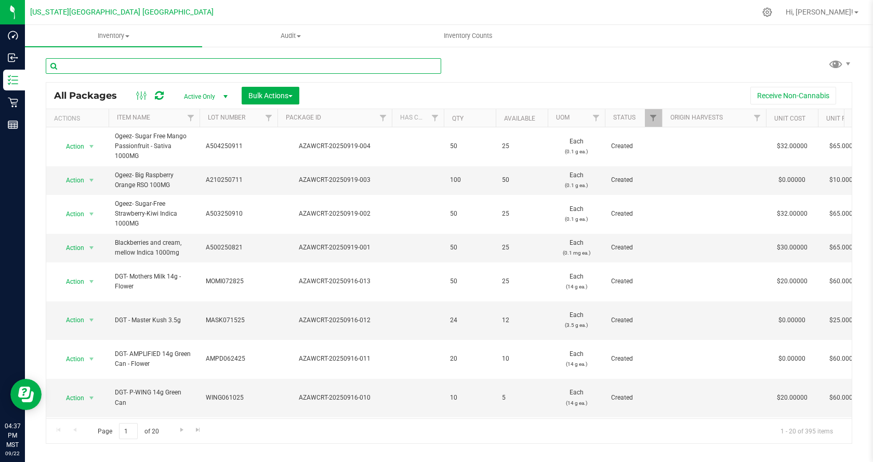
click at [175, 68] on input "text" at bounding box center [243, 66] width 395 height 16
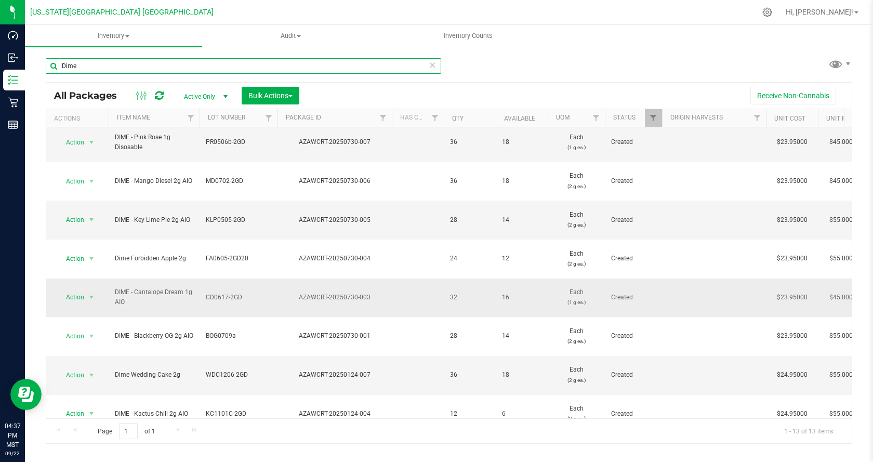
type input "Dime"
drag, startPoint x: 368, startPoint y: 250, endPoint x: 299, endPoint y: 254, distance: 69.7
click at [299, 293] on div "AZAWCRT-20250730-003" at bounding box center [334, 298] width 117 height 10
copy div "AZAWCRT-20250730-003"
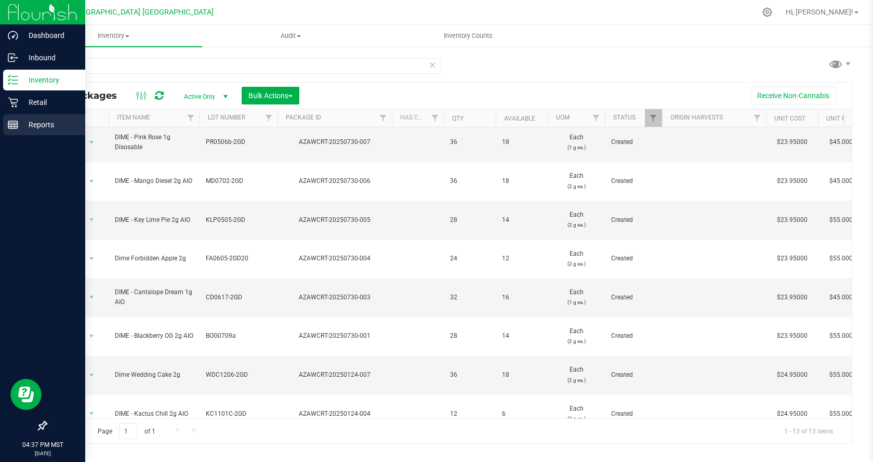
click at [43, 129] on p "Reports" at bounding box center [49, 124] width 62 height 12
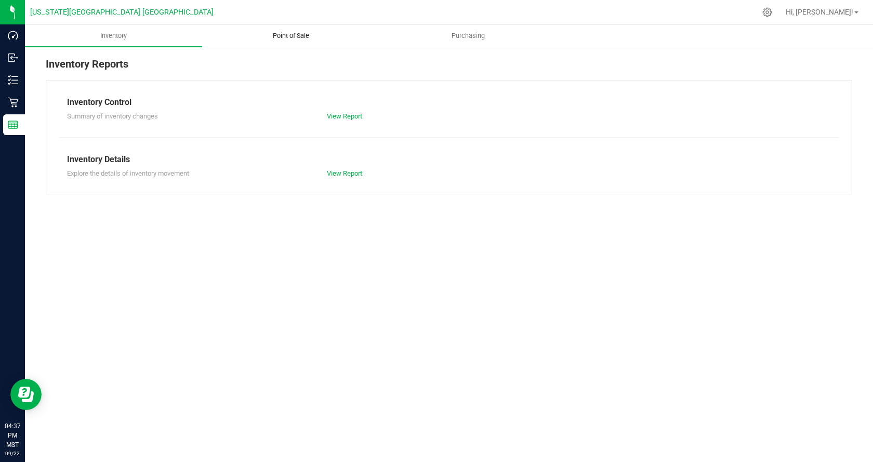
click at [267, 38] on span "Point of Sale" at bounding box center [291, 35] width 64 height 9
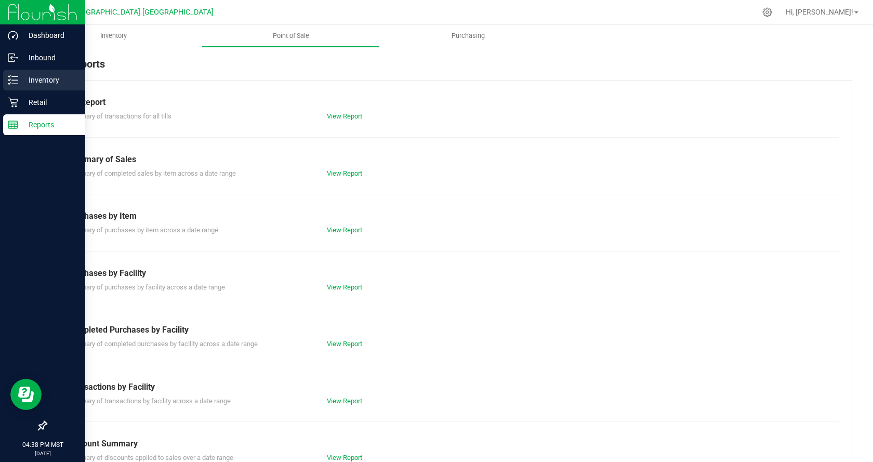
click at [50, 86] on p "Inventory" at bounding box center [49, 80] width 62 height 12
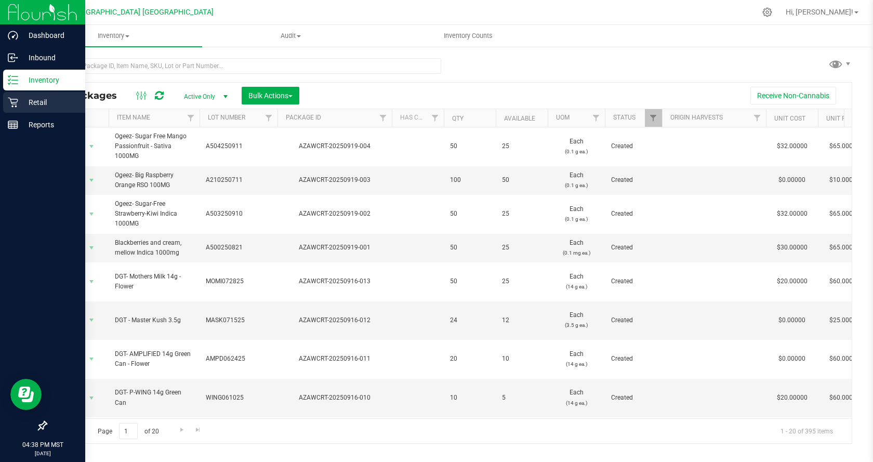
click at [36, 110] on div "Retail" at bounding box center [44, 102] width 82 height 21
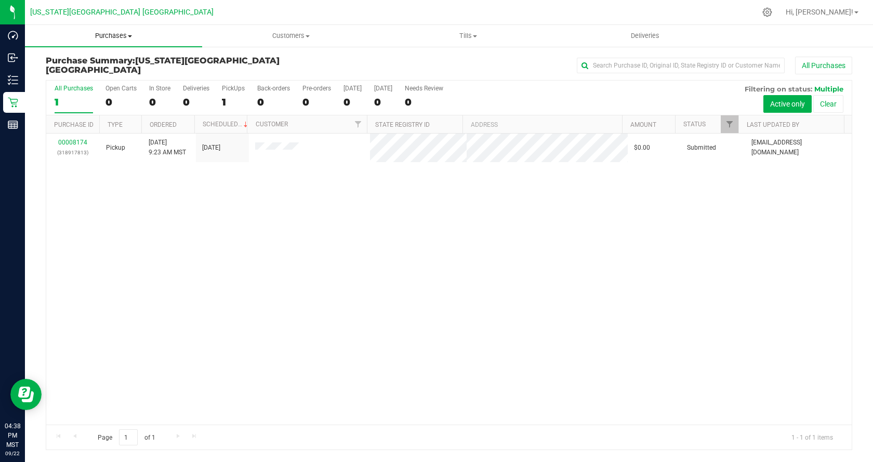
click at [118, 32] on span "Purchases" at bounding box center [113, 35] width 177 height 9
click at [105, 82] on li "All purchases" at bounding box center [113, 88] width 177 height 12
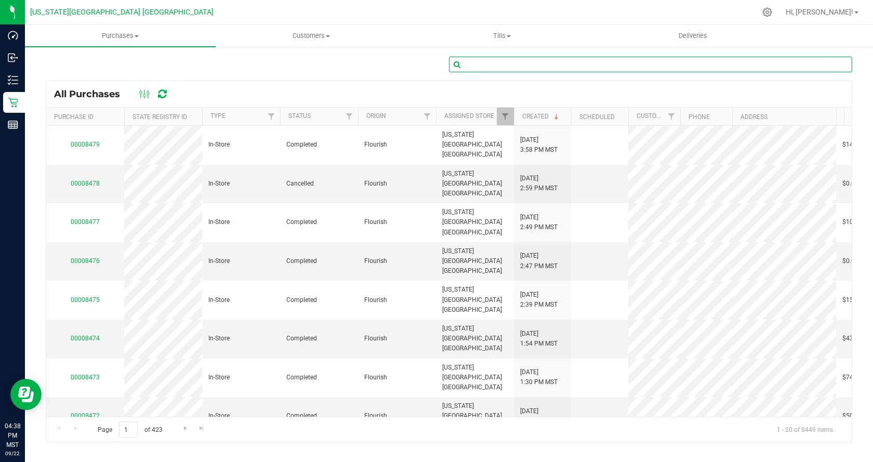
paste input "AZAWCRT-20250730-003"
type input "AZAWCRT-20250730-003"
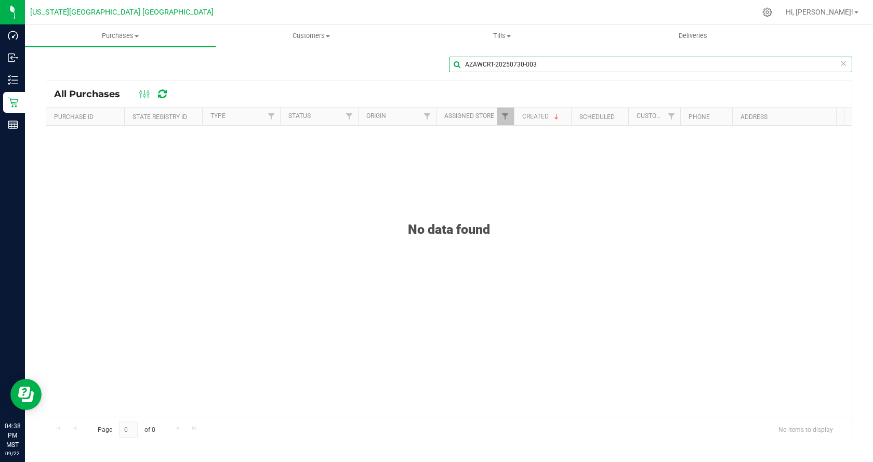
drag, startPoint x: 537, startPoint y: 66, endPoint x: 455, endPoint y: 61, distance: 82.2
click at [455, 61] on input "AZAWCRT-20250730-003" at bounding box center [650, 65] width 403 height 16
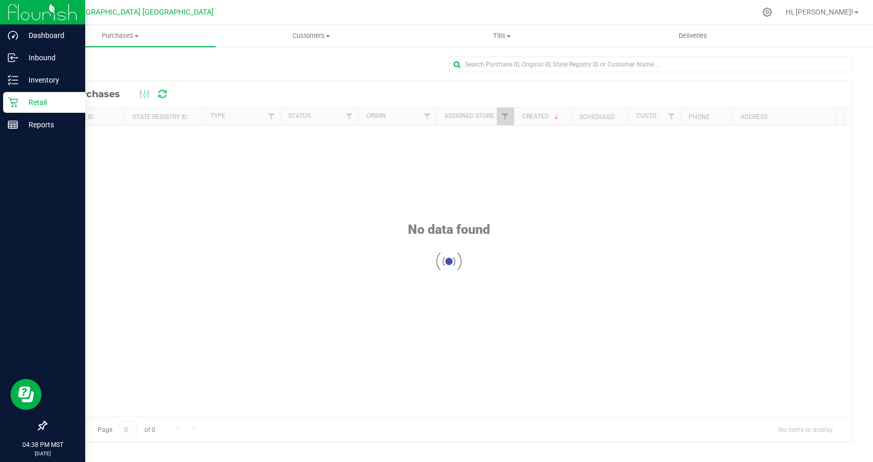
click at [35, 105] on p "Retail" at bounding box center [49, 102] width 62 height 12
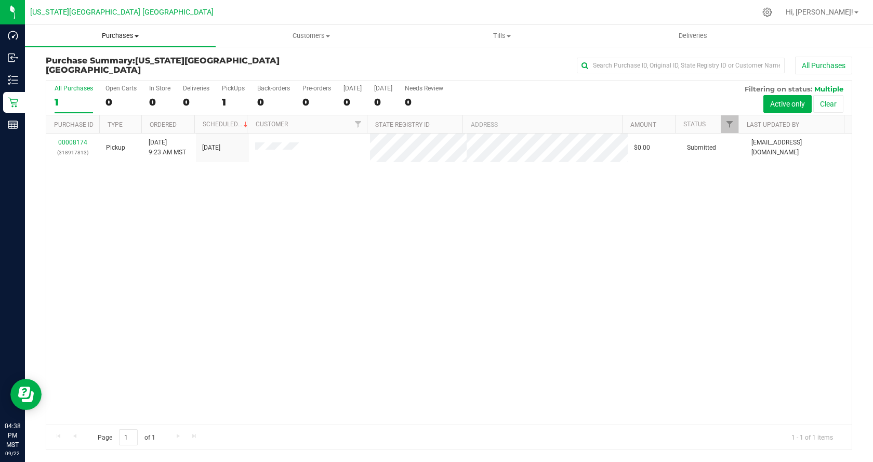
click at [111, 41] on uib-tab-heading "Purchases Summary of purchases Fulfillment All purchases" at bounding box center [120, 36] width 191 height 22
click at [129, 86] on li "All purchases" at bounding box center [120, 88] width 191 height 12
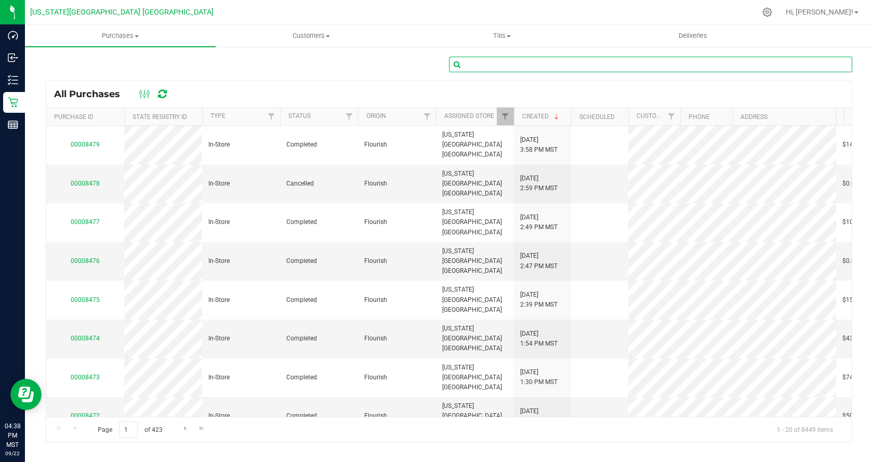
click at [528, 64] on input "text" at bounding box center [650, 65] width 403 height 16
paste input "AZAWCRT-20250730-003"
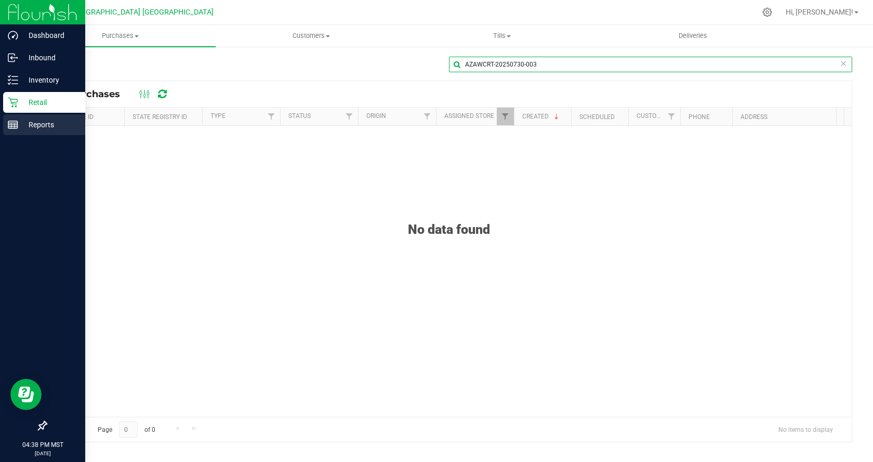
type input "AZAWCRT-20250730-003"
click at [41, 118] on div "Reports" at bounding box center [44, 124] width 82 height 21
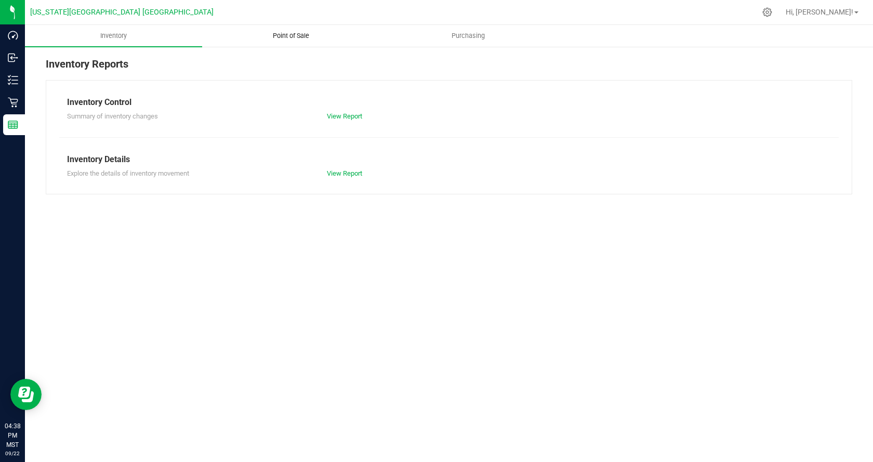
click at [285, 35] on span "Point of Sale" at bounding box center [291, 35] width 64 height 9
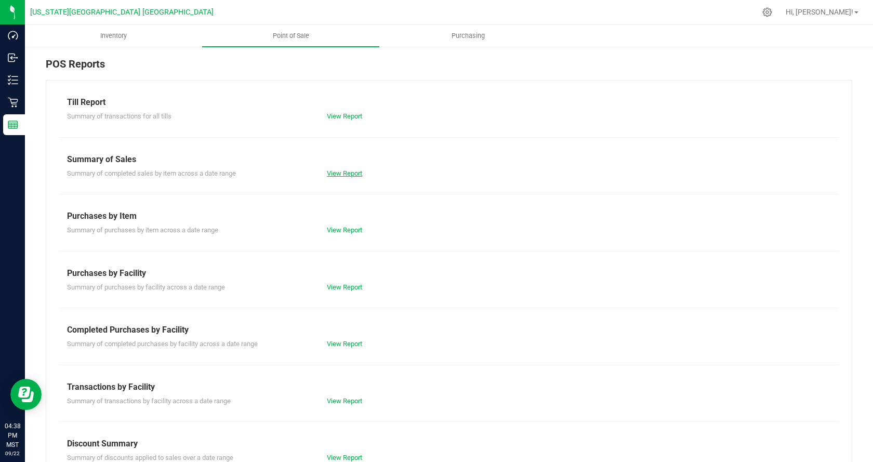
click at [353, 169] on link "View Report" at bounding box center [344, 173] width 35 height 8
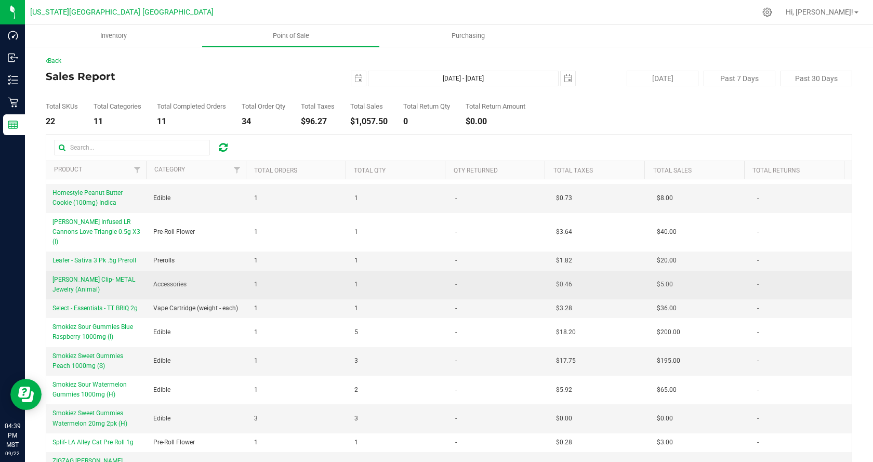
scroll to position [44, 0]
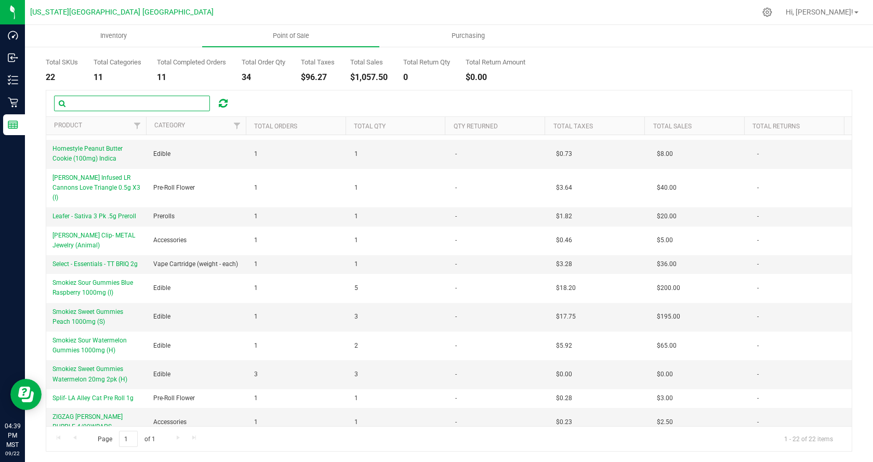
click at [146, 108] on input "text" at bounding box center [132, 104] width 156 height 16
paste input "AZAWCRT-20250730-003"
type input "AZAWCRT-20250730-003"
click at [219, 99] on icon at bounding box center [223, 103] width 9 height 10
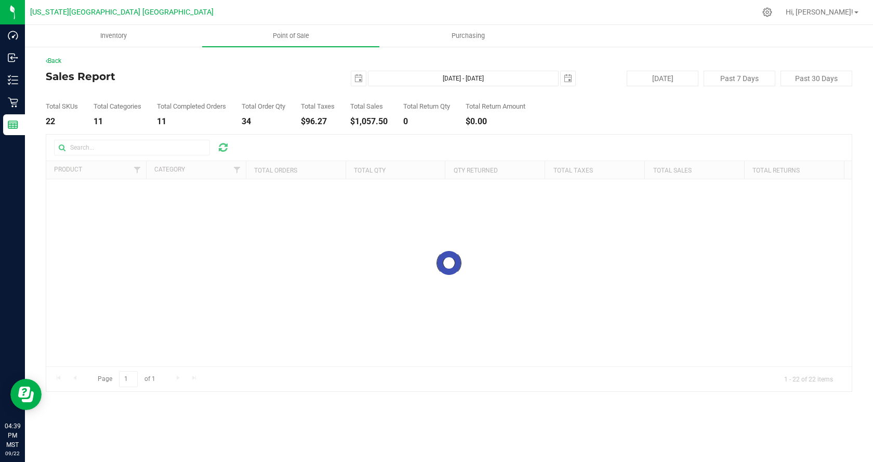
scroll to position [0, 0]
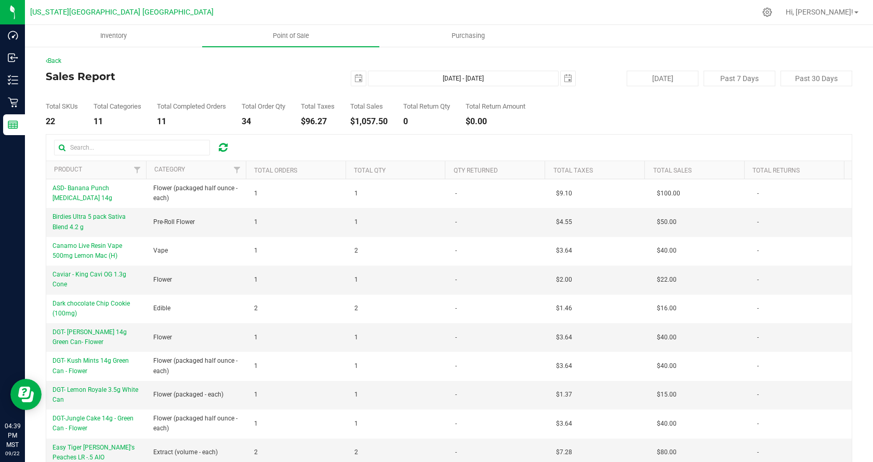
click at [169, 134] on div "Product Category Total Orders Total Qty Qty Returned Total Taxes Total Sales To…" at bounding box center [449, 315] width 806 height 362
click at [157, 147] on input "text" at bounding box center [132, 148] width 156 height 16
paste input "AZAWCRT-20250730-003"
type input "AZAWCRT-20250730-003"
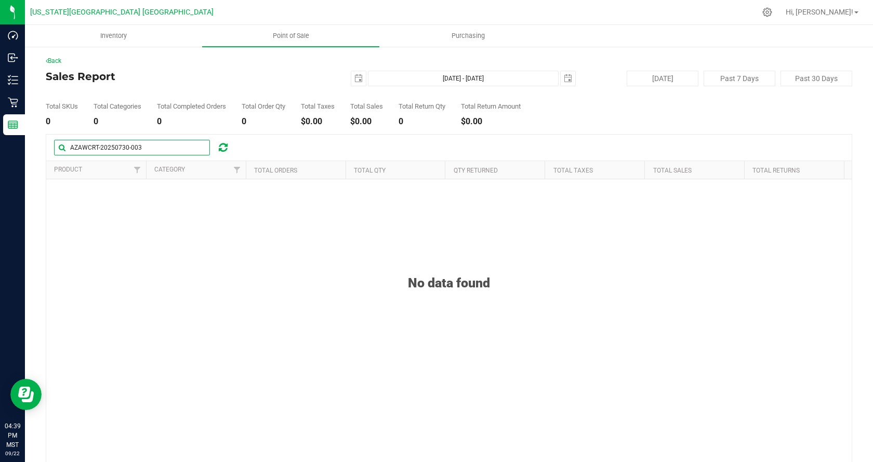
drag, startPoint x: 145, startPoint y: 146, endPoint x: 56, endPoint y: 154, distance: 89.8
click at [56, 154] on input "AZAWCRT-20250730-003" at bounding box center [132, 148] width 156 height 16
type input "Dime"
drag, startPoint x: 87, startPoint y: 151, endPoint x: 43, endPoint y: 152, distance: 43.7
click at [43, 152] on div "Back Sales Report [DATE] [DATE] - [DATE] [DATE] [DATE] Past 7 Days Past 30 Days…" at bounding box center [449, 276] width 848 height 460
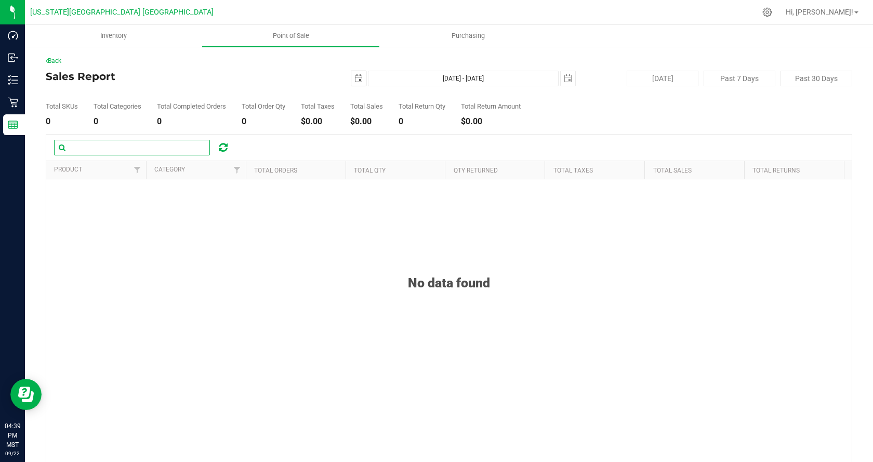
click at [354, 80] on span "select" at bounding box center [358, 78] width 8 height 8
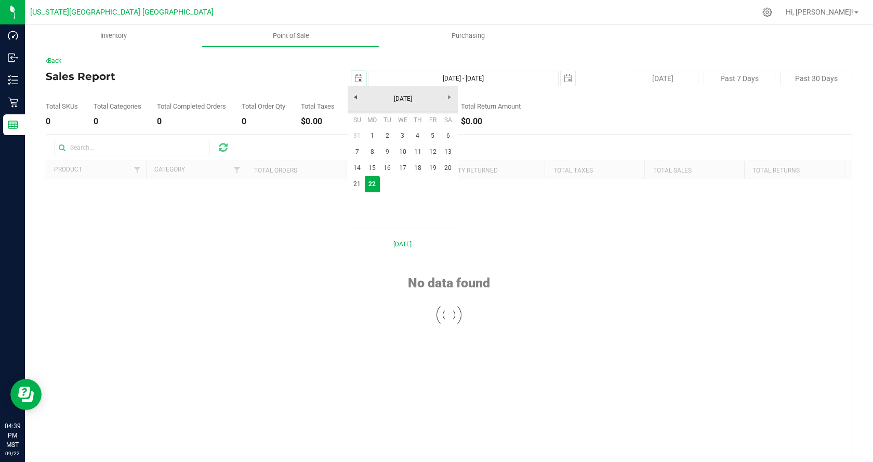
scroll to position [0, 26]
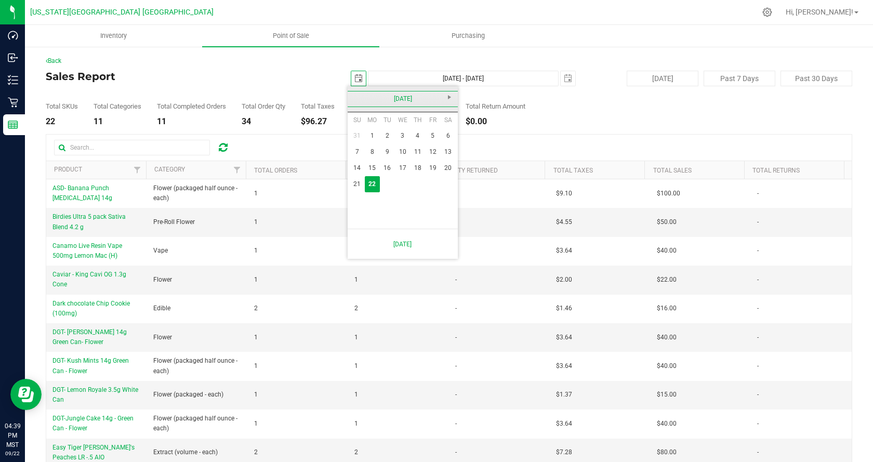
click at [359, 97] on link "[DATE]" at bounding box center [403, 99] width 112 height 16
click at [422, 160] on link "[DATE]" at bounding box center [416, 156] width 27 height 27
click at [404, 197] on link "30" at bounding box center [402, 200] width 15 height 16
type input "[DATE]"
type input "[DATE] - [DATE]"
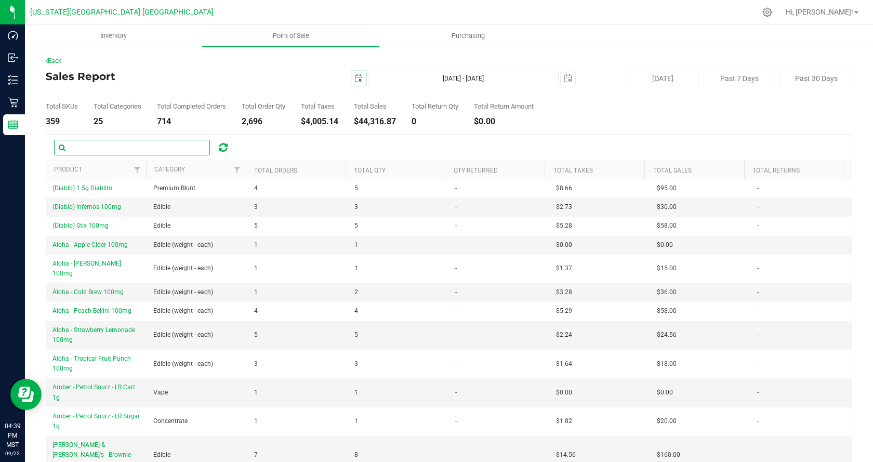
click at [103, 154] on input "text" at bounding box center [132, 148] width 156 height 16
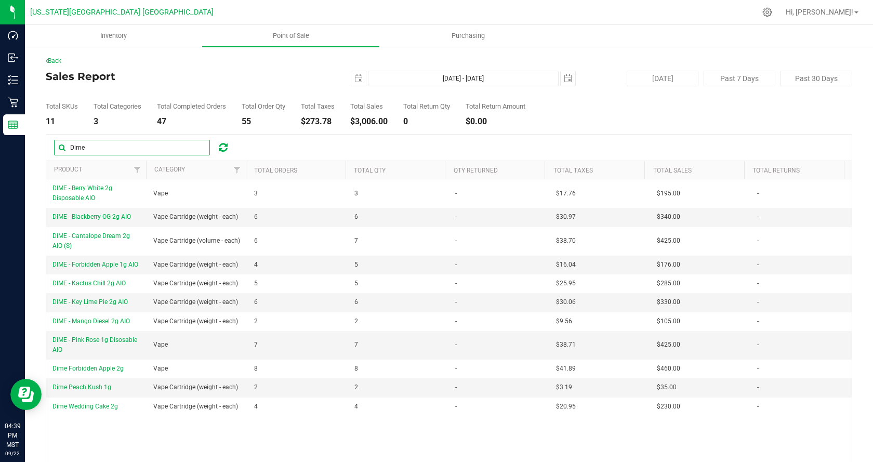
type input "Dime"
click at [107, 435] on div "DIME - Berry White 2g Disposable AIO Vape 3 3 - $17.76 $195.00 - DIME - Blackbe…" at bounding box center [448, 324] width 805 height 291
drag, startPoint x: 288, startPoint y: 330, endPoint x: 319, endPoint y: 418, distance: 93.0
click at [319, 418] on div "DIME - Berry White 2g Disposable AIO Vape 3 3 - $17.76 $195.00 - DIME - Blackbe…" at bounding box center [448, 324] width 805 height 291
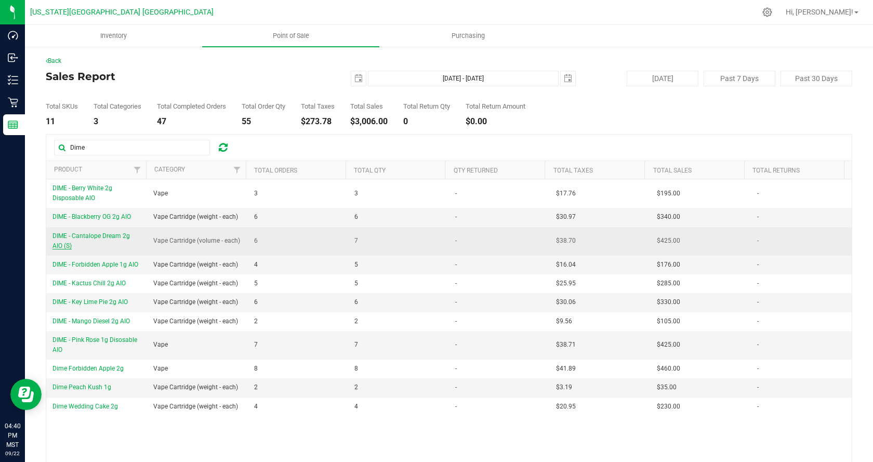
click at [80, 237] on span "DIME - Cantalope Dream 2g AIO (S)" at bounding box center [90, 240] width 77 height 17
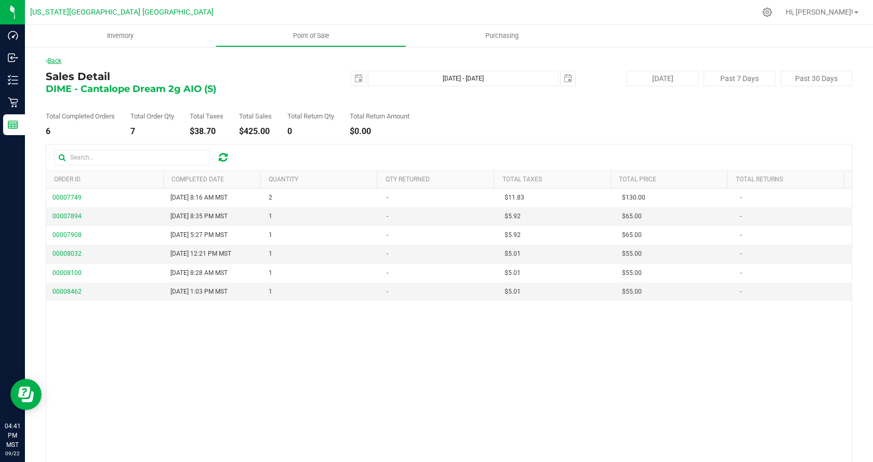
click at [59, 59] on link "Back" at bounding box center [54, 60] width 16 height 7
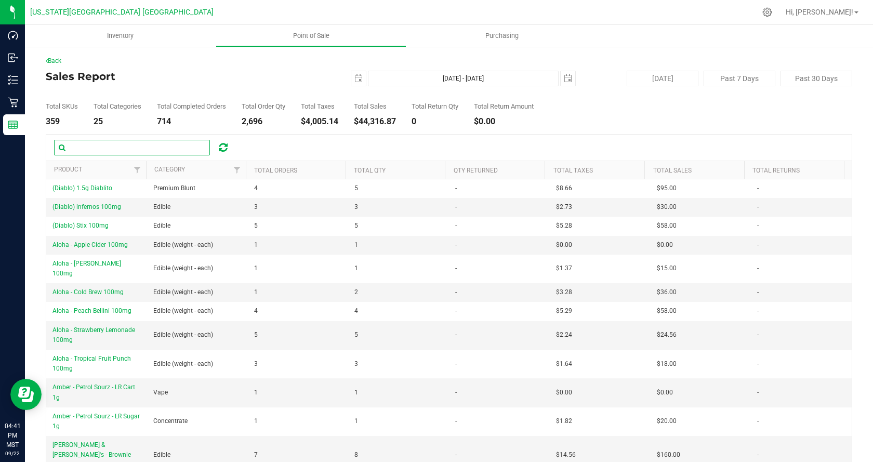
click at [176, 149] on input "text" at bounding box center [132, 148] width 156 height 16
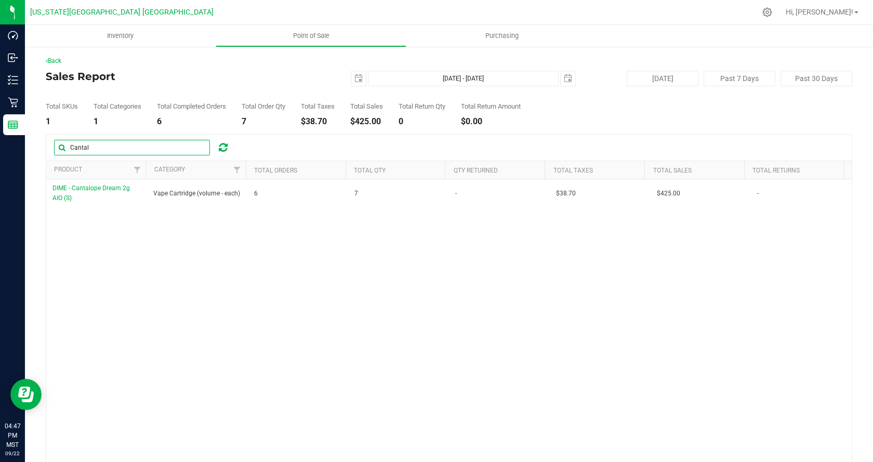
drag, startPoint x: 132, startPoint y: 144, endPoint x: 58, endPoint y: 150, distance: 74.0
click at [58, 150] on input "Cantal" at bounding box center [132, 148] width 156 height 16
type input "\"
